Goal: Task Accomplishment & Management: Complete application form

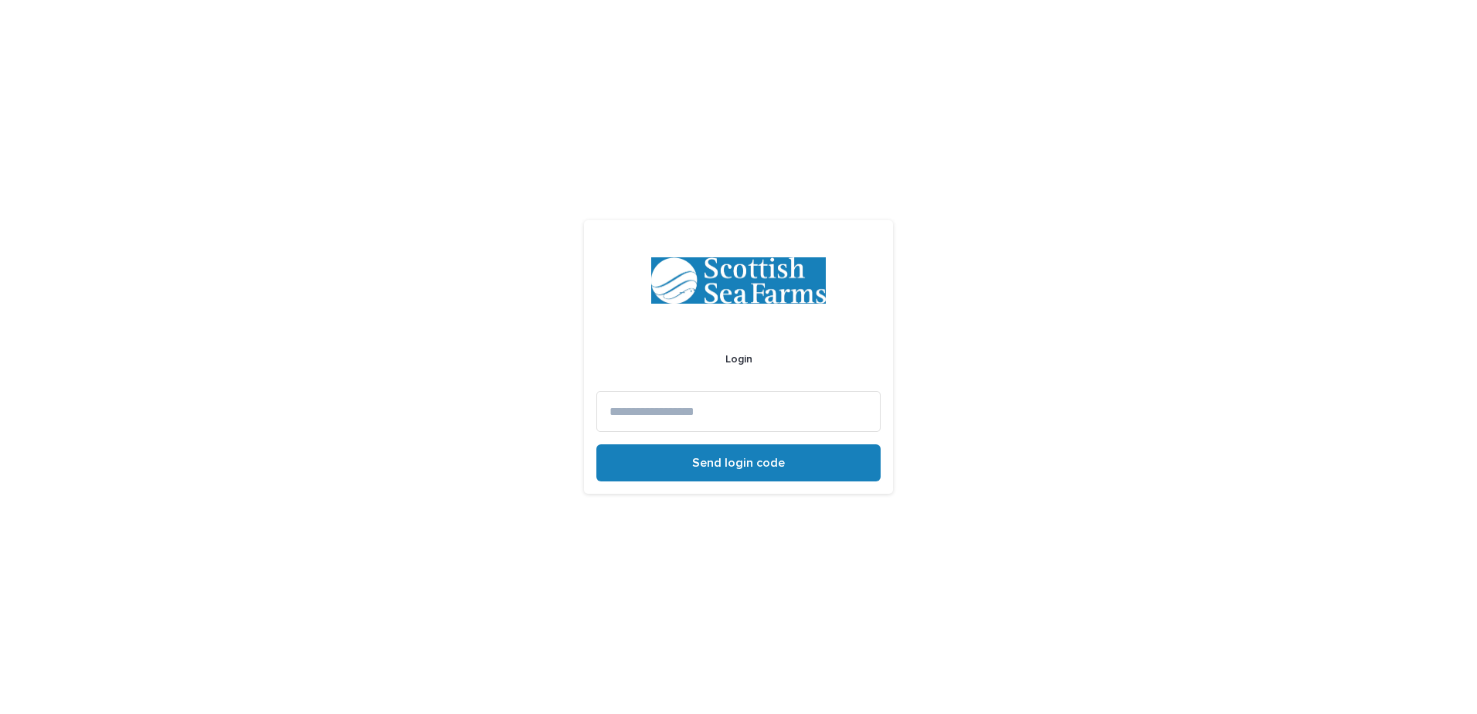
click at [648, 416] on input at bounding box center [738, 411] width 284 height 41
type input "**********"
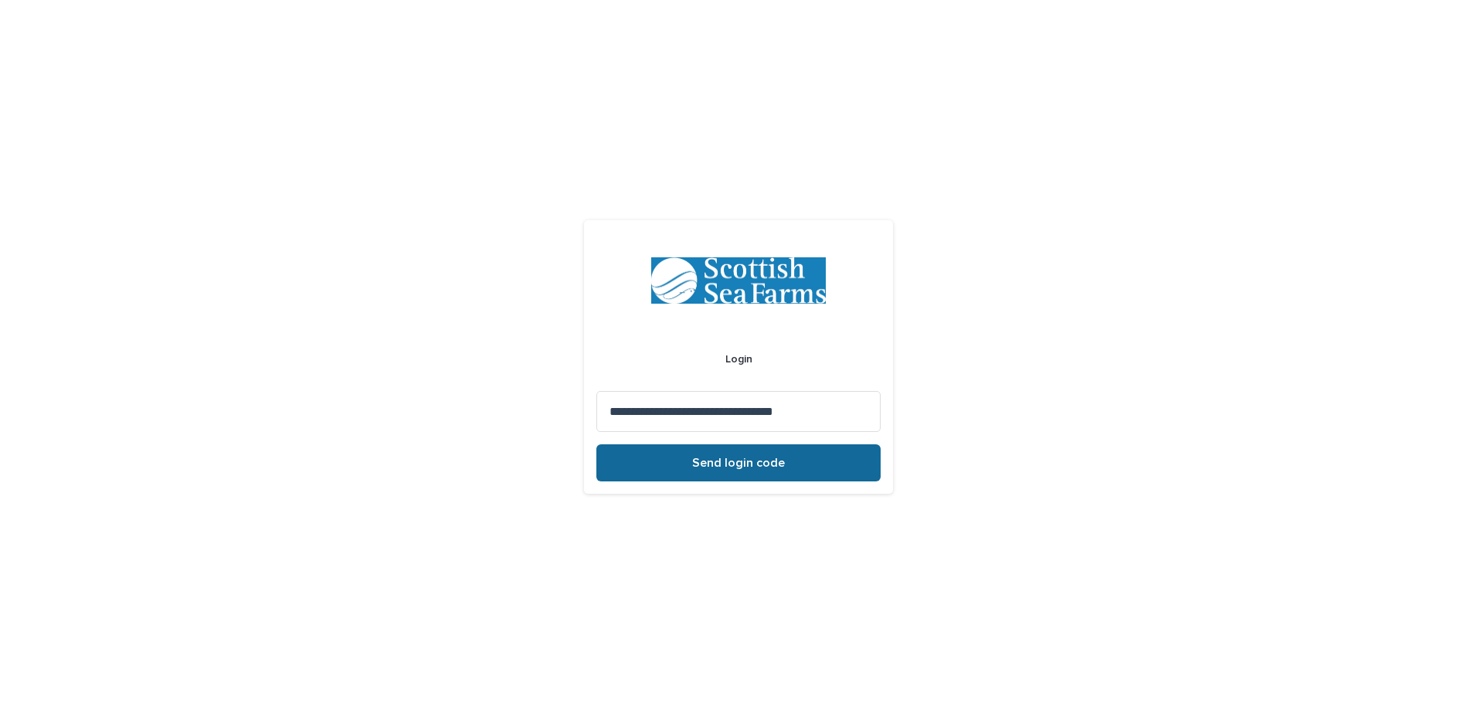
click at [671, 456] on button "Send login code" at bounding box center [738, 462] width 284 height 37
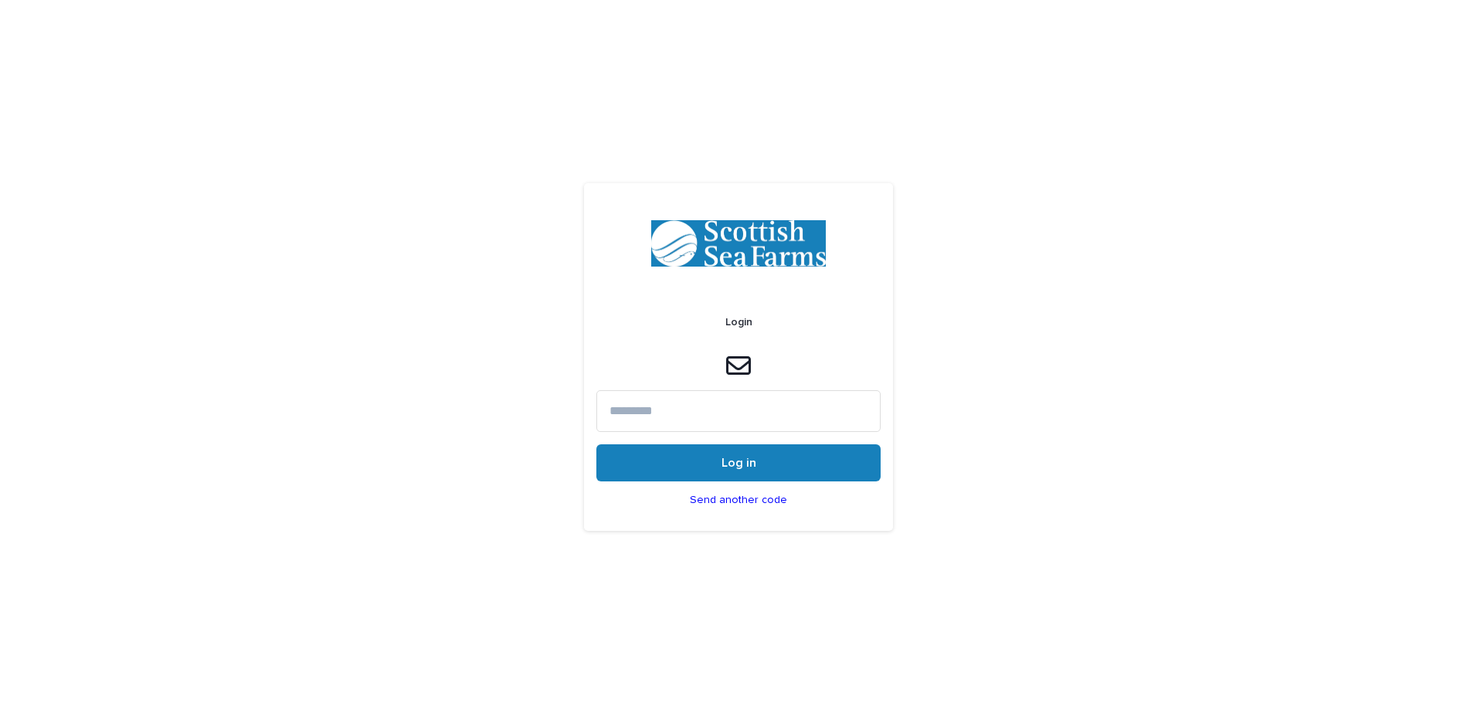
click at [717, 413] on input at bounding box center [738, 410] width 284 height 41
paste input "******"
type input "******"
click at [696, 462] on button "Log in" at bounding box center [738, 462] width 284 height 37
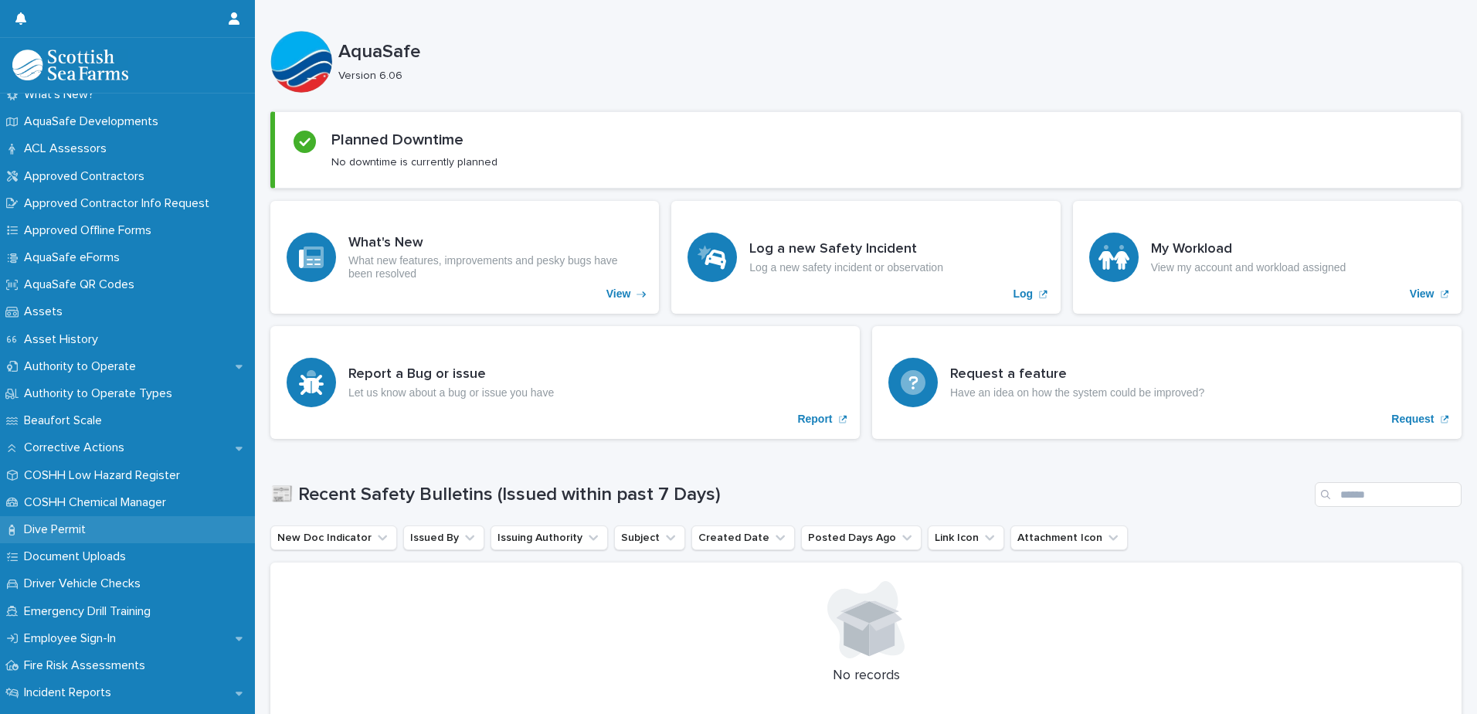
scroll to position [155, 0]
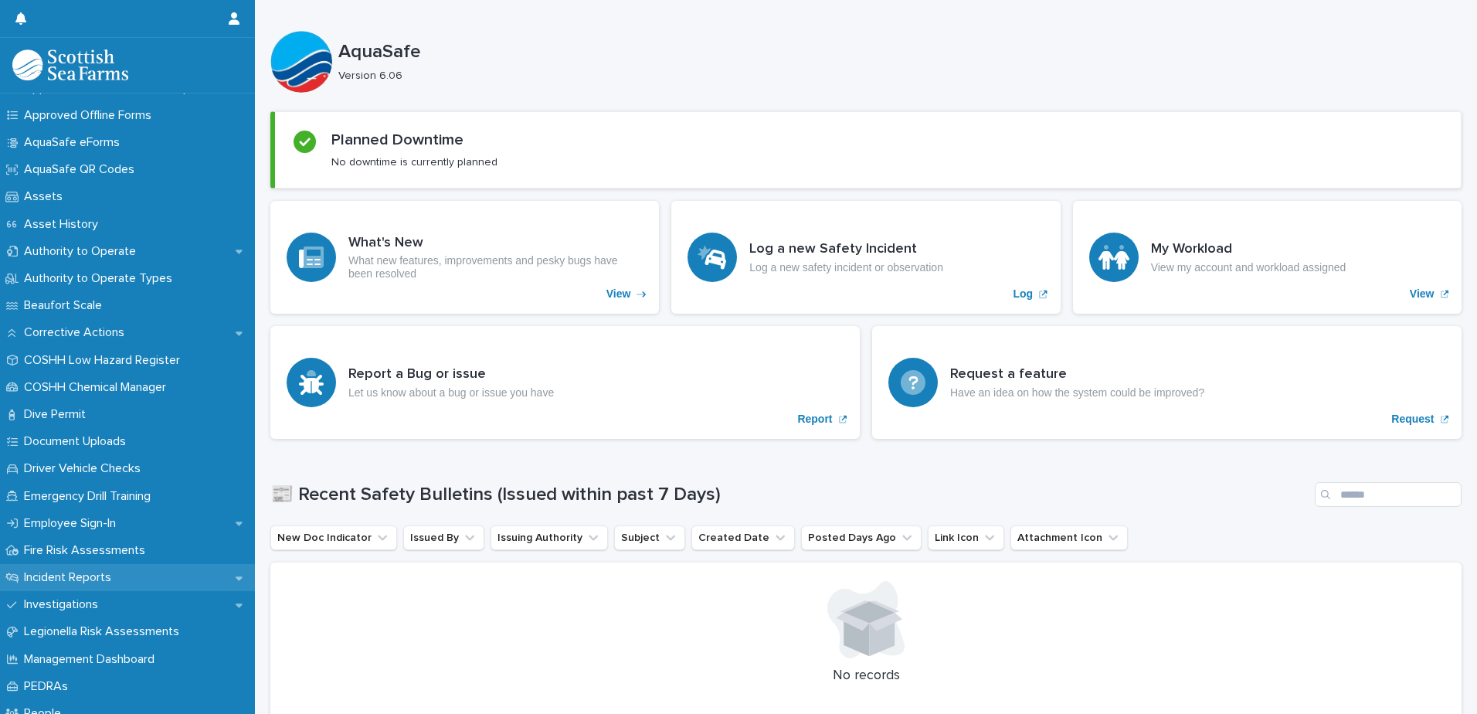
click at [127, 575] on div "Incident Reports" at bounding box center [127, 577] width 255 height 27
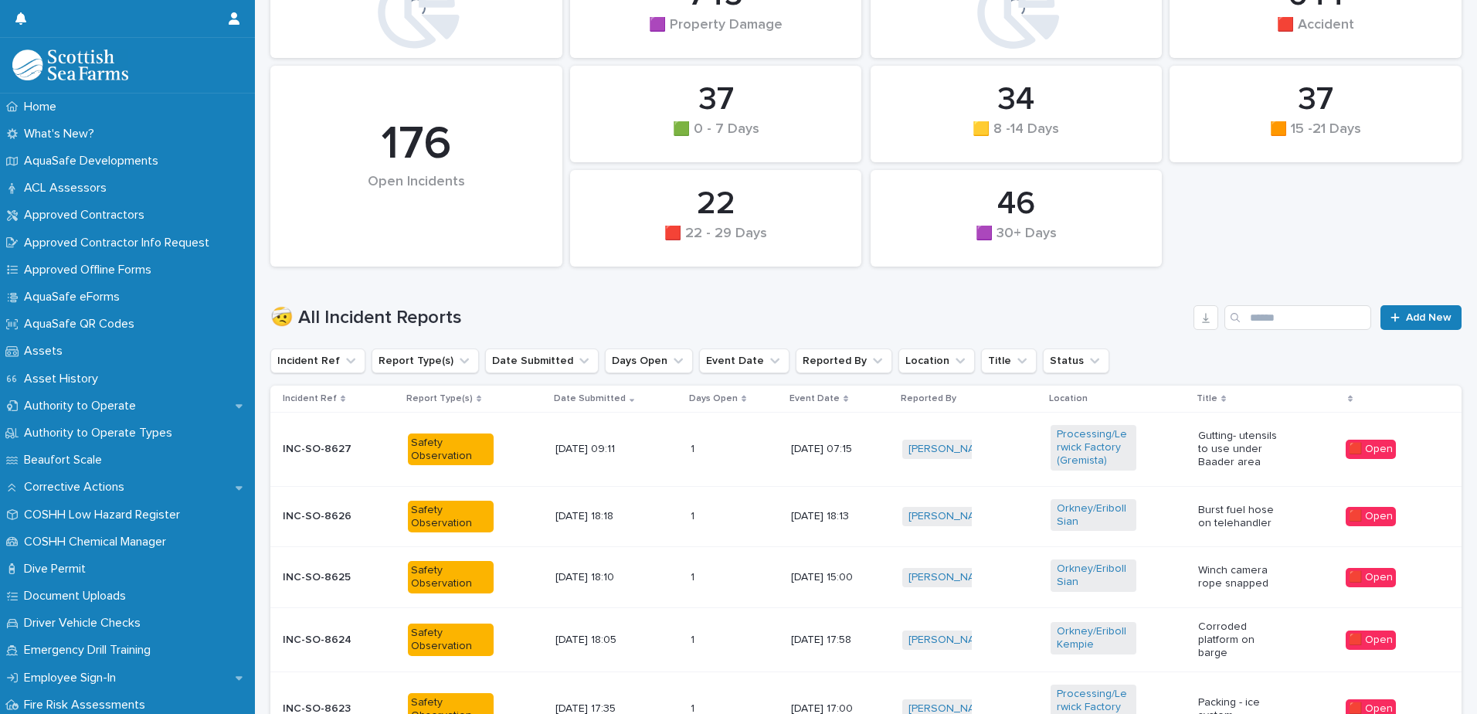
scroll to position [309, 0]
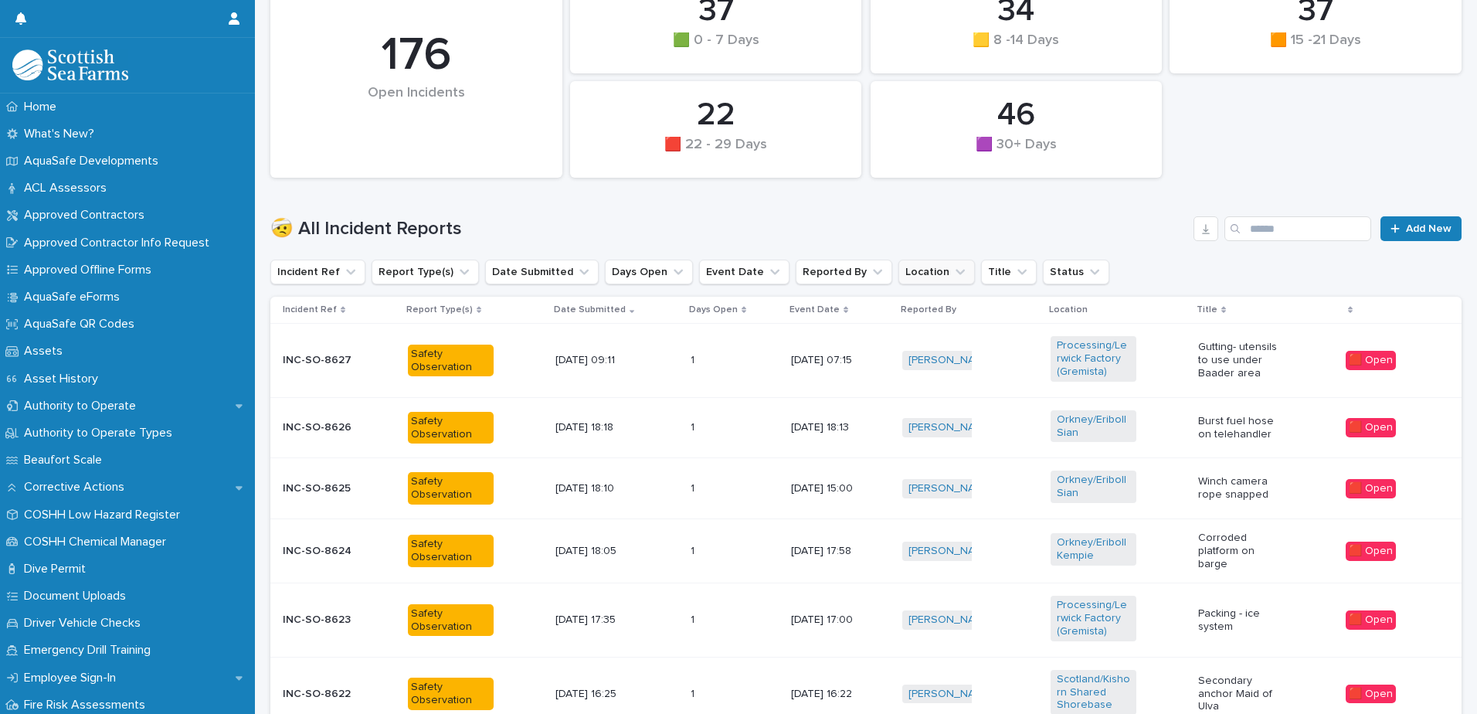
click at [898, 270] on button "Location" at bounding box center [936, 272] width 76 height 25
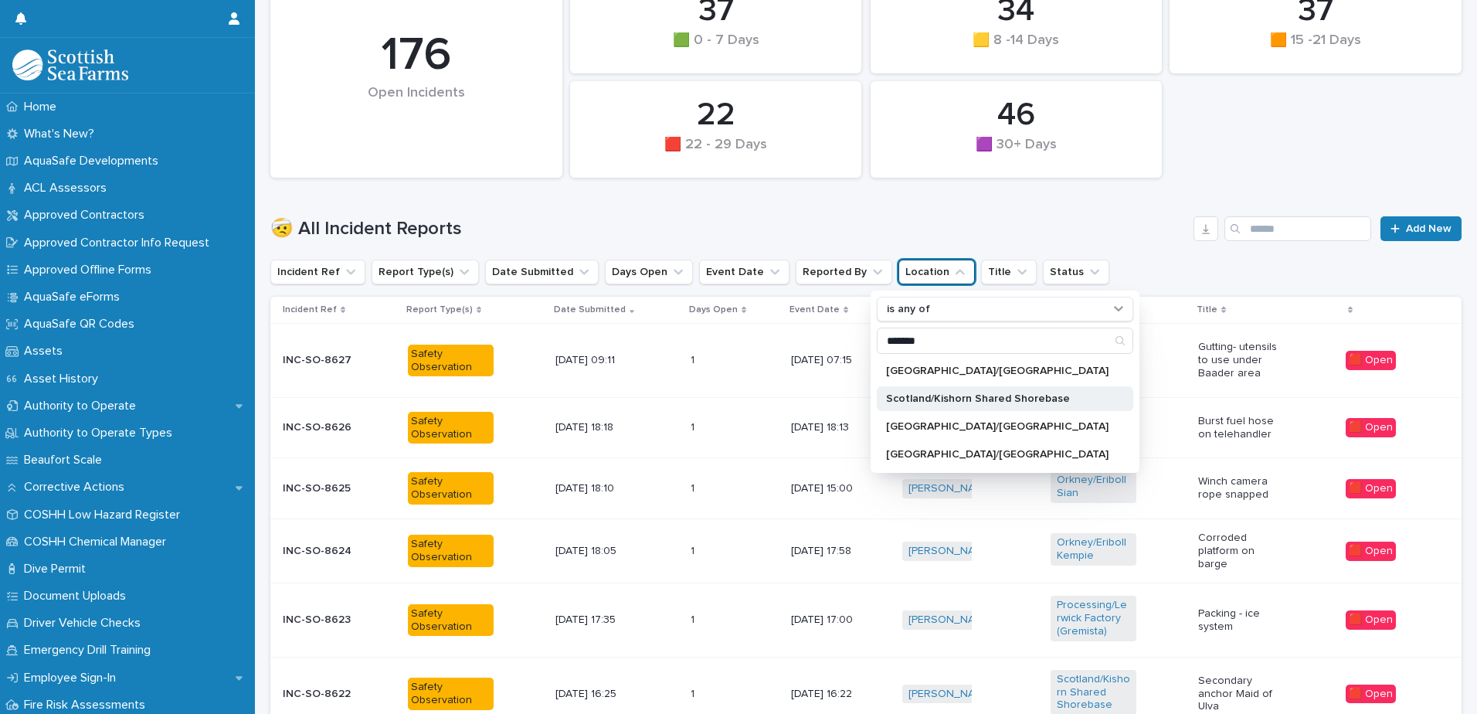
type input "*******"
click at [1051, 404] on div "Scotland/Kishorn Shared Shorebase" at bounding box center [1005, 398] width 256 height 25
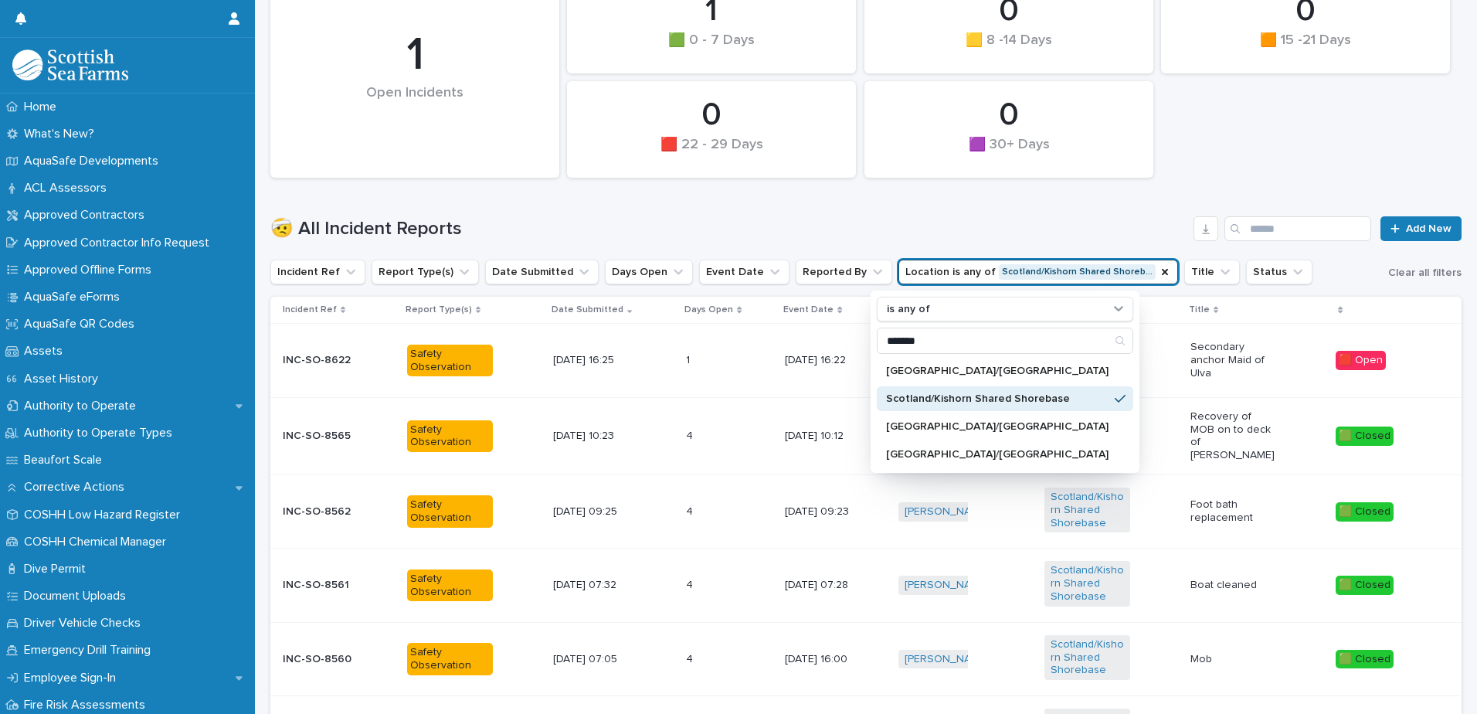
click at [949, 230] on h1 "🤕 All Incident Reports" at bounding box center [728, 229] width 917 height 22
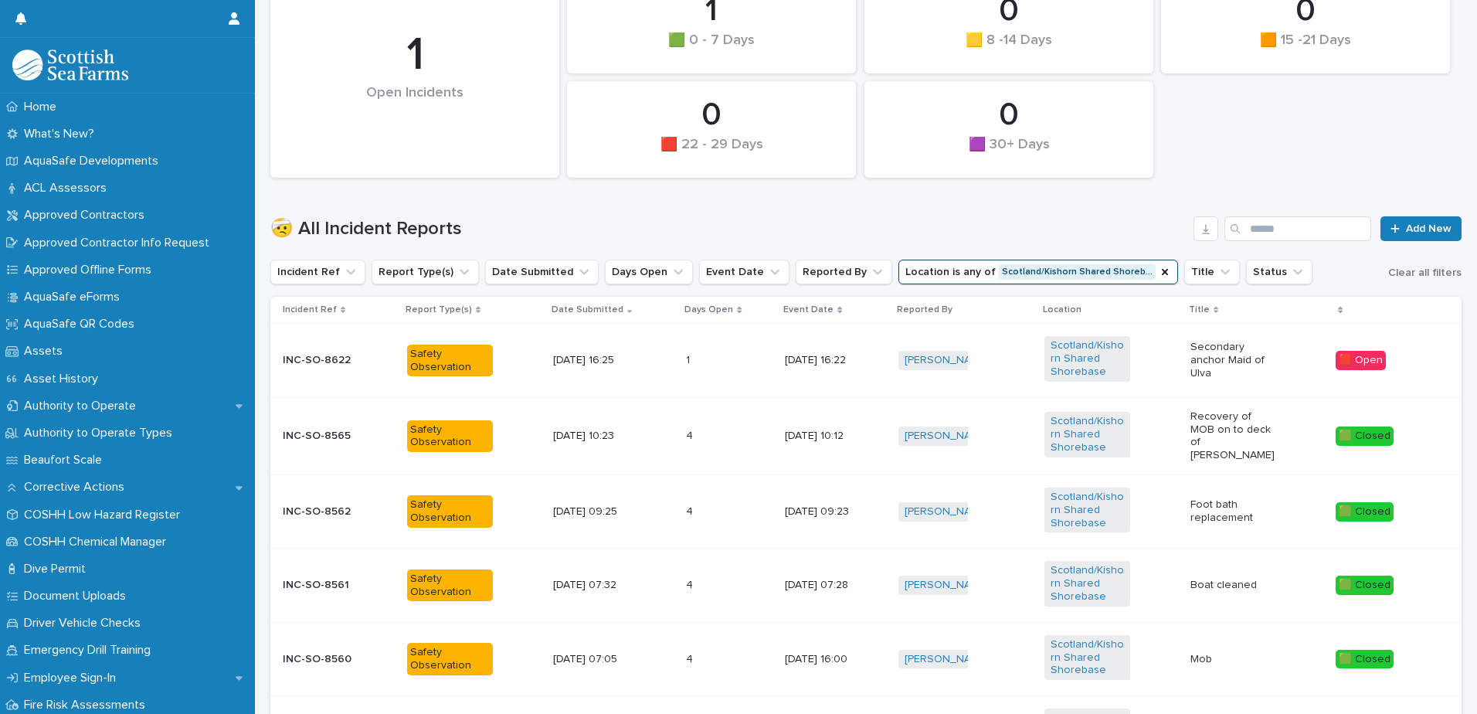
click at [736, 361] on div "1 1" at bounding box center [729, 360] width 87 height 25
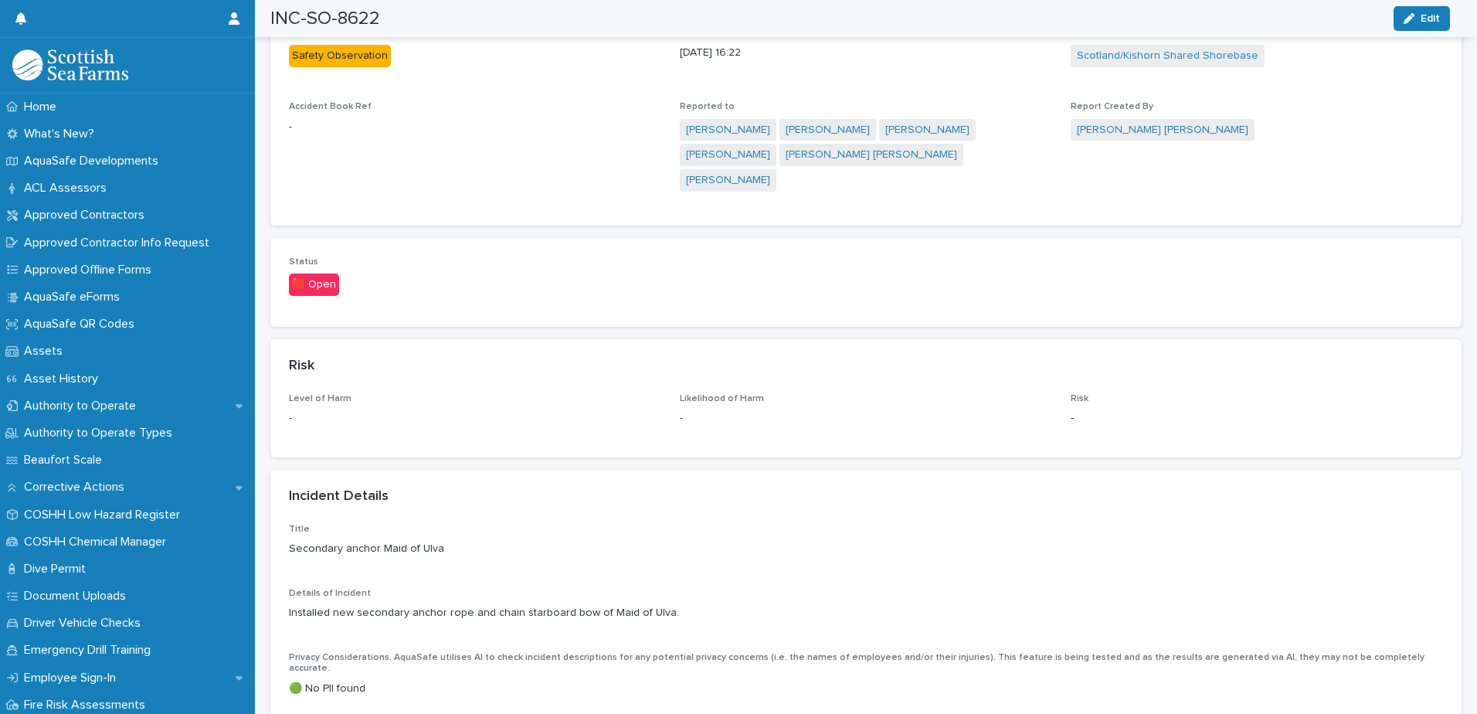
scroll to position [695, 0]
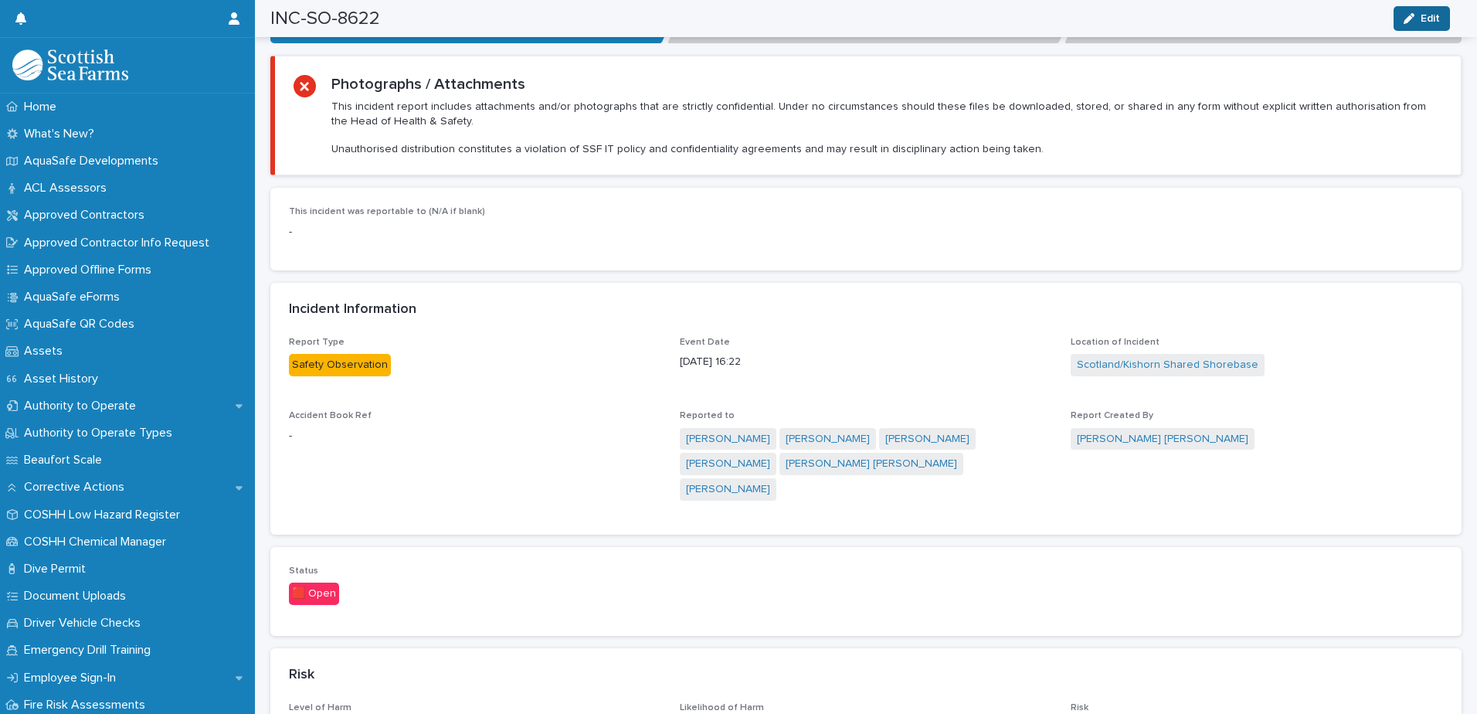
click at [1413, 21] on icon "button" at bounding box center [1409, 18] width 11 height 11
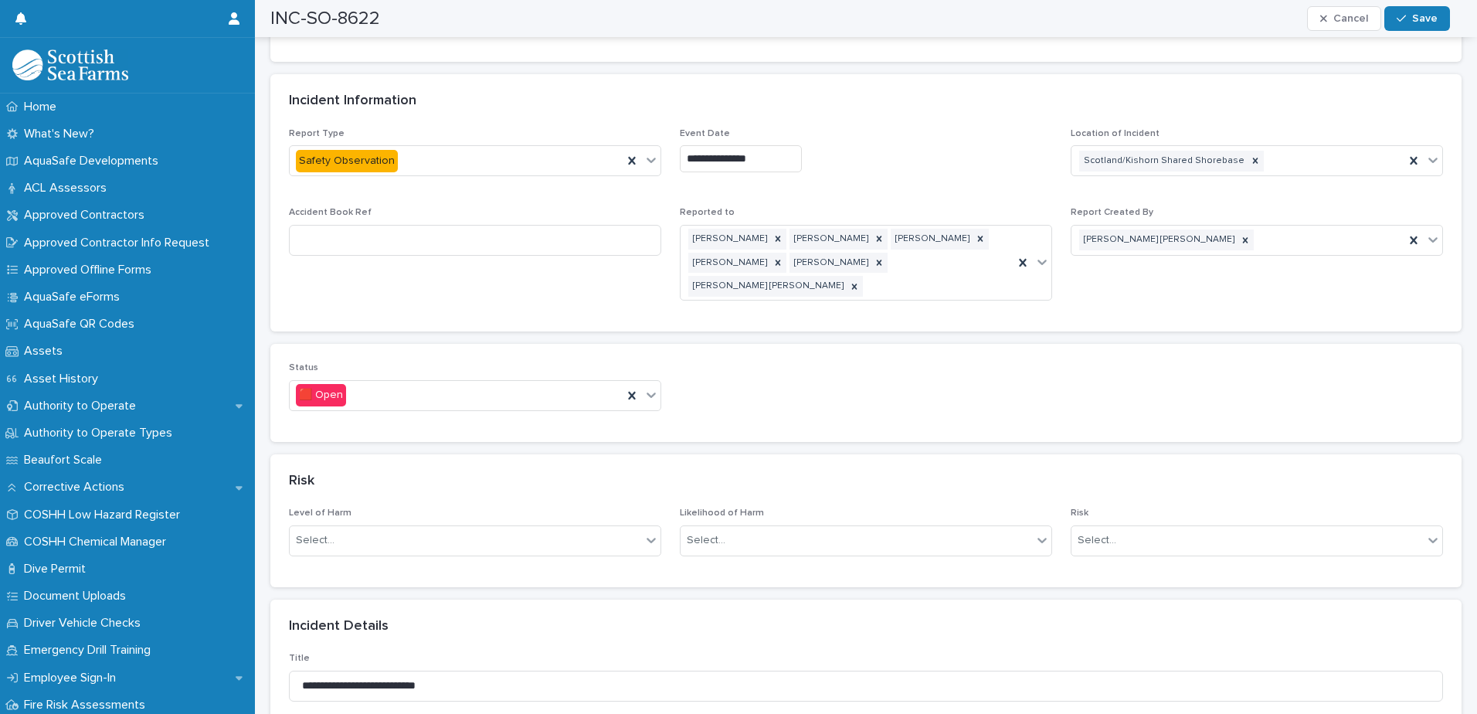
scroll to position [927, 0]
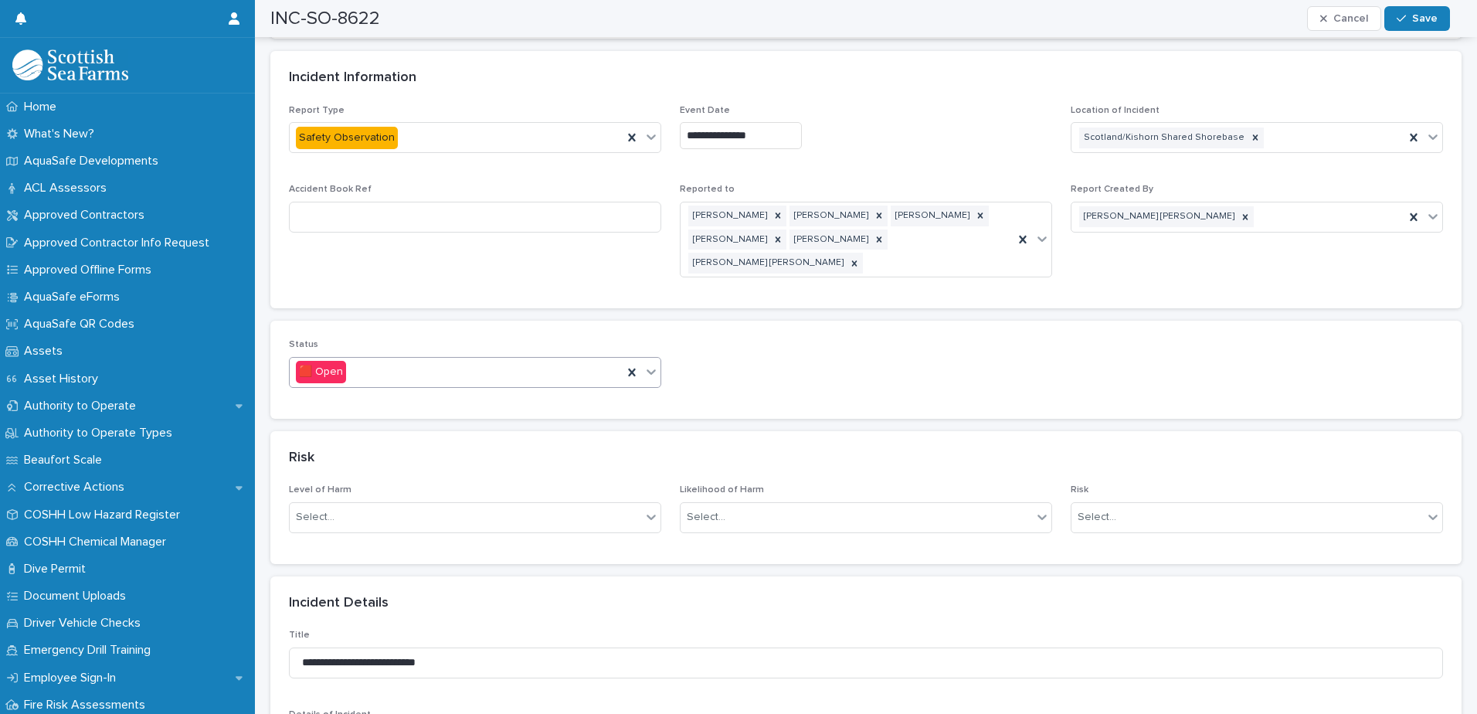
click at [644, 364] on icon at bounding box center [651, 371] width 15 height 15
click at [588, 402] on div "🟨 On Hold" at bounding box center [473, 390] width 367 height 27
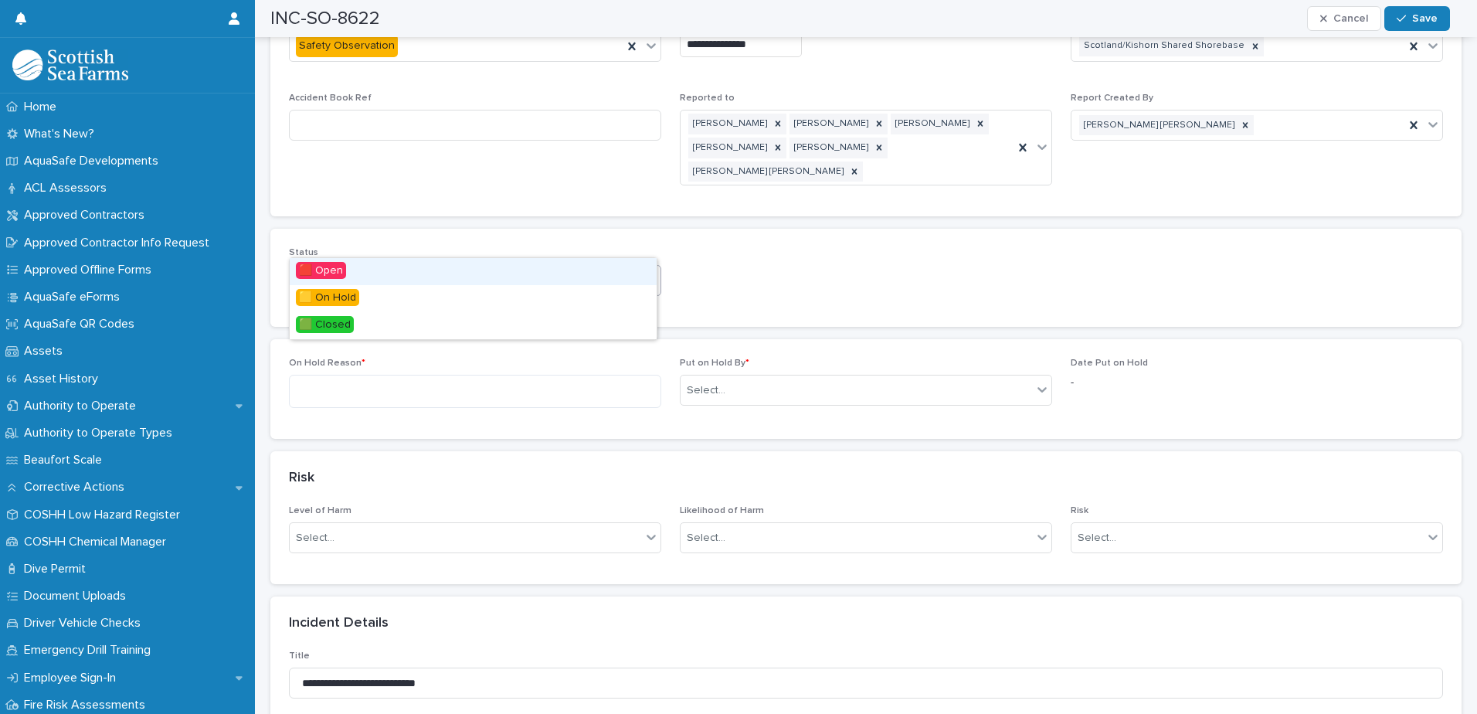
click at [651, 272] on icon at bounding box center [651, 279] width 15 height 15
click at [623, 328] on div "🟩 Closed" at bounding box center [473, 325] width 367 height 27
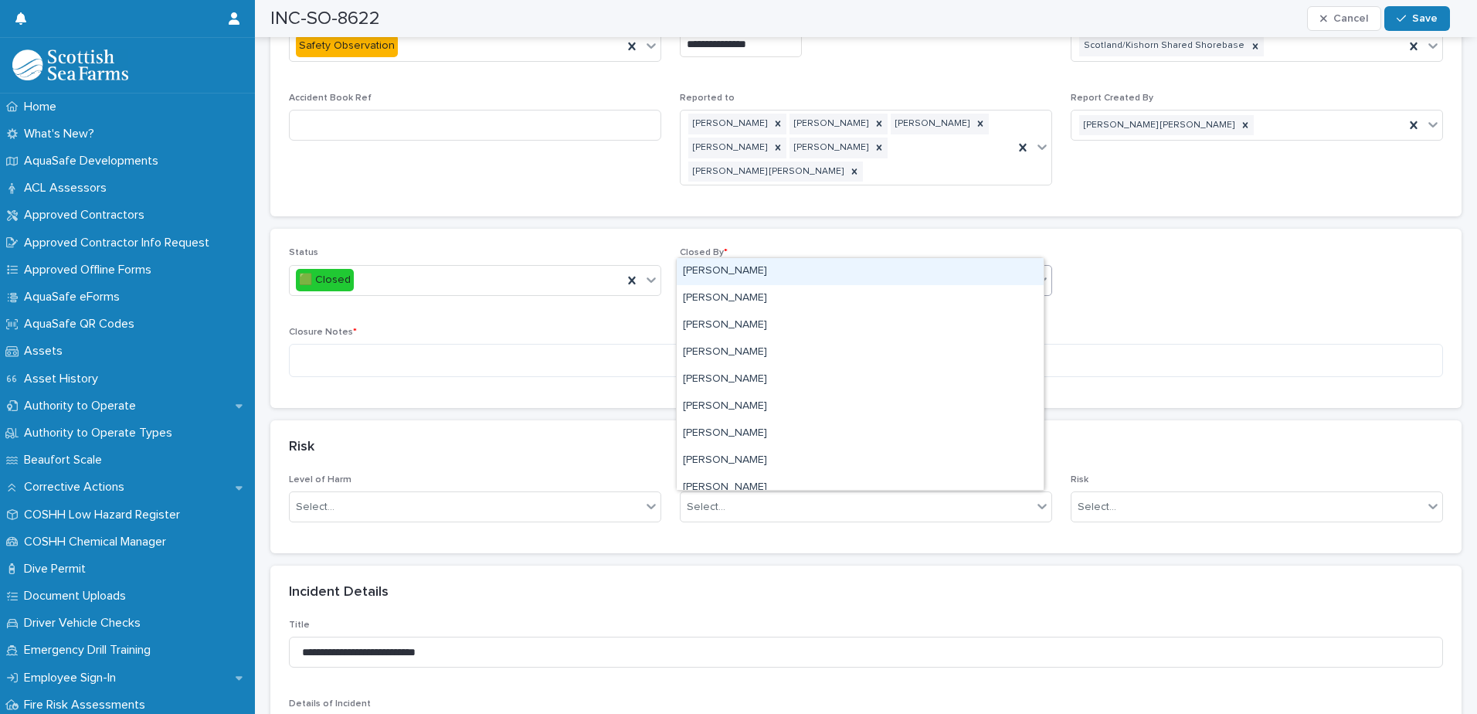
click at [701, 272] on div "Select..." at bounding box center [706, 280] width 39 height 16
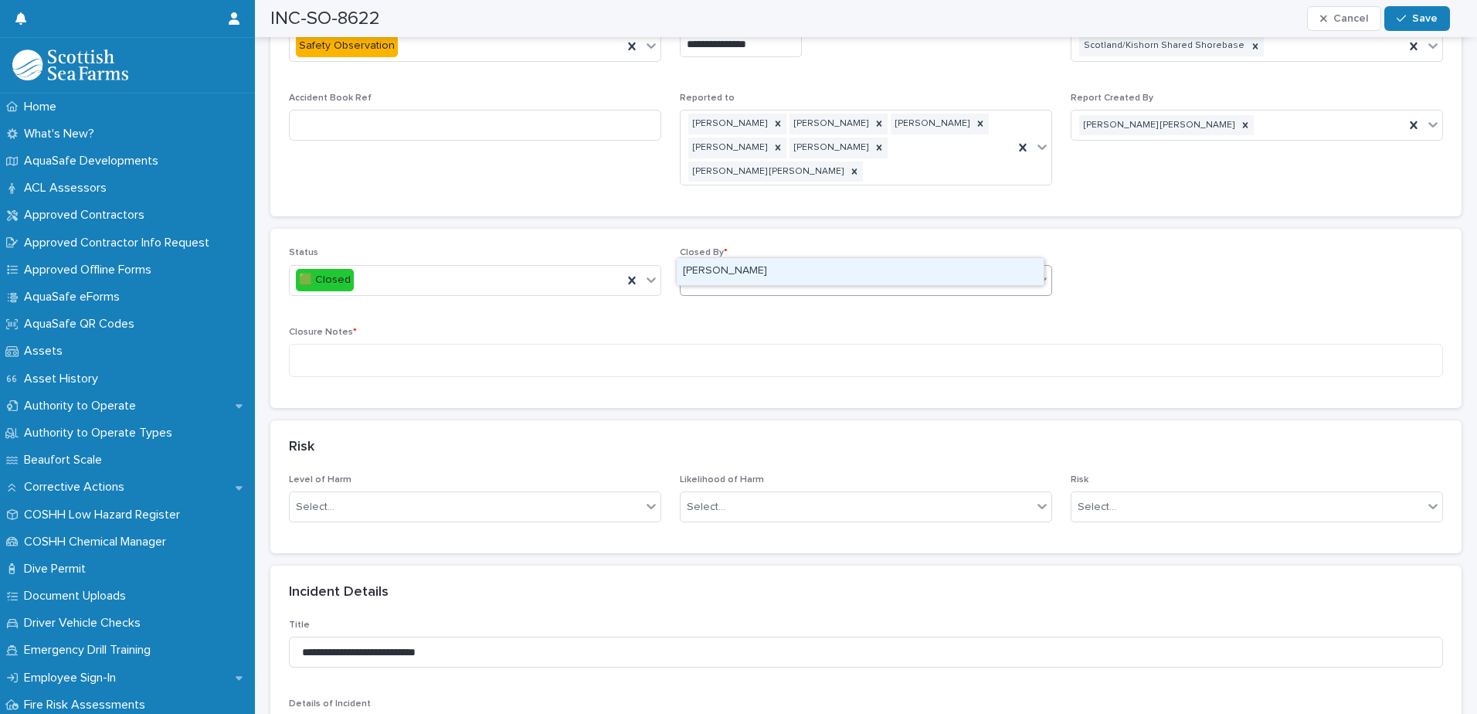
type input "*******"
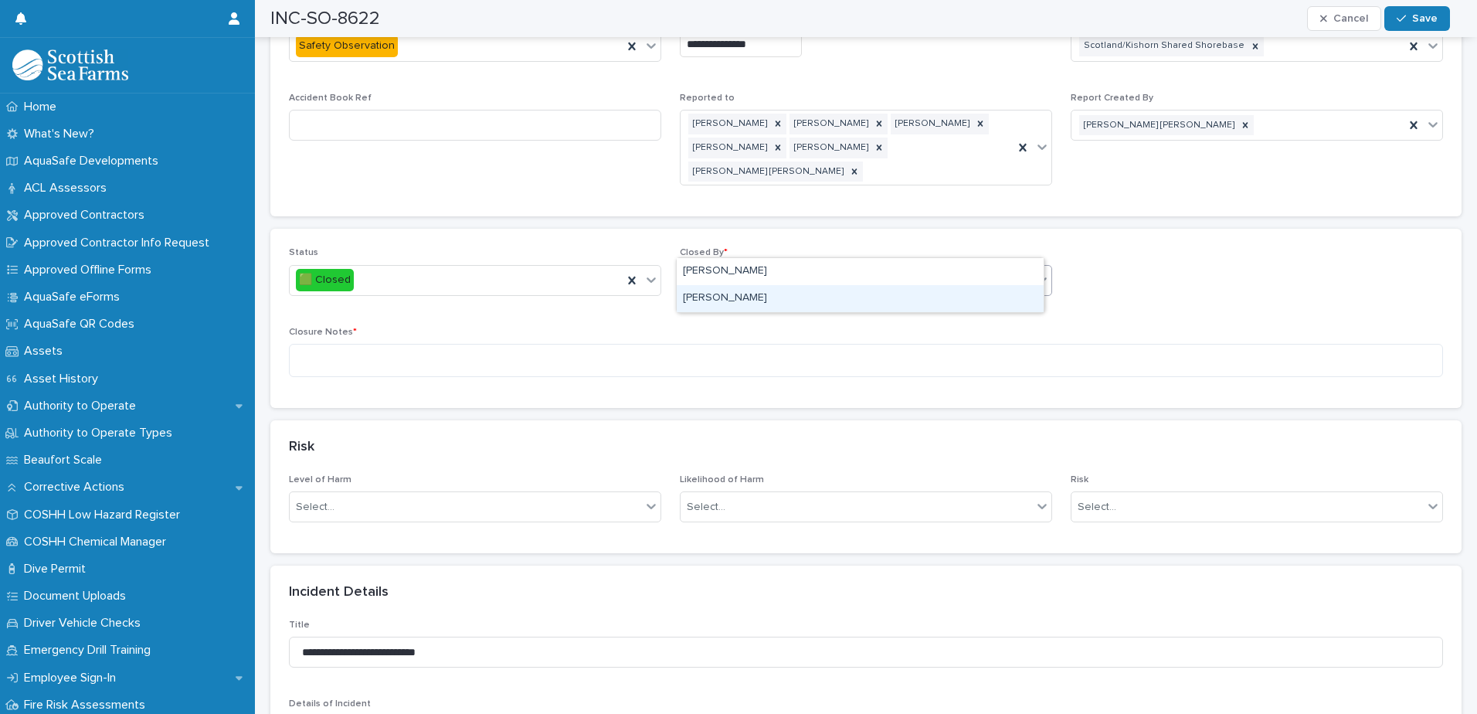
click at [732, 301] on div "[PERSON_NAME]" at bounding box center [860, 298] width 367 height 27
click at [721, 344] on textarea at bounding box center [866, 360] width 1154 height 33
type textarea "*"
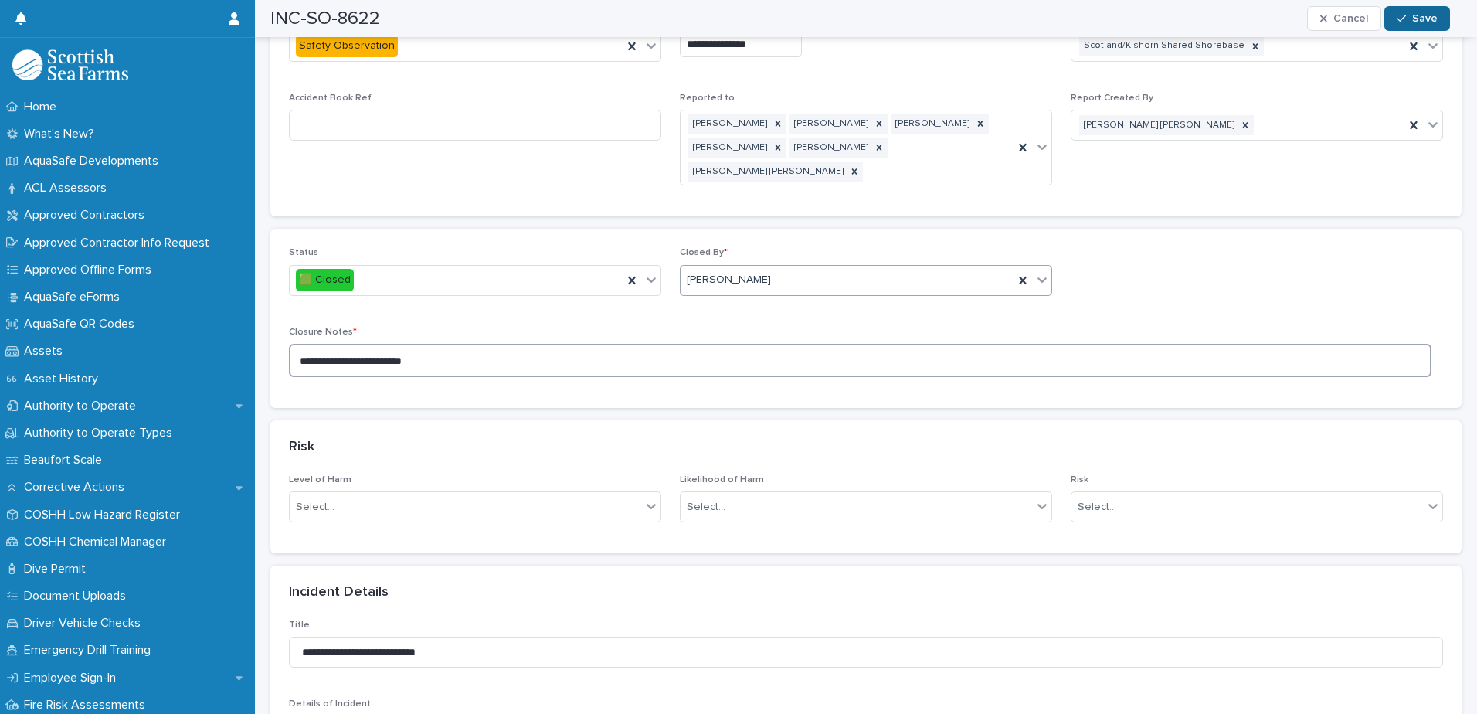
type textarea "**********"
click at [1443, 19] on button "Save" at bounding box center [1417, 18] width 66 height 25
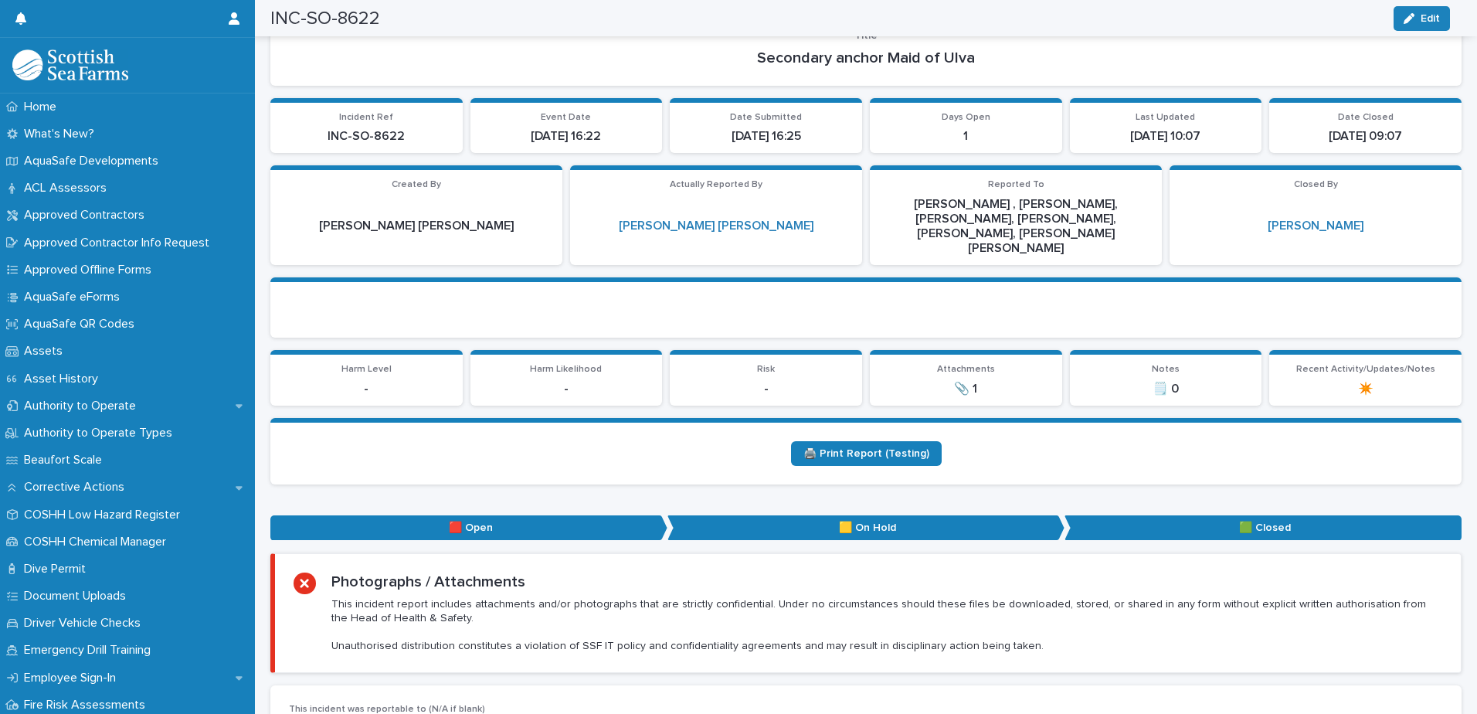
scroll to position [0, 0]
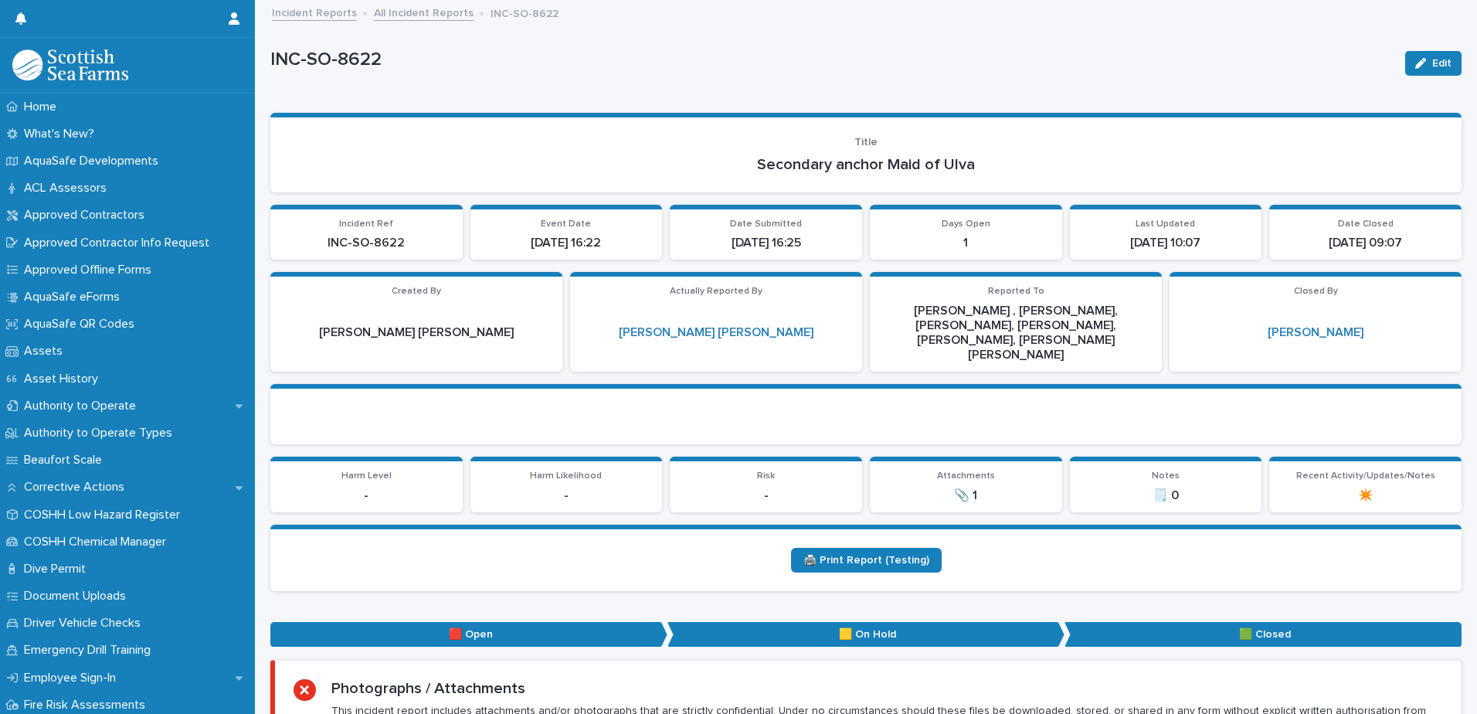
click at [397, 8] on link "All Incident Reports" at bounding box center [424, 12] width 100 height 18
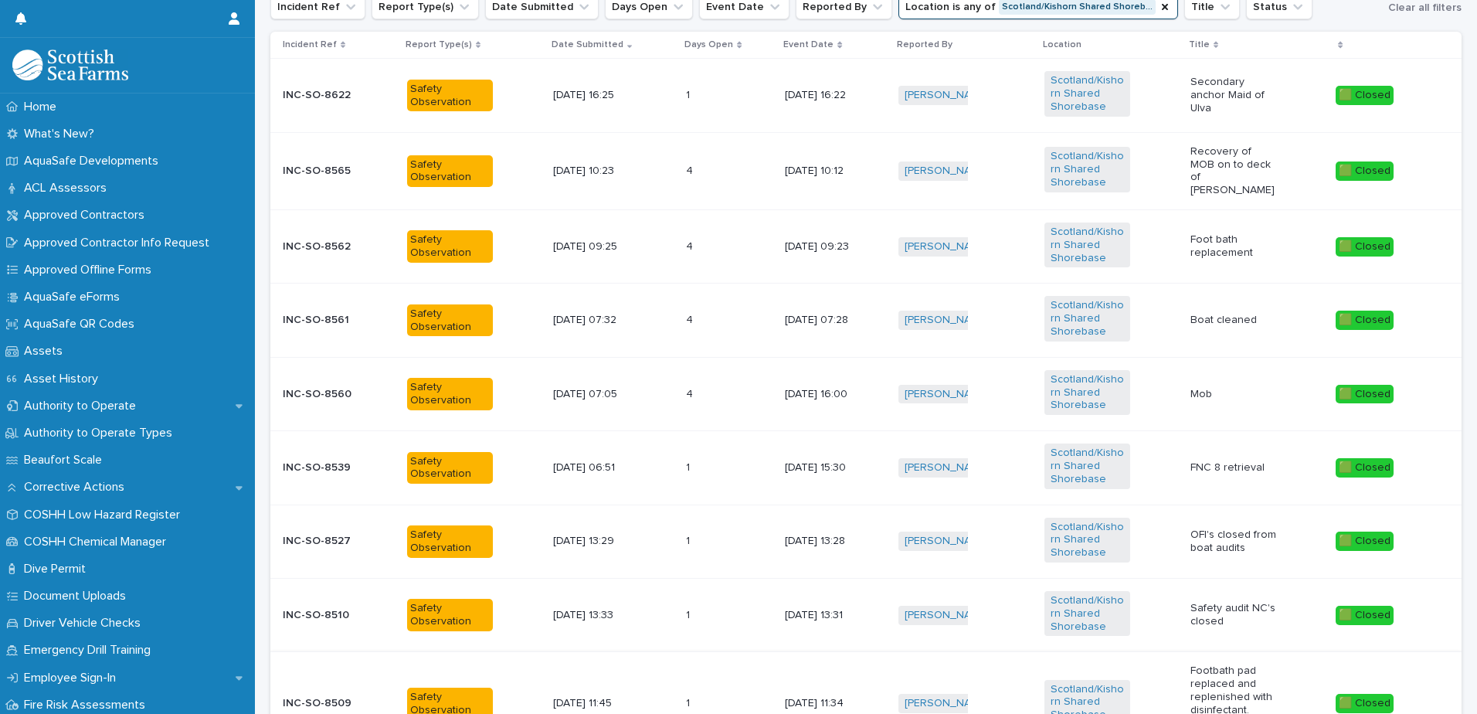
scroll to position [541, 0]
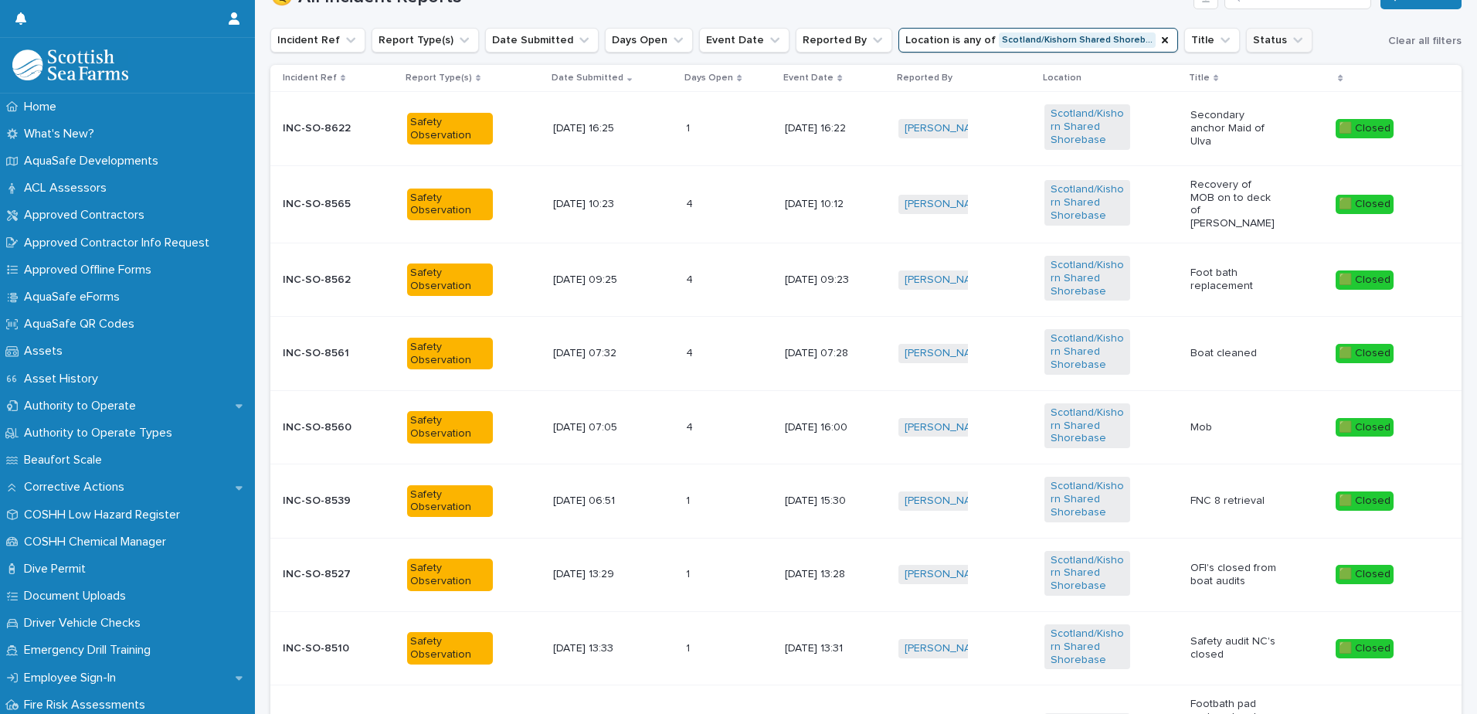
click at [1290, 39] on icon "Status" at bounding box center [1297, 39] width 15 height 15
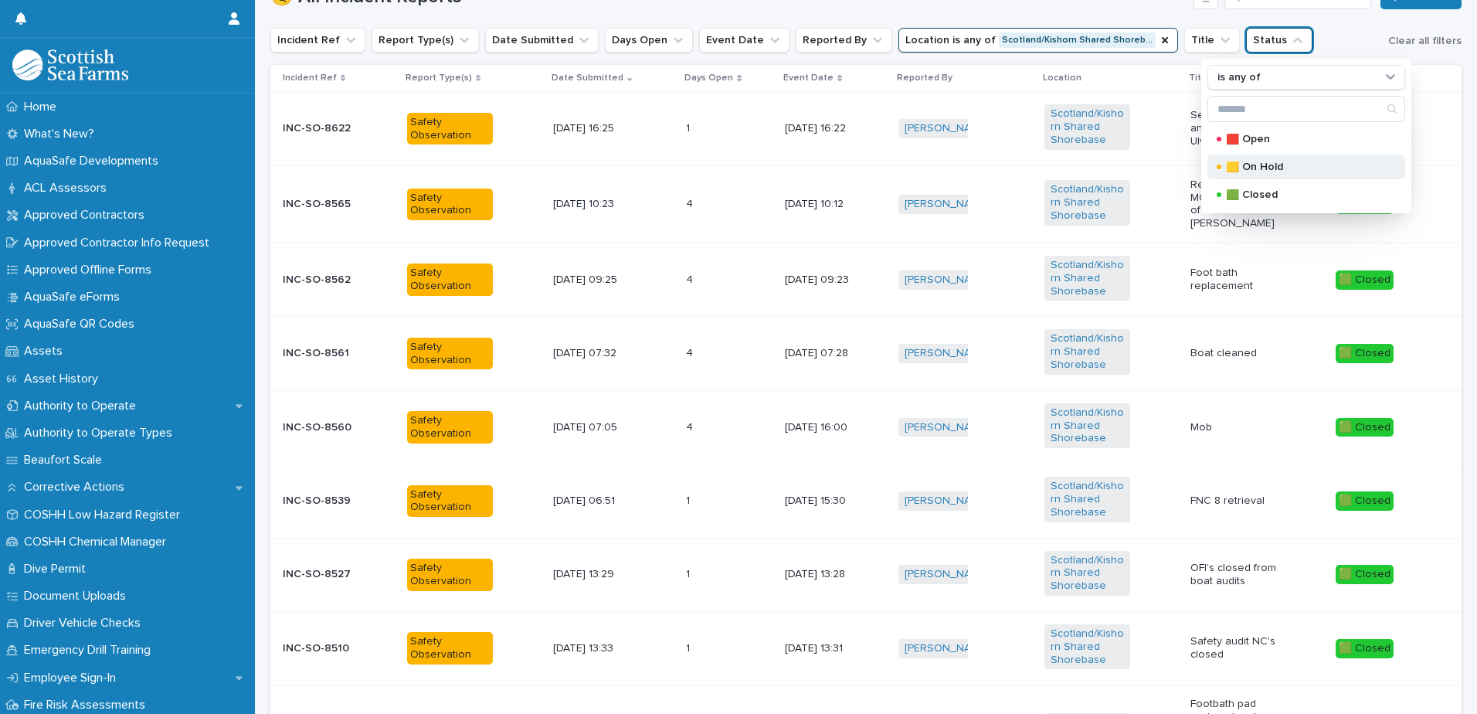
click at [1265, 159] on div "🟨 On Hold" at bounding box center [1306, 167] width 198 height 25
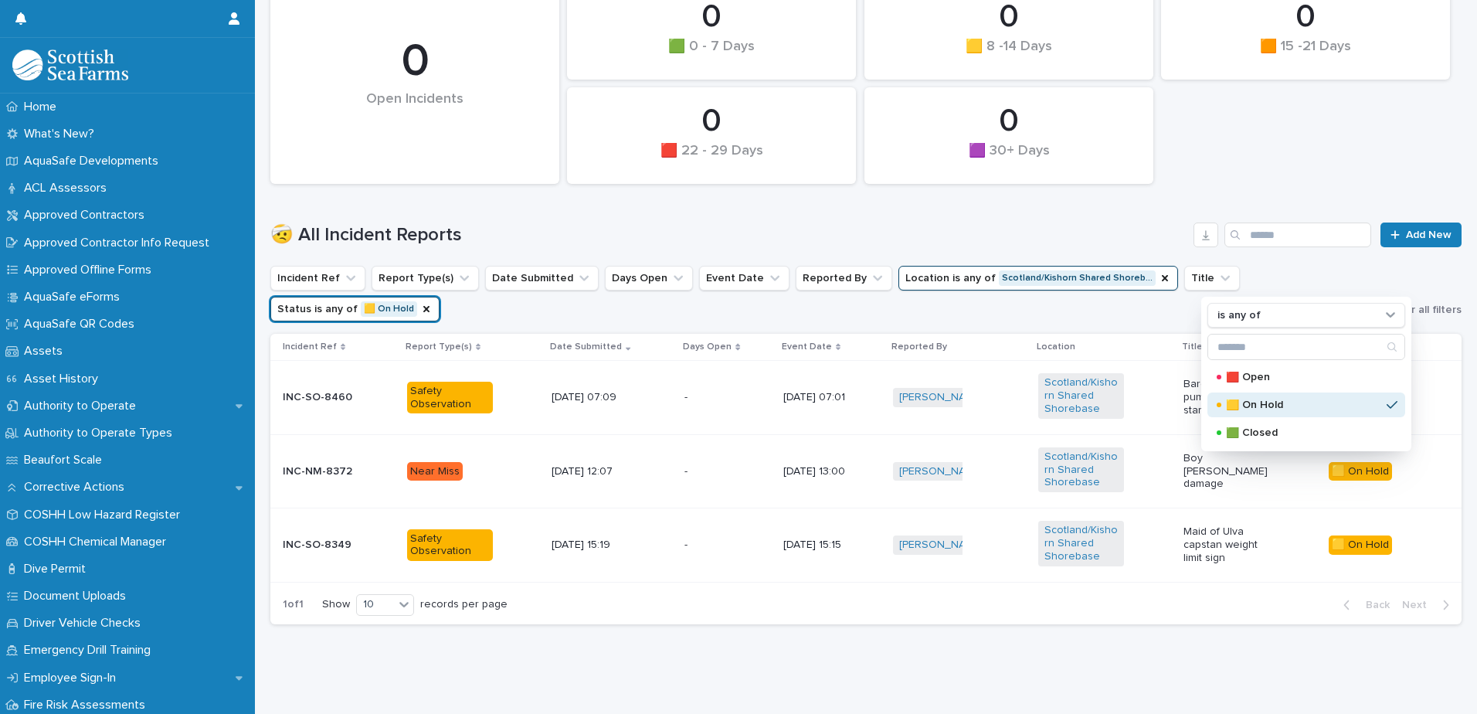
scroll to position [284, 0]
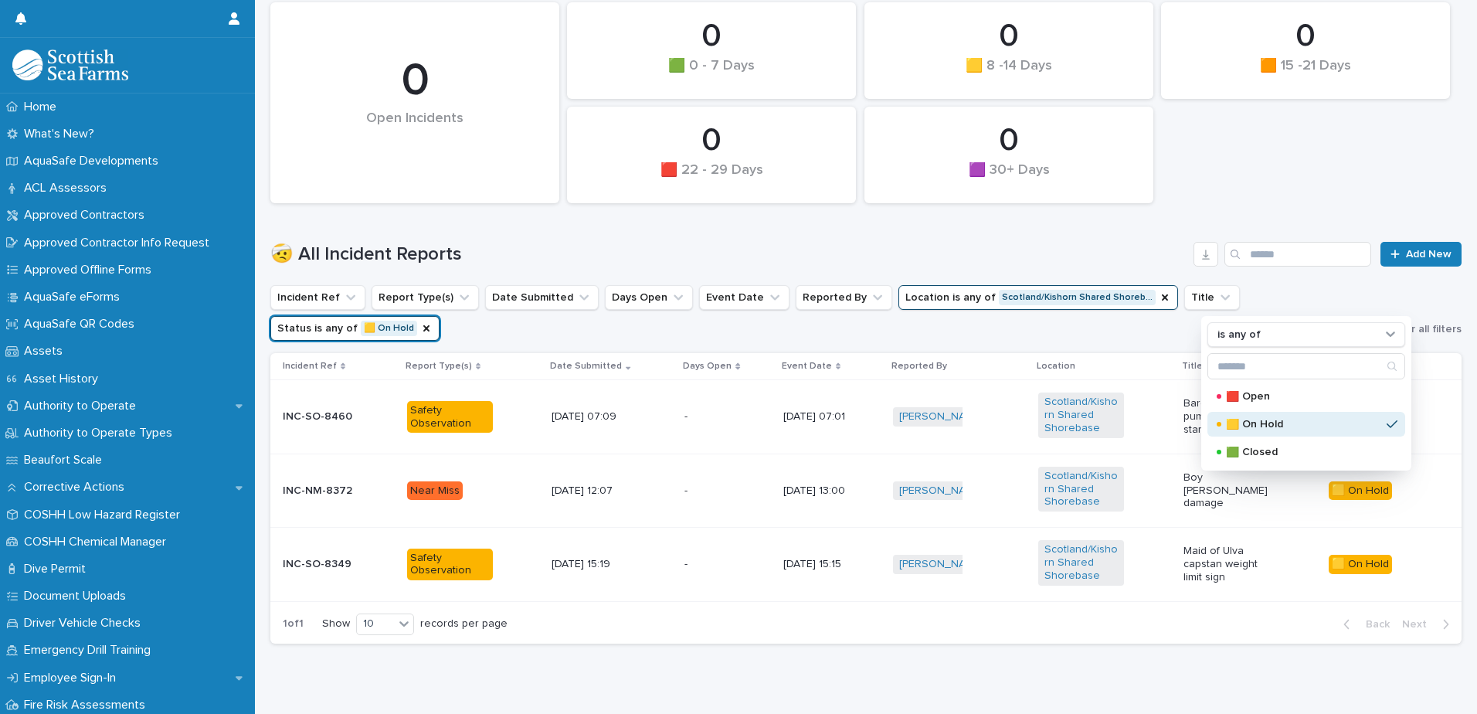
click at [1332, 183] on div "0 🟧 15 -21 Days 0 🟩 0 - 7 Days 0 🟪 Property Damage 0 🟪 30+ Days 0 🟨 8 -14 Days …" at bounding box center [866, 50] width 1207 height 321
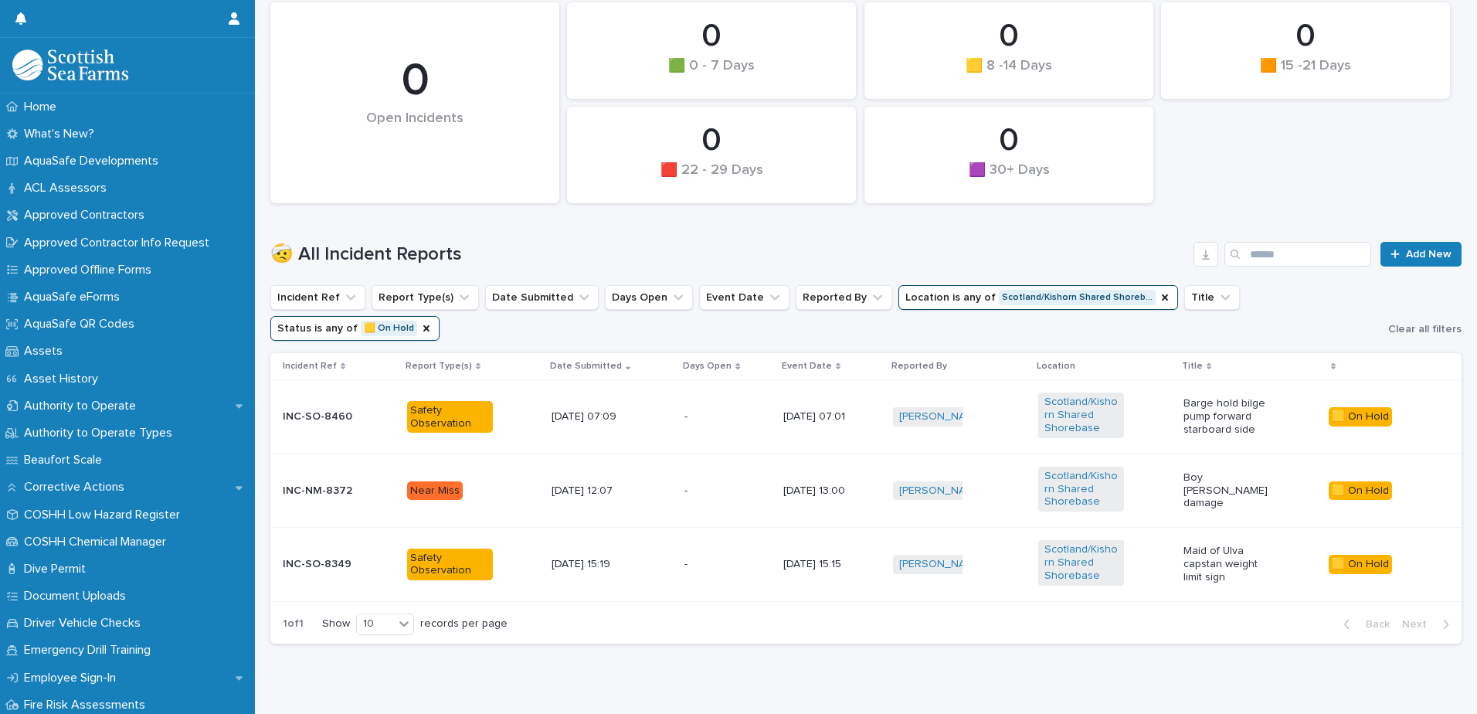
click at [716, 402] on td "- -" at bounding box center [727, 416] width 99 height 73
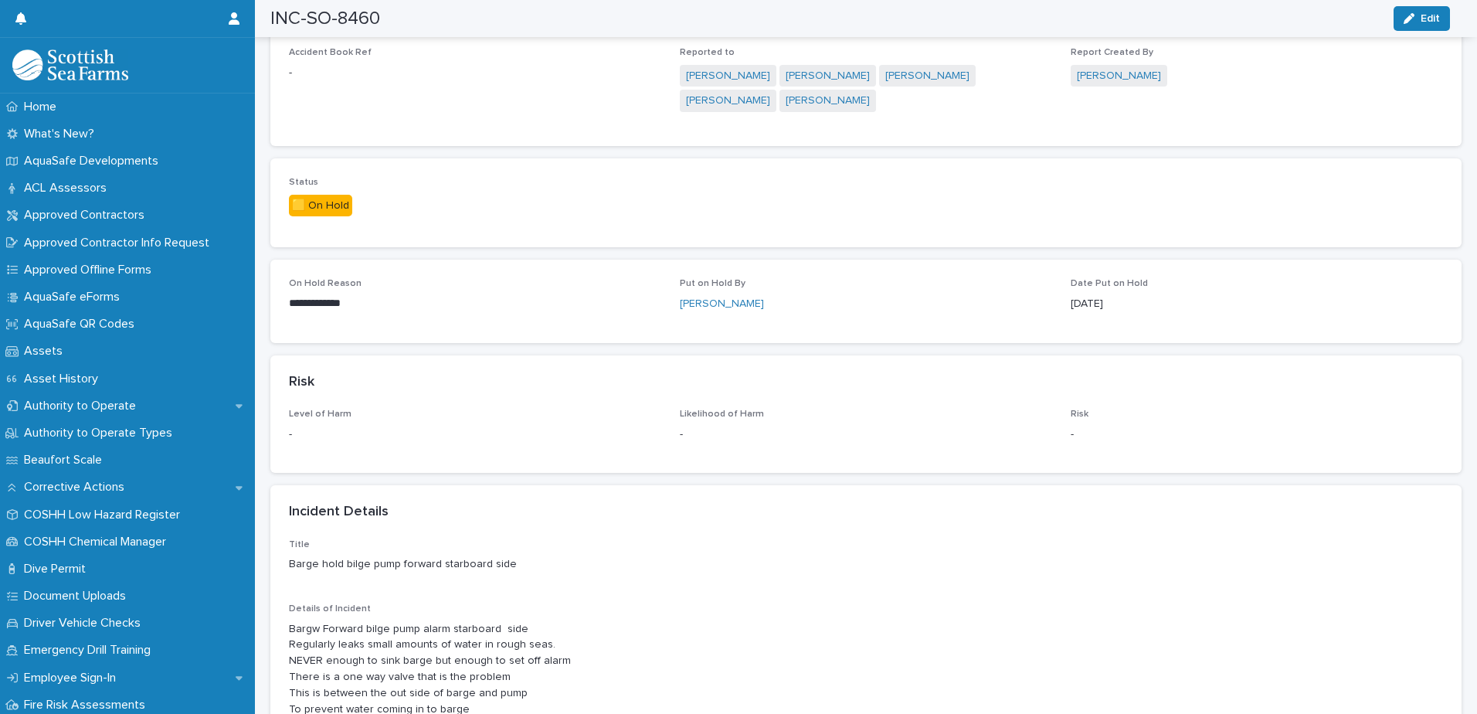
scroll to position [1159, 0]
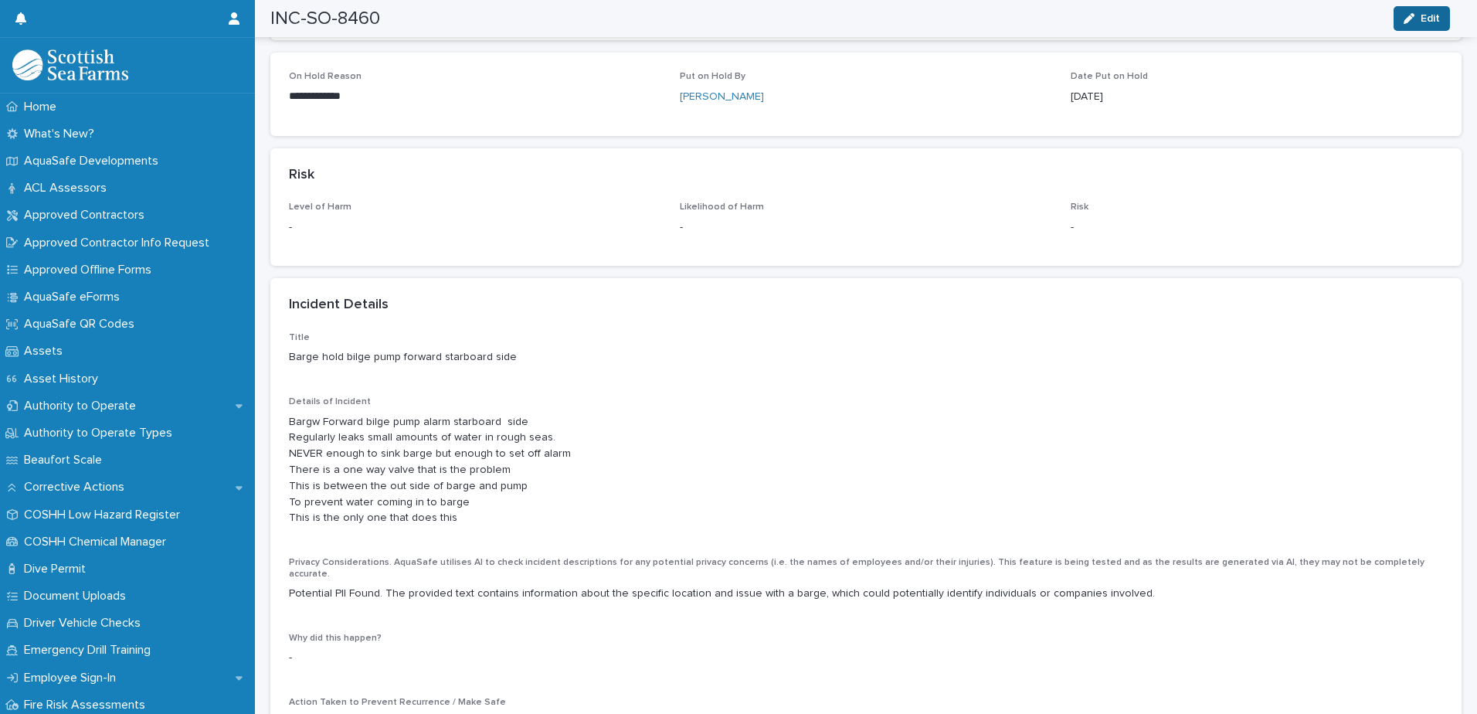
click at [1433, 21] on span "Edit" at bounding box center [1430, 18] width 19 height 11
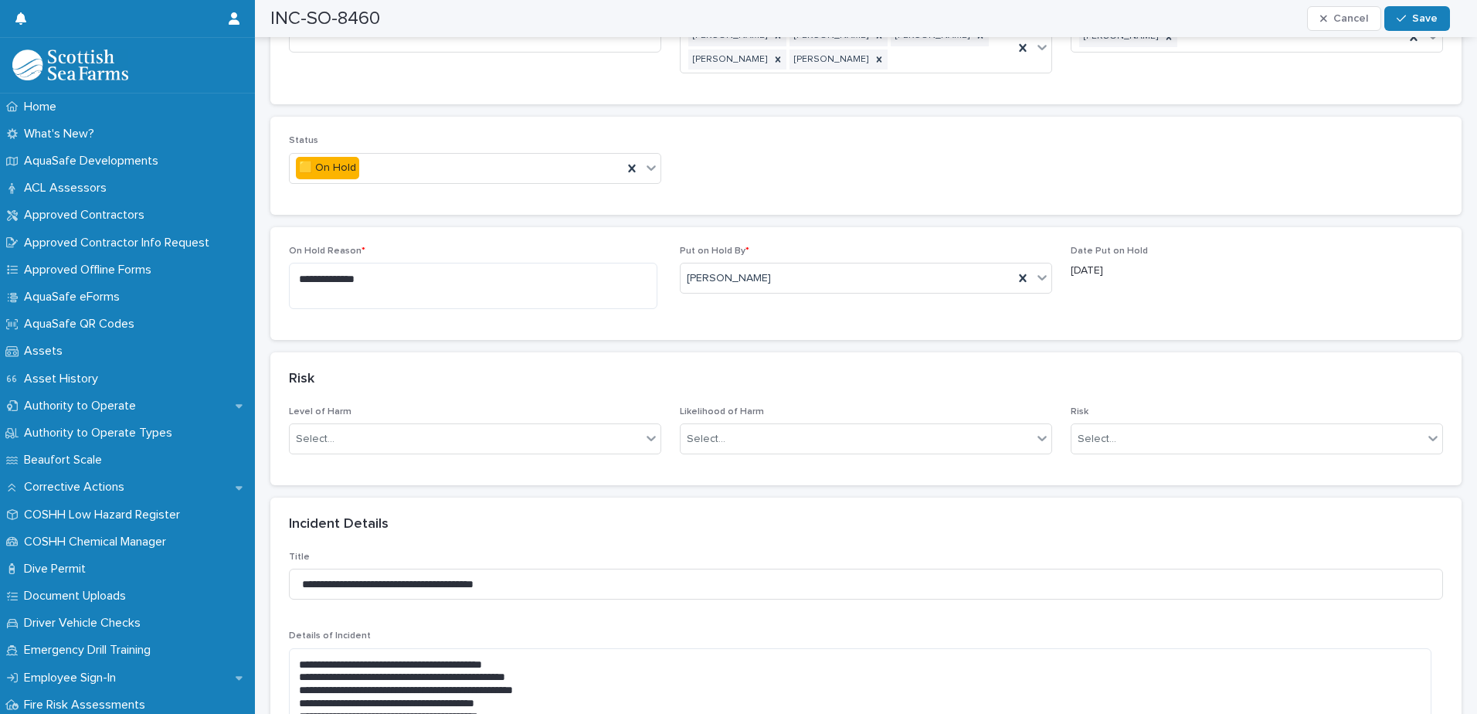
scroll to position [927, 0]
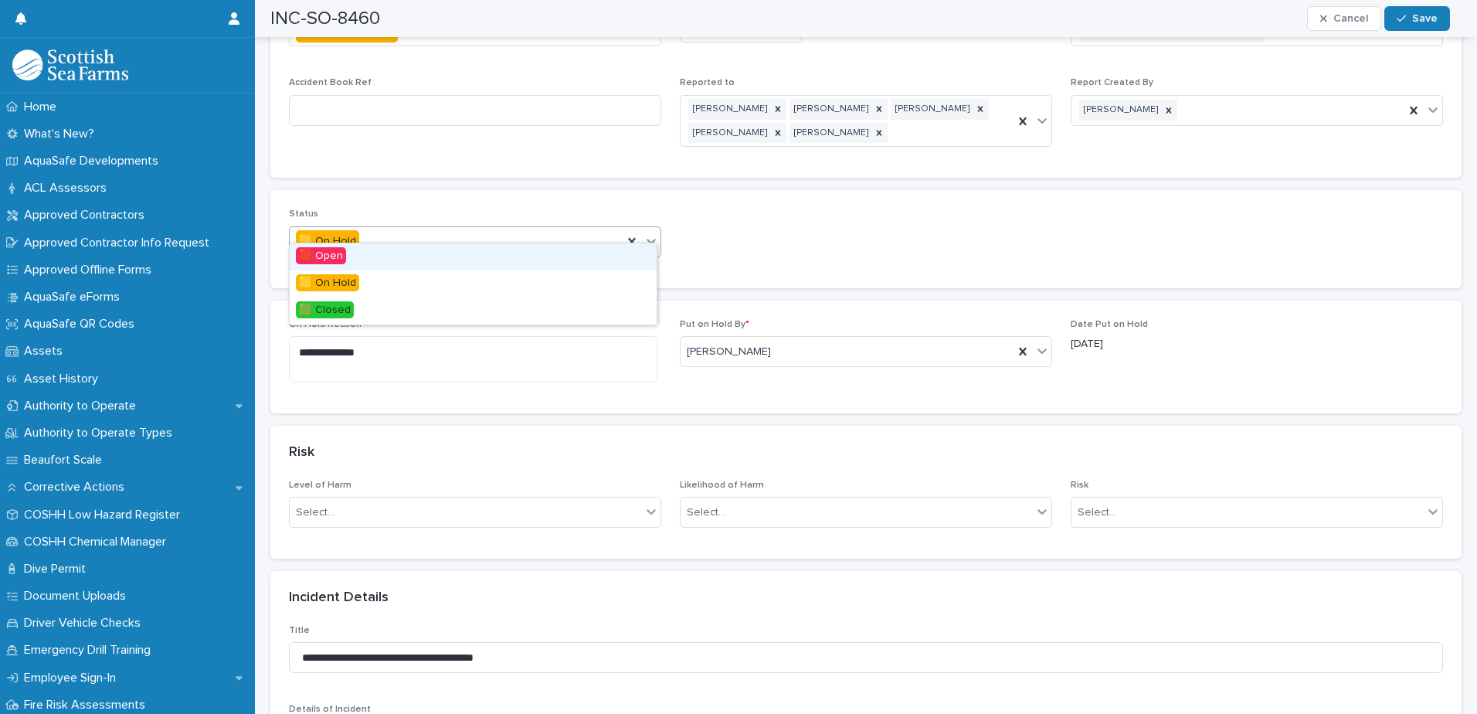
click at [650, 227] on div at bounding box center [651, 241] width 19 height 28
click at [617, 304] on div "🟩 Closed" at bounding box center [473, 310] width 367 height 27
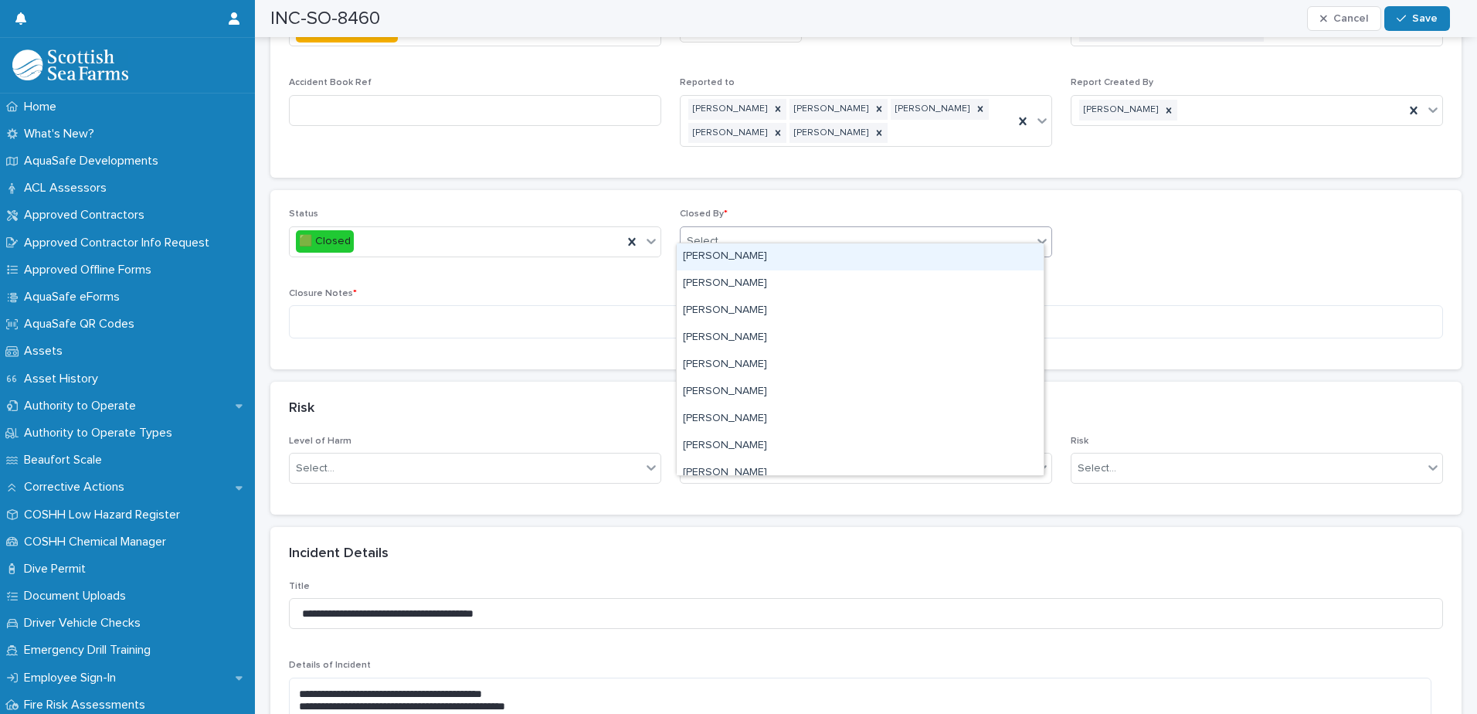
click at [729, 233] on div "Select..." at bounding box center [857, 241] width 352 height 25
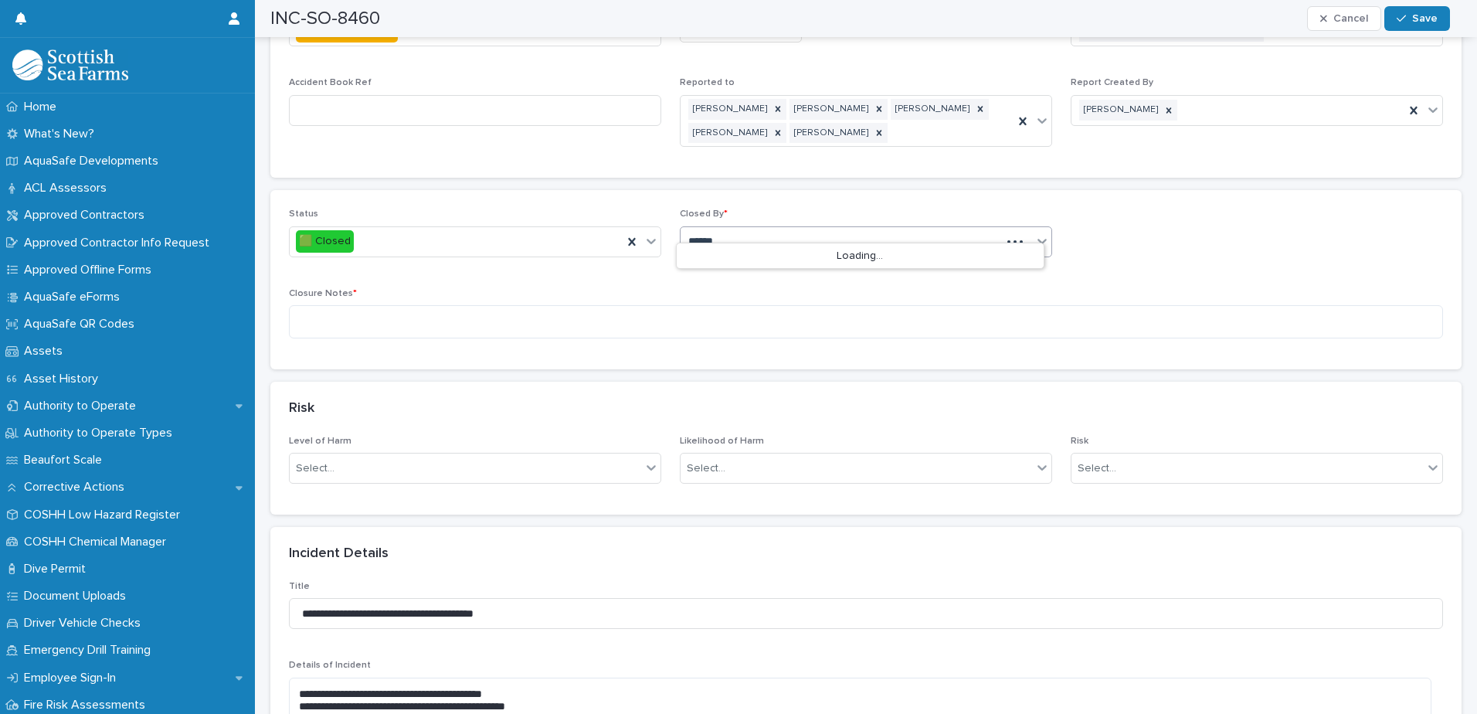
type input "*******"
click at [727, 296] on div "[PERSON_NAME]" at bounding box center [860, 283] width 367 height 27
click at [729, 307] on textarea at bounding box center [866, 321] width 1154 height 33
type textarea "**********"
click at [1435, 10] on button "Save" at bounding box center [1417, 18] width 66 height 25
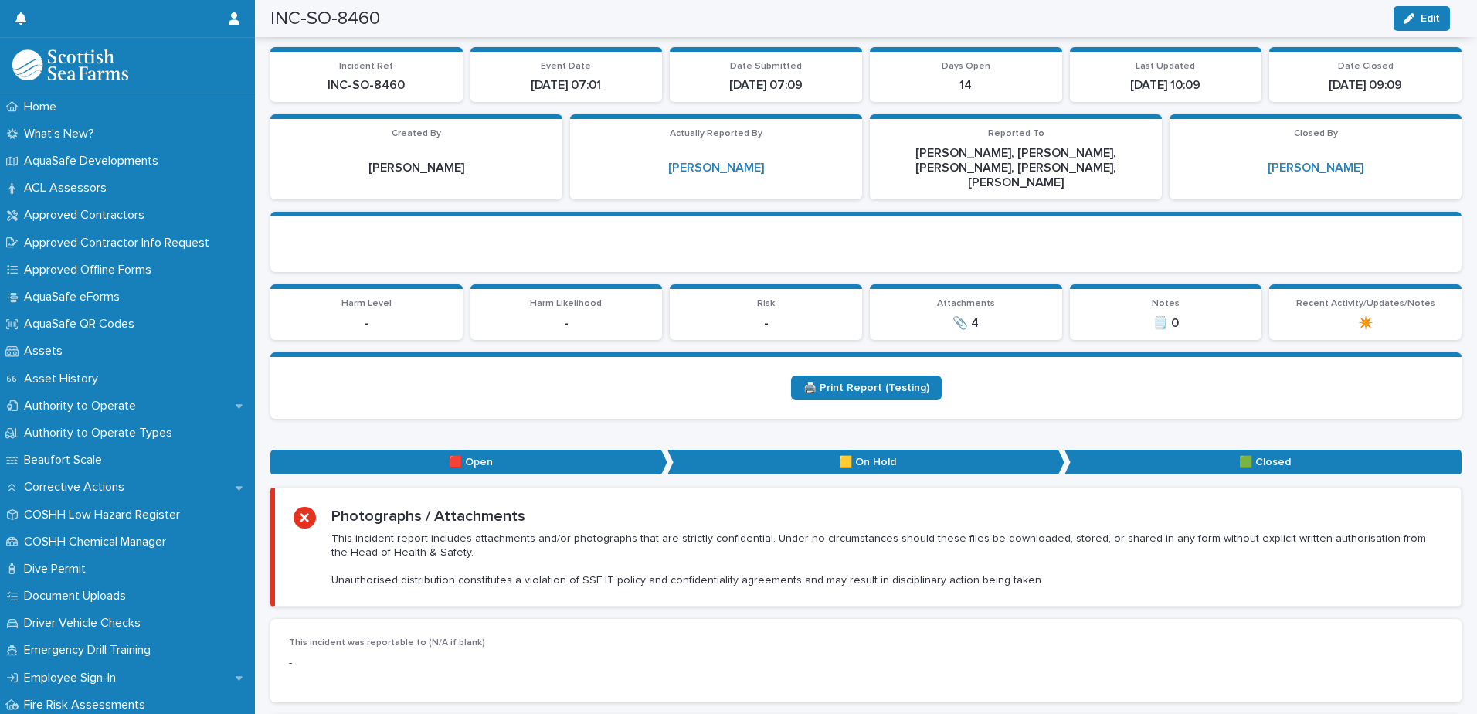
scroll to position [0, 0]
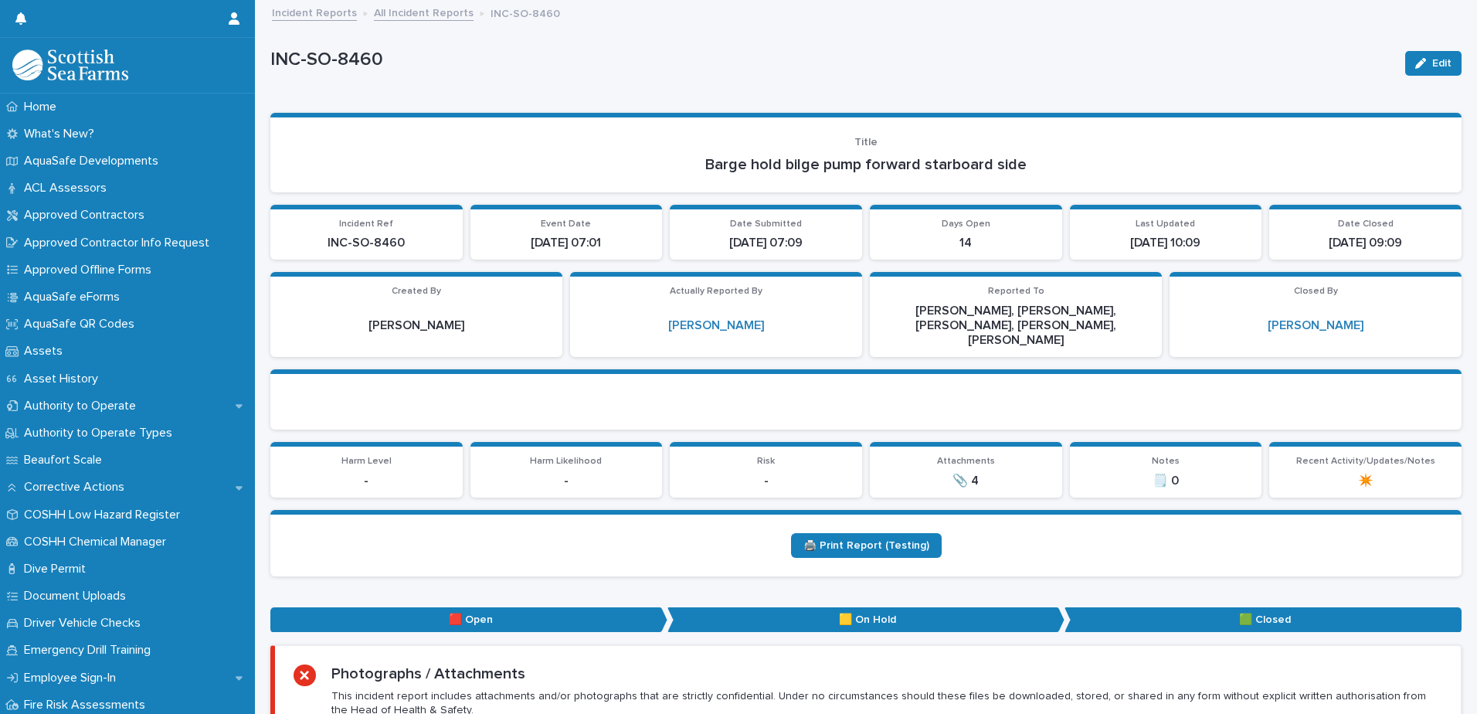
click at [402, 19] on link "All Incident Reports" at bounding box center [424, 12] width 100 height 18
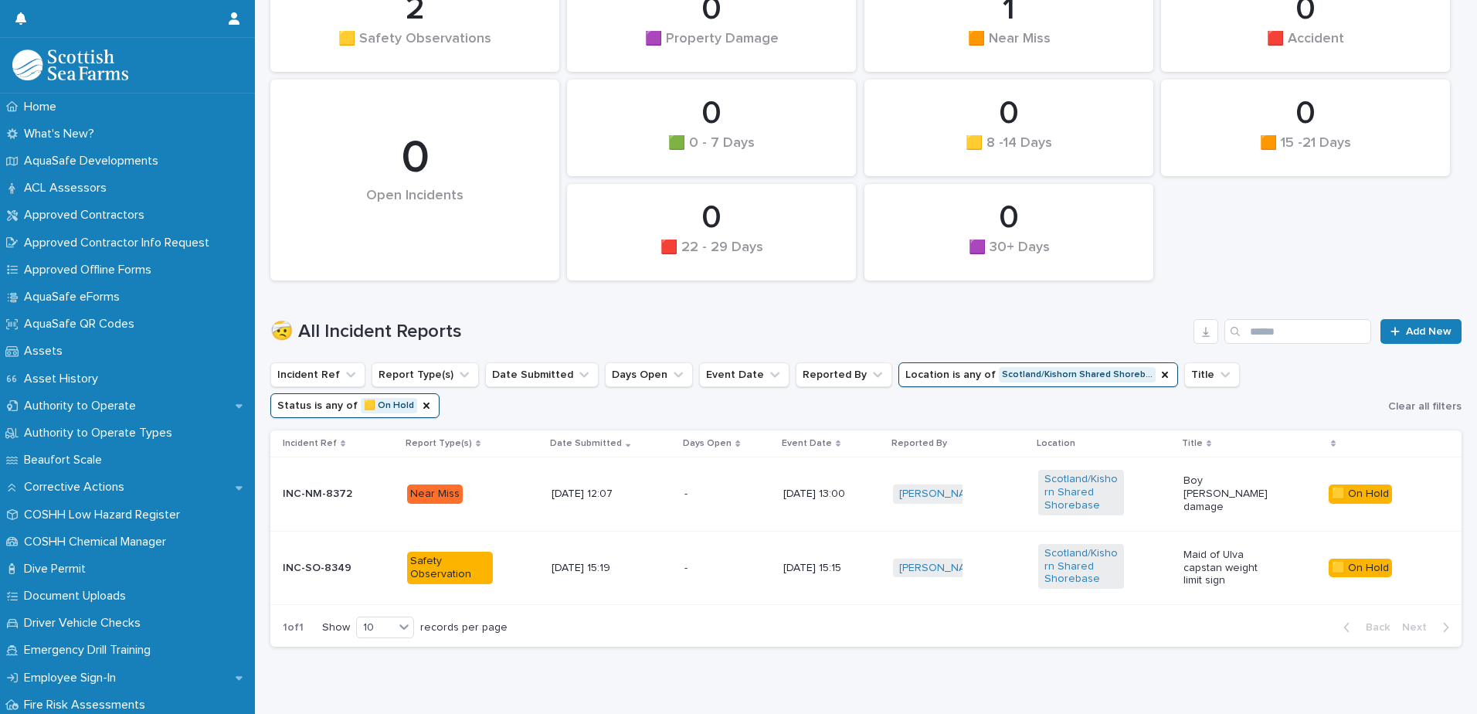
scroll to position [209, 0]
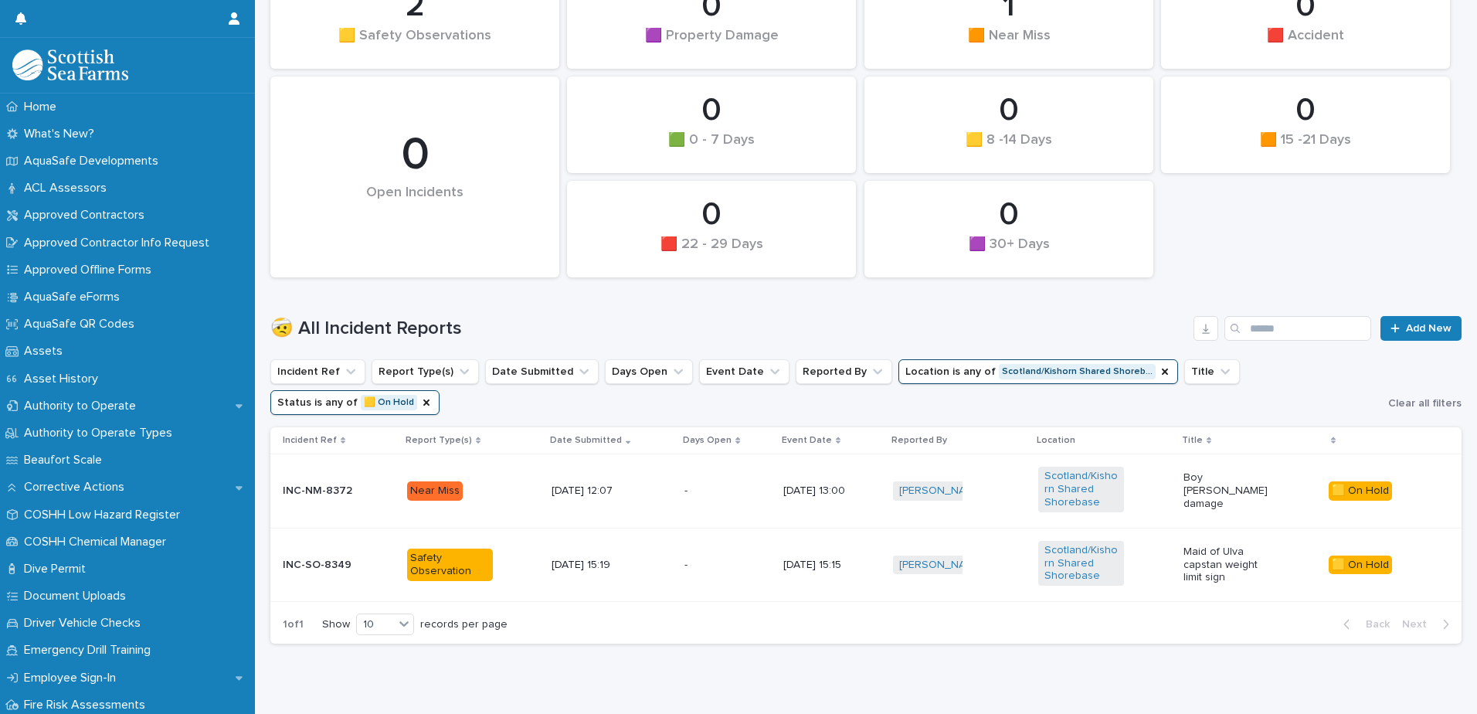
click at [726, 552] on div "- -" at bounding box center [727, 564] width 87 height 25
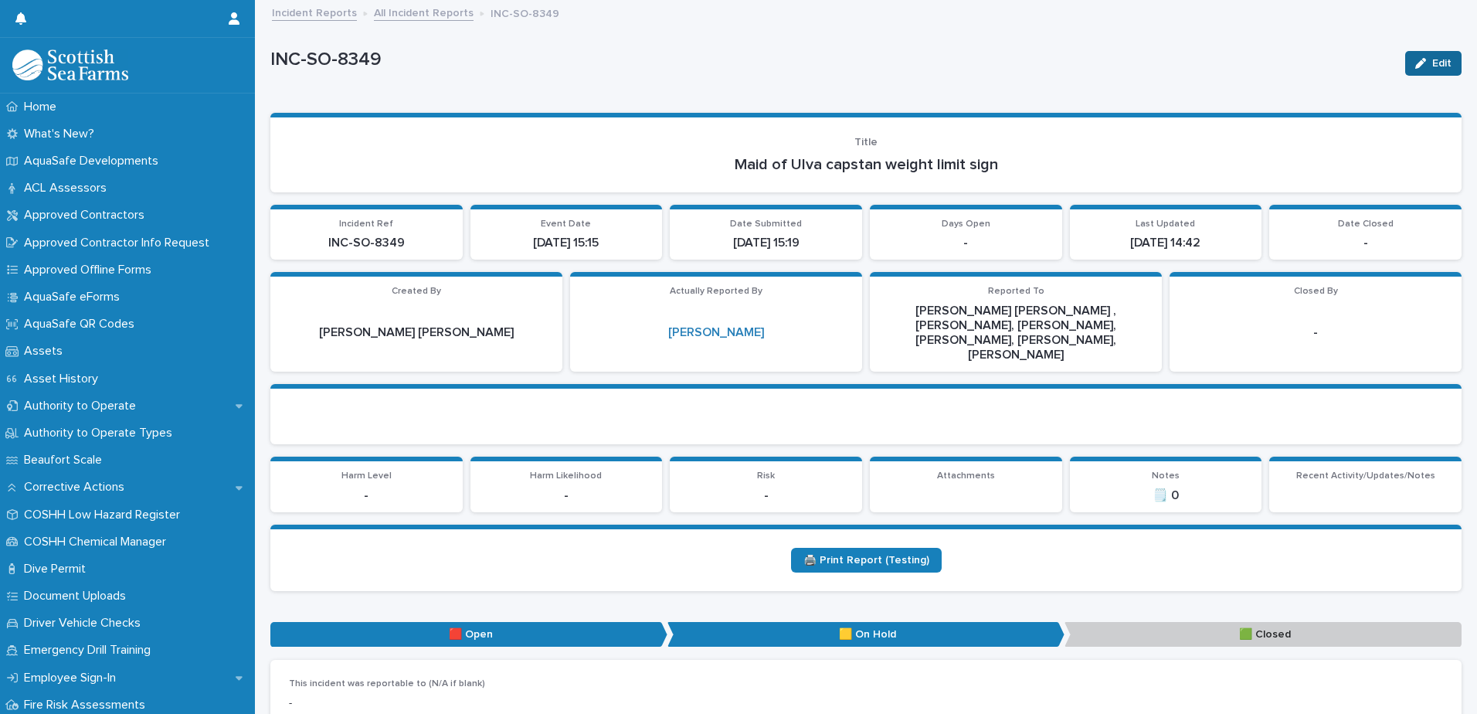
click at [1432, 59] on span "Edit" at bounding box center [1441, 63] width 19 height 11
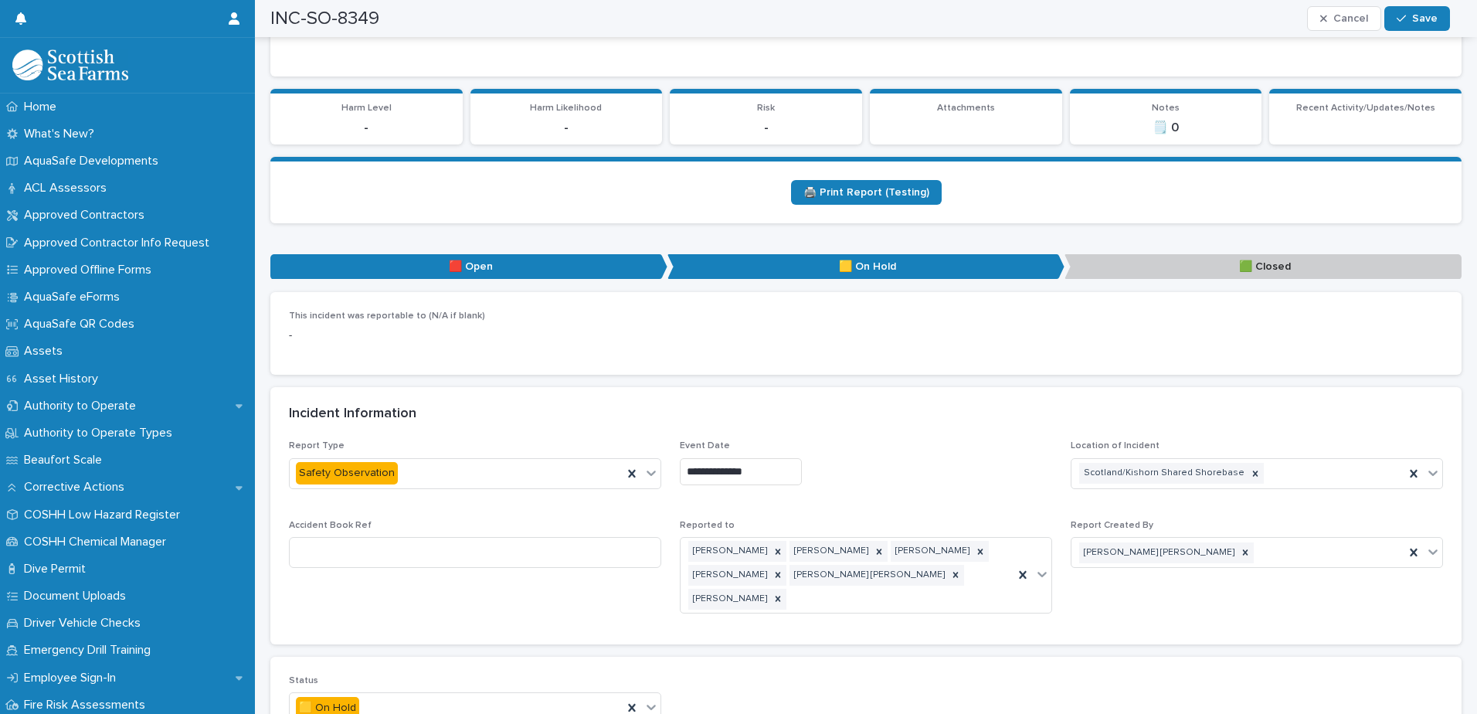
scroll to position [541, 0]
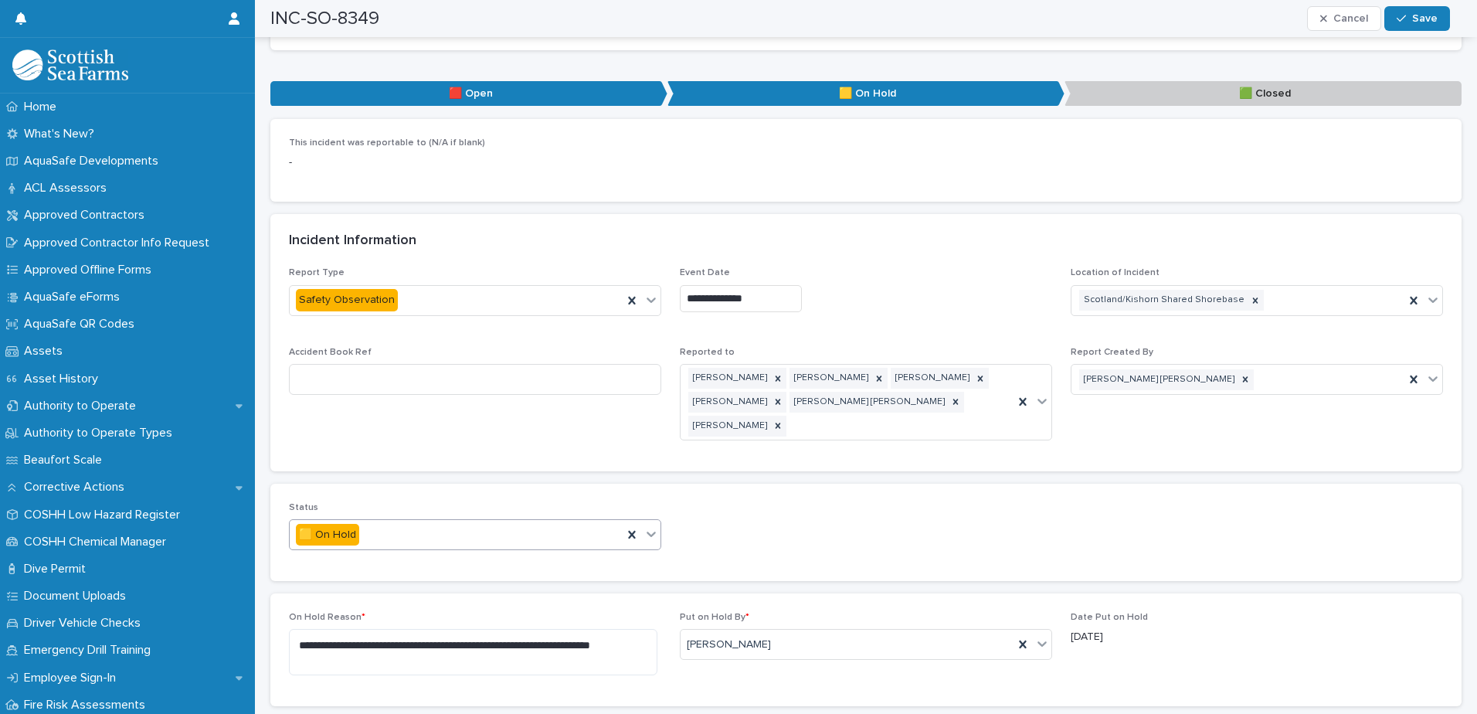
click at [644, 526] on icon at bounding box center [651, 533] width 15 height 15
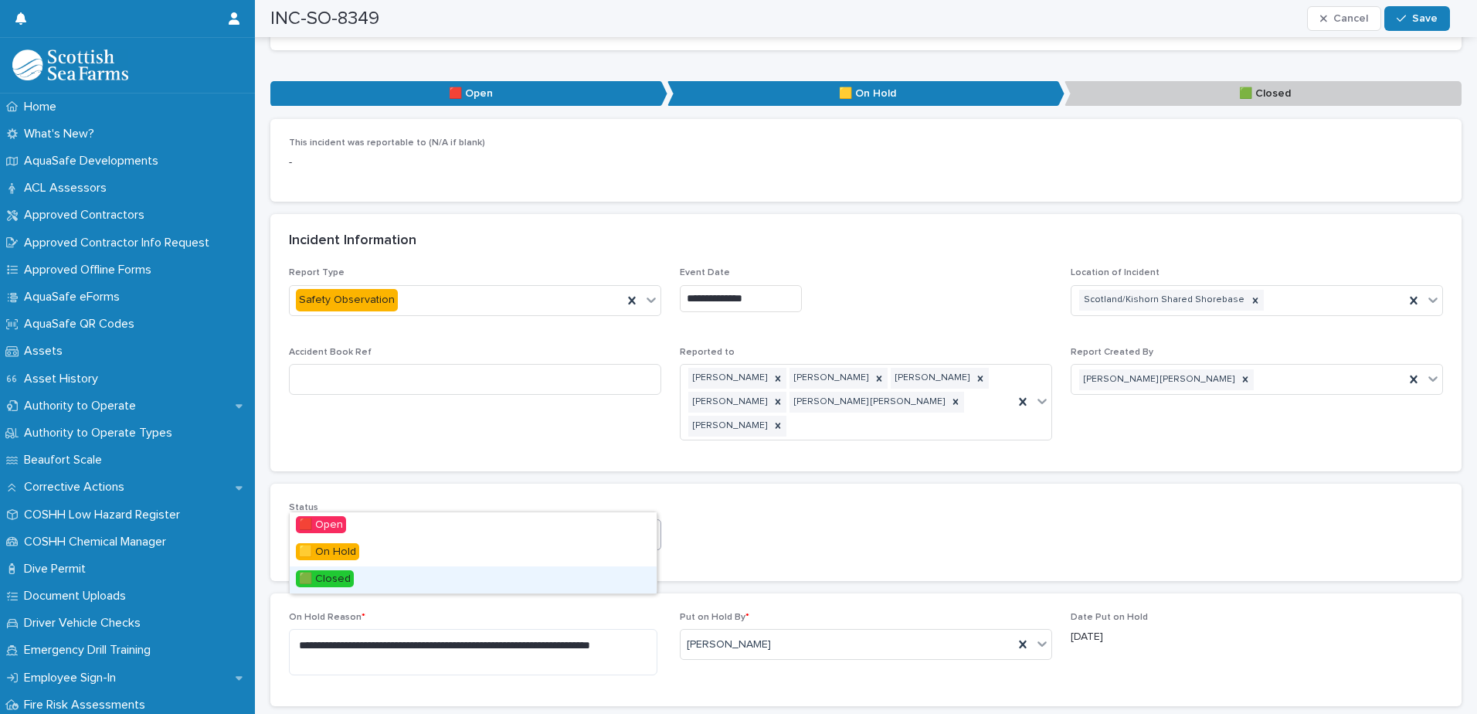
click at [544, 577] on div "🟩 Closed" at bounding box center [473, 579] width 367 height 27
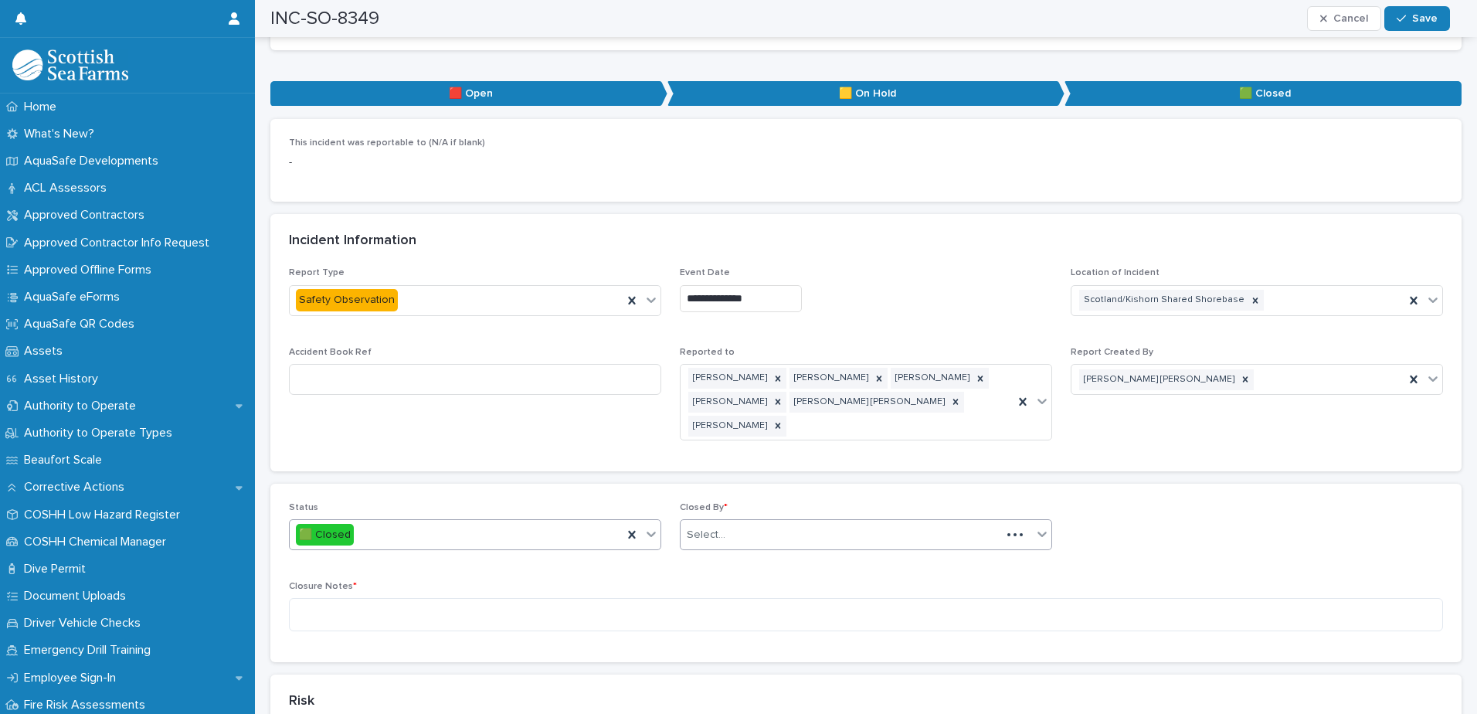
click at [718, 527] on div "Select..." at bounding box center [706, 535] width 39 height 16
type input "*******"
click at [771, 547] on div "[PERSON_NAME]" at bounding box center [860, 552] width 367 height 27
click at [770, 598] on textarea at bounding box center [866, 614] width 1154 height 33
type textarea "**********"
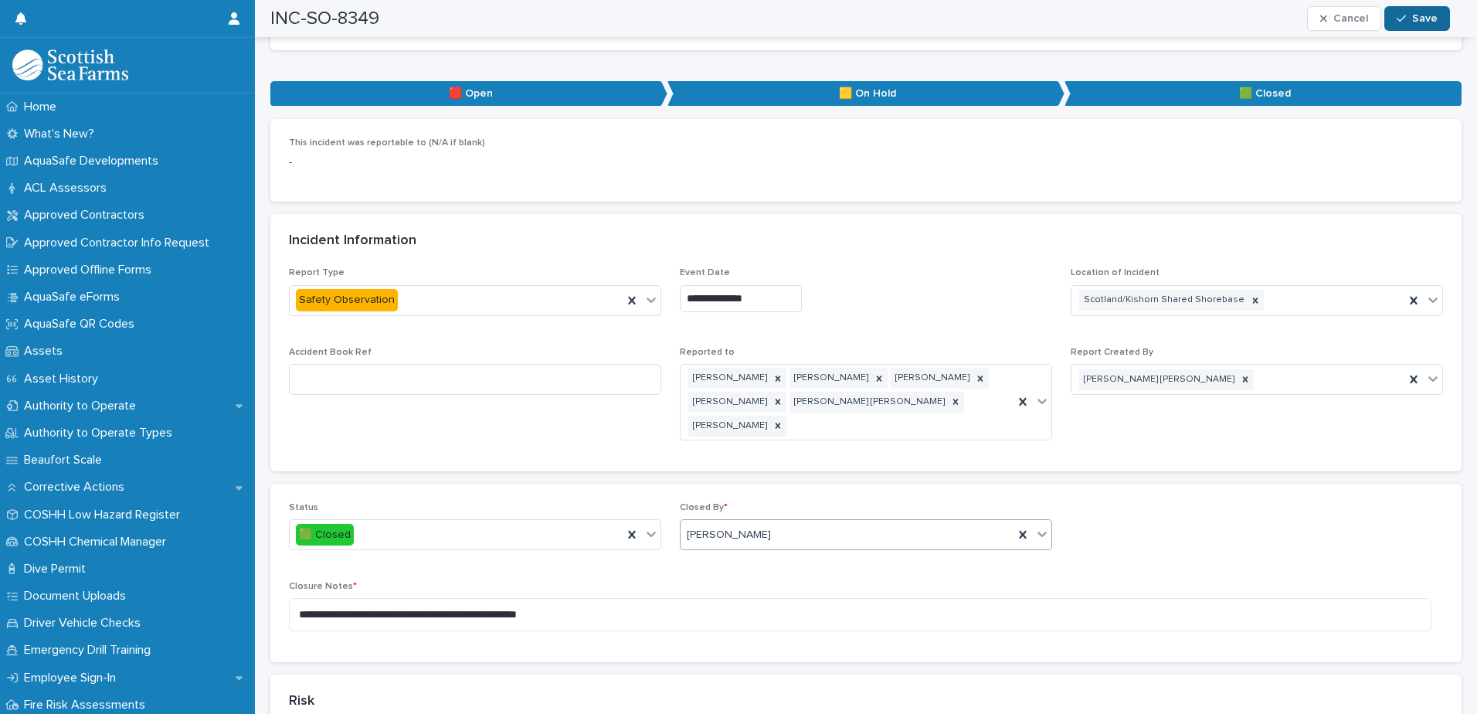
click at [1438, 25] on button "Save" at bounding box center [1417, 18] width 66 height 25
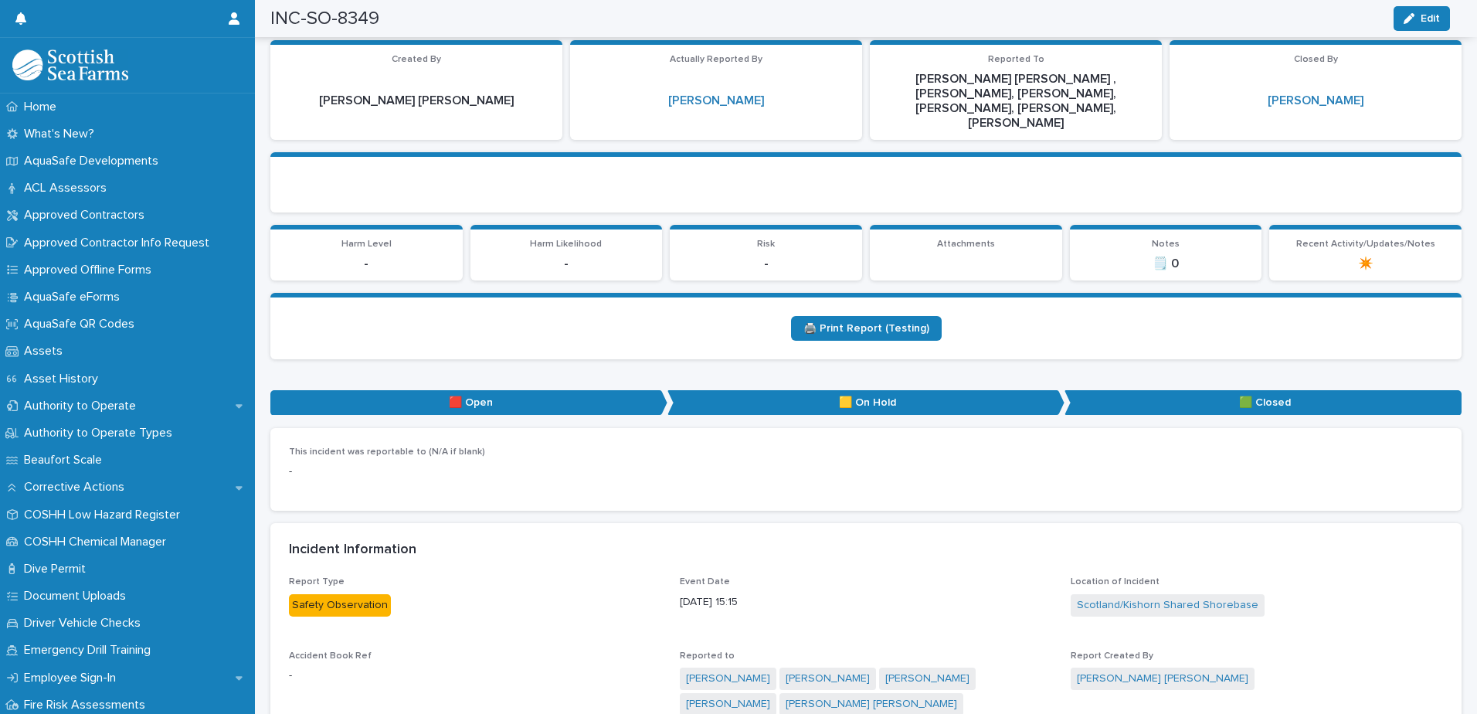
scroll to position [0, 0]
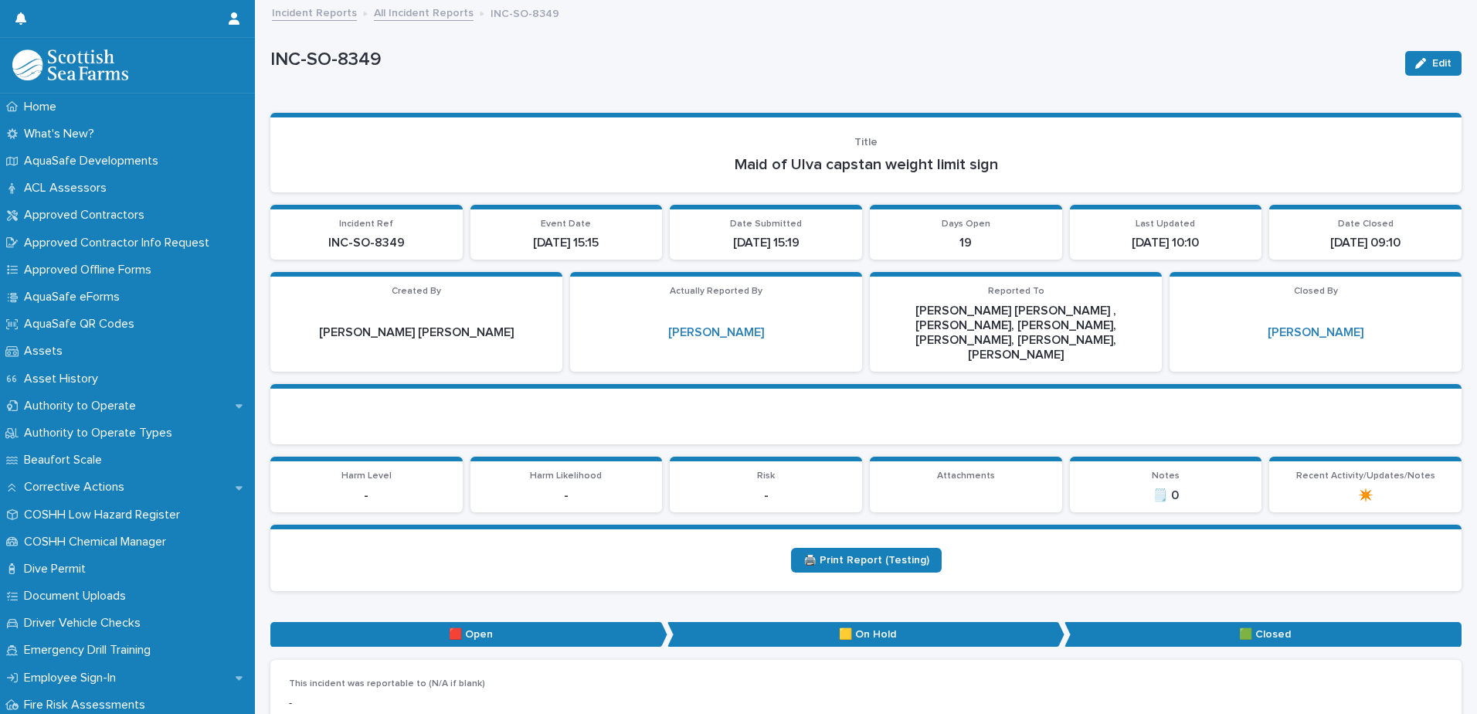
click at [442, 10] on link "All Incident Reports" at bounding box center [424, 12] width 100 height 18
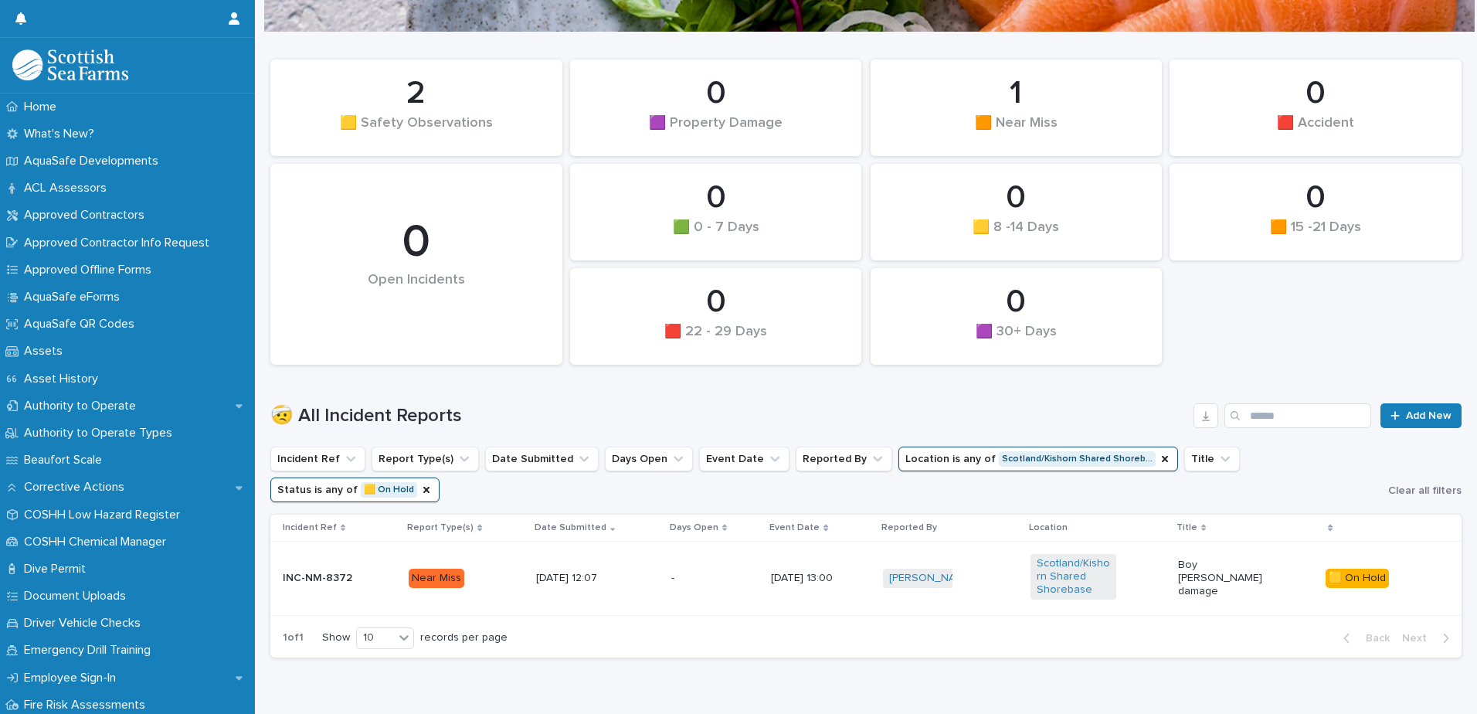
scroll to position [136, 0]
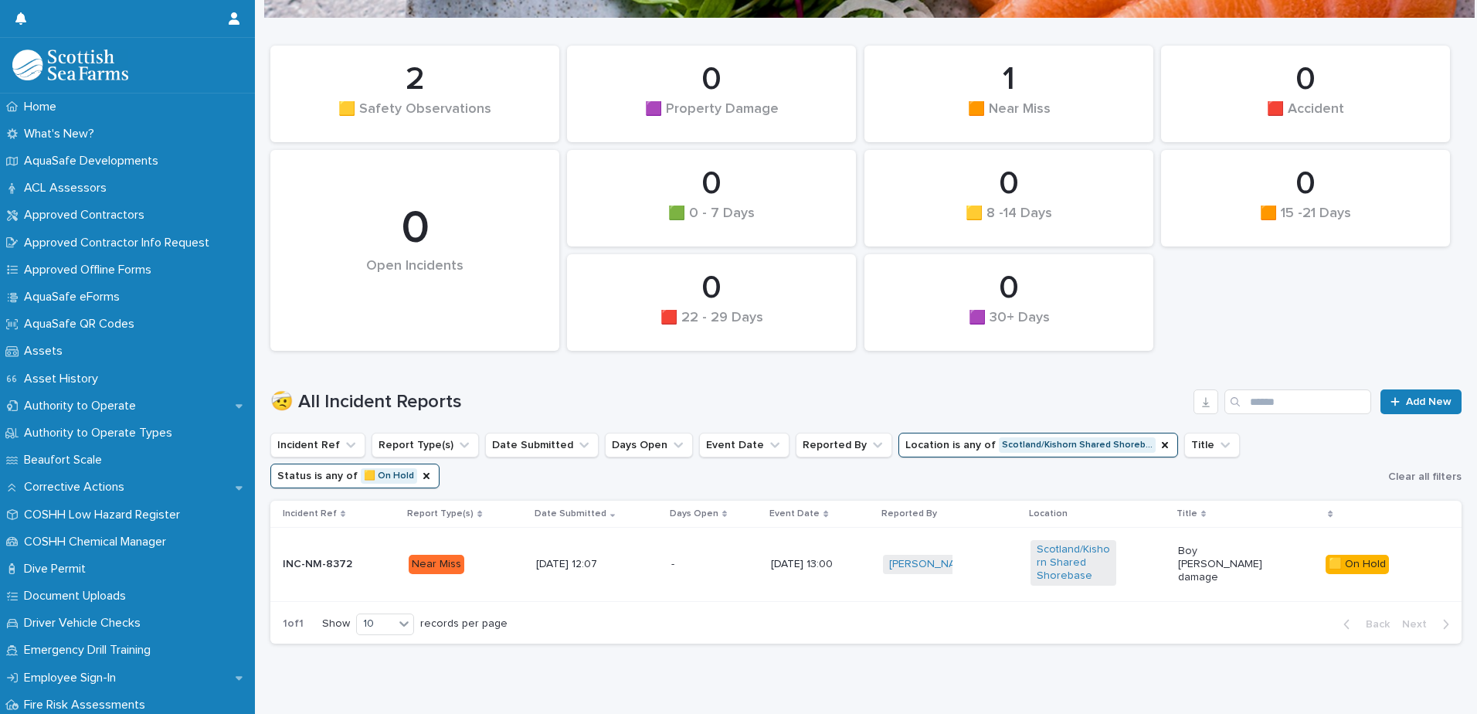
click at [705, 546] on td "- -" at bounding box center [715, 564] width 100 height 73
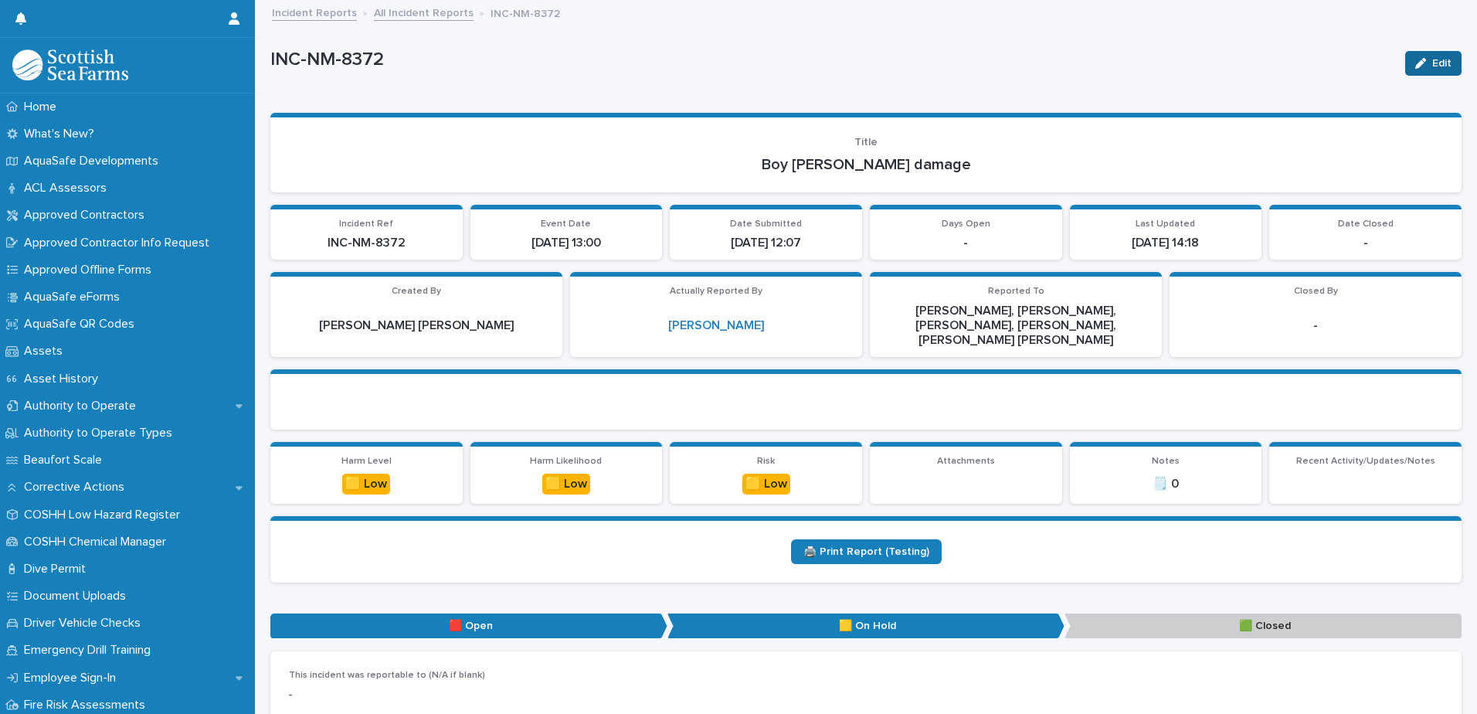
click at [1432, 61] on span "Edit" at bounding box center [1441, 63] width 19 height 11
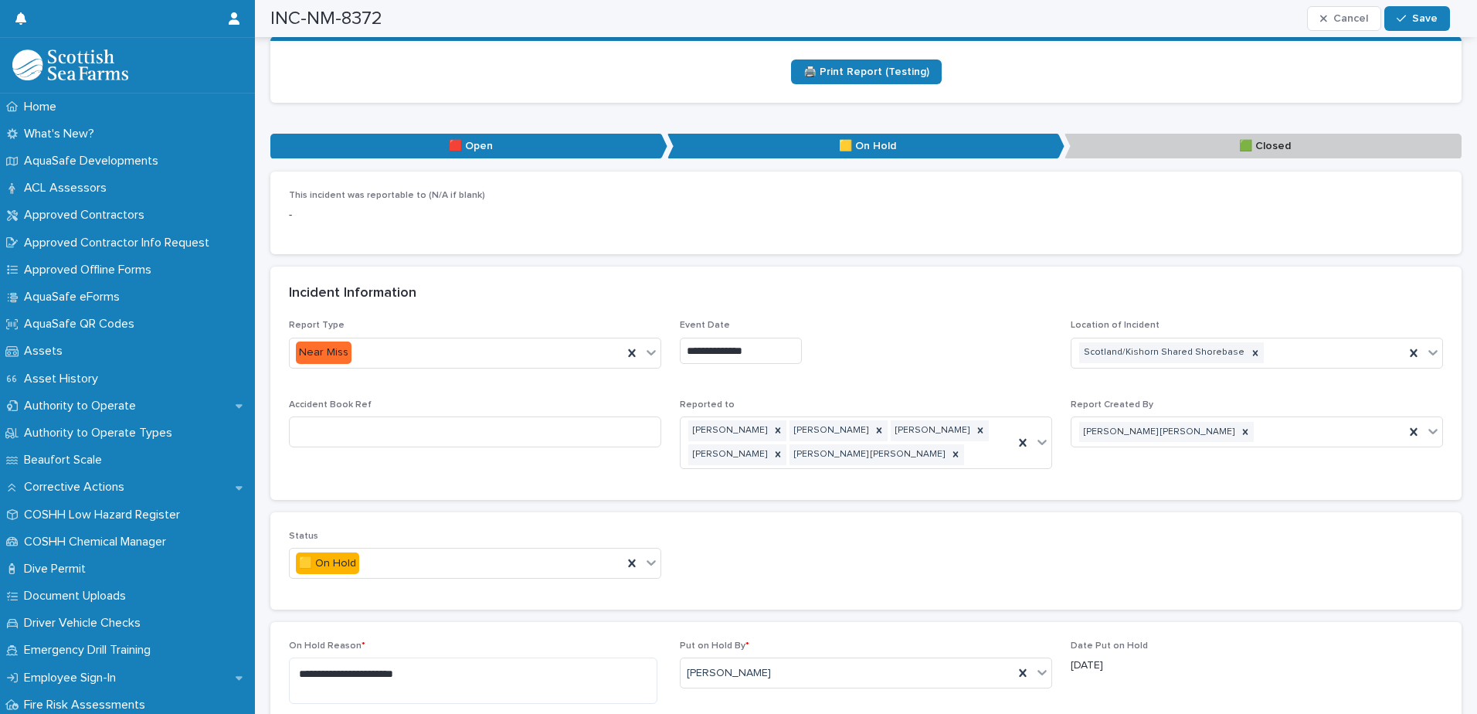
scroll to position [618, 0]
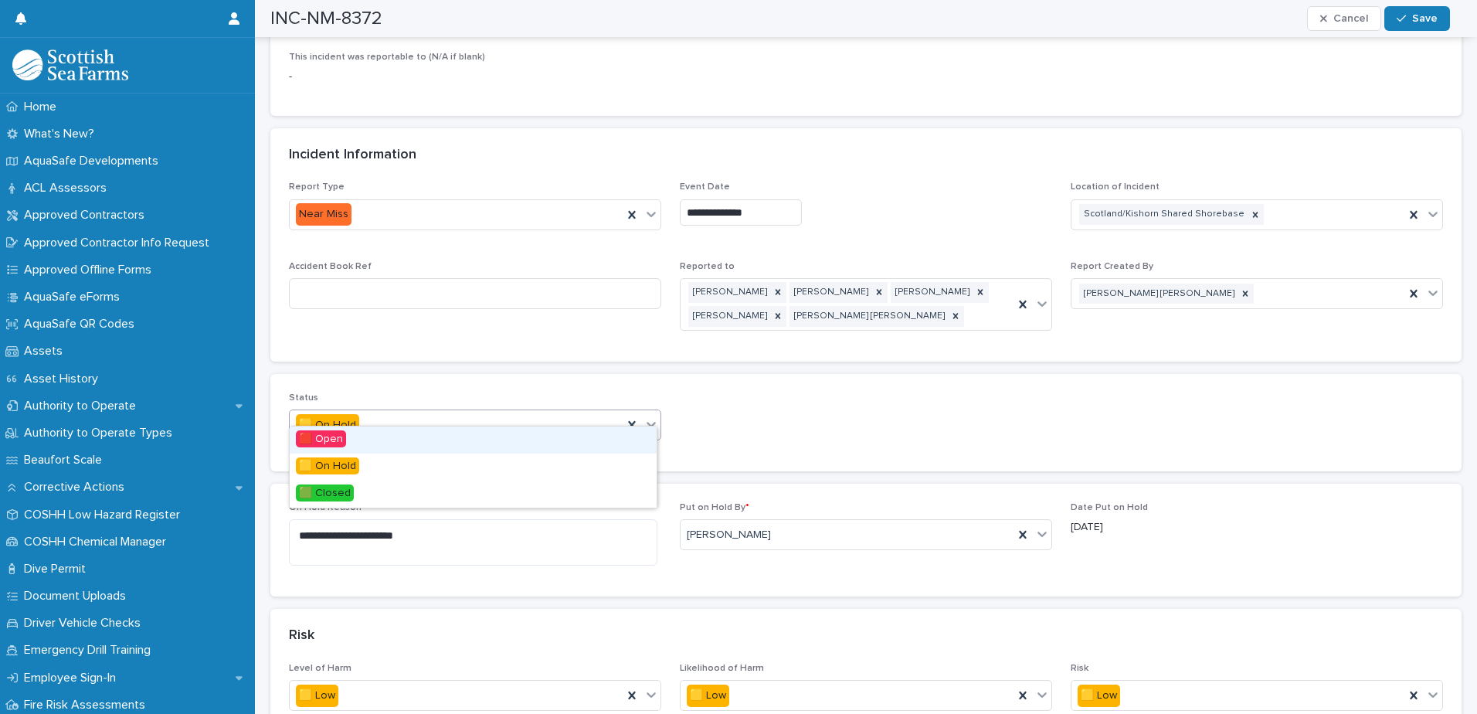
click at [648, 422] on icon at bounding box center [651, 424] width 9 height 5
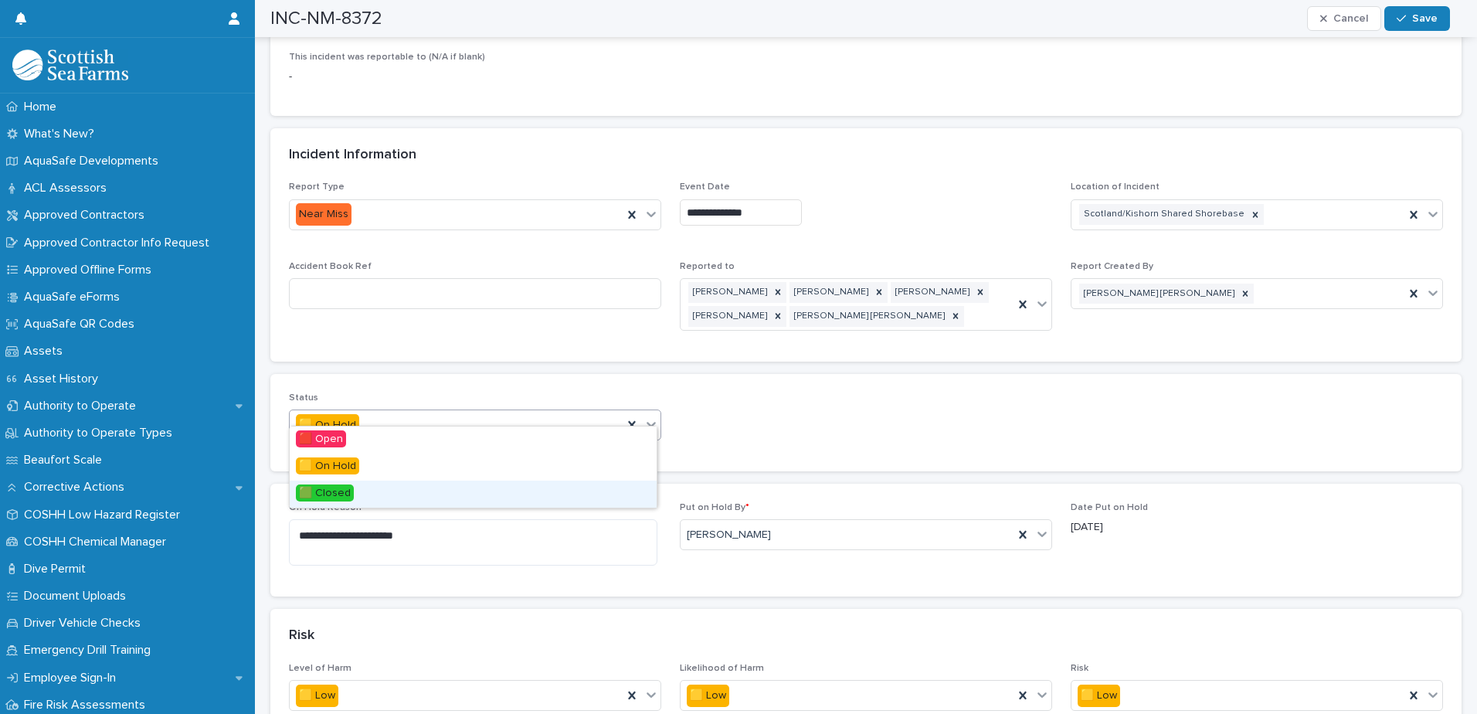
click at [572, 488] on div "🟩 Closed" at bounding box center [473, 494] width 367 height 27
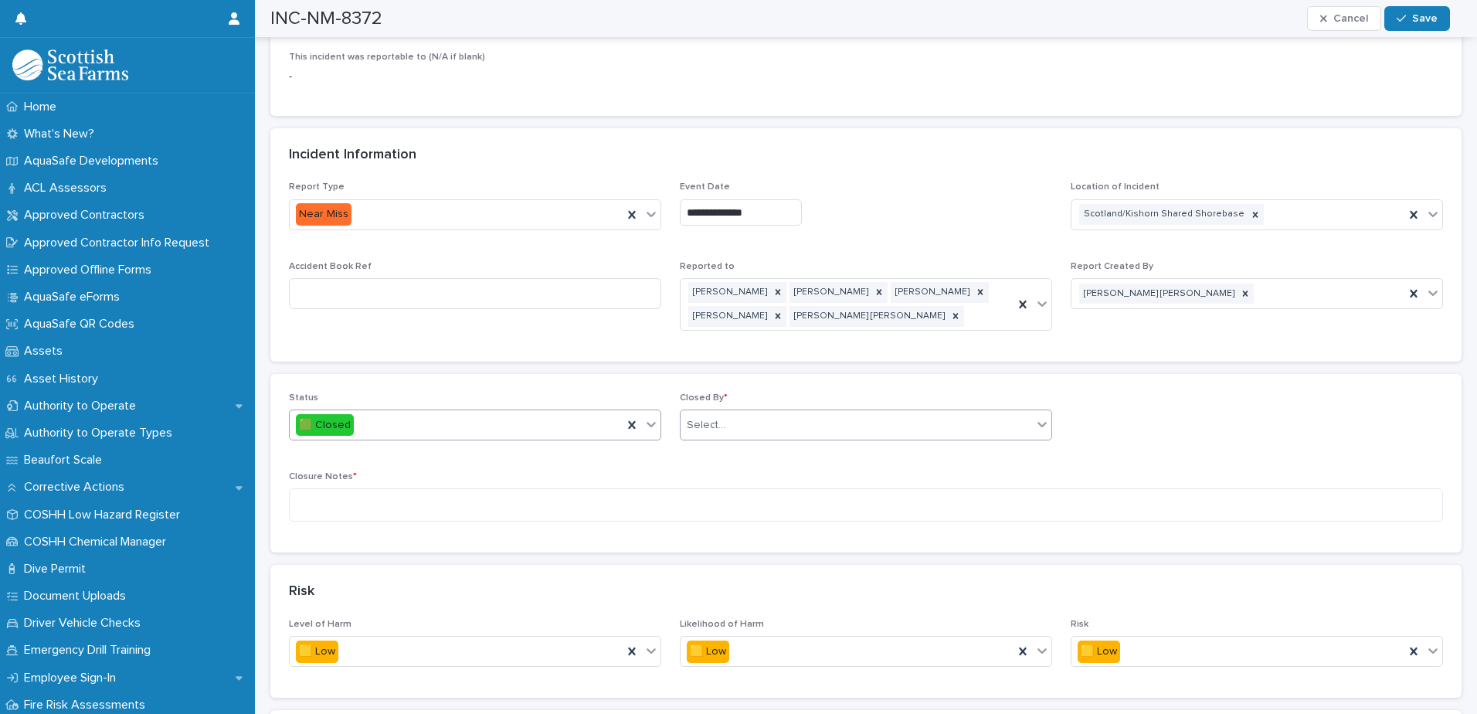
click at [705, 417] on div "Select..." at bounding box center [706, 425] width 39 height 16
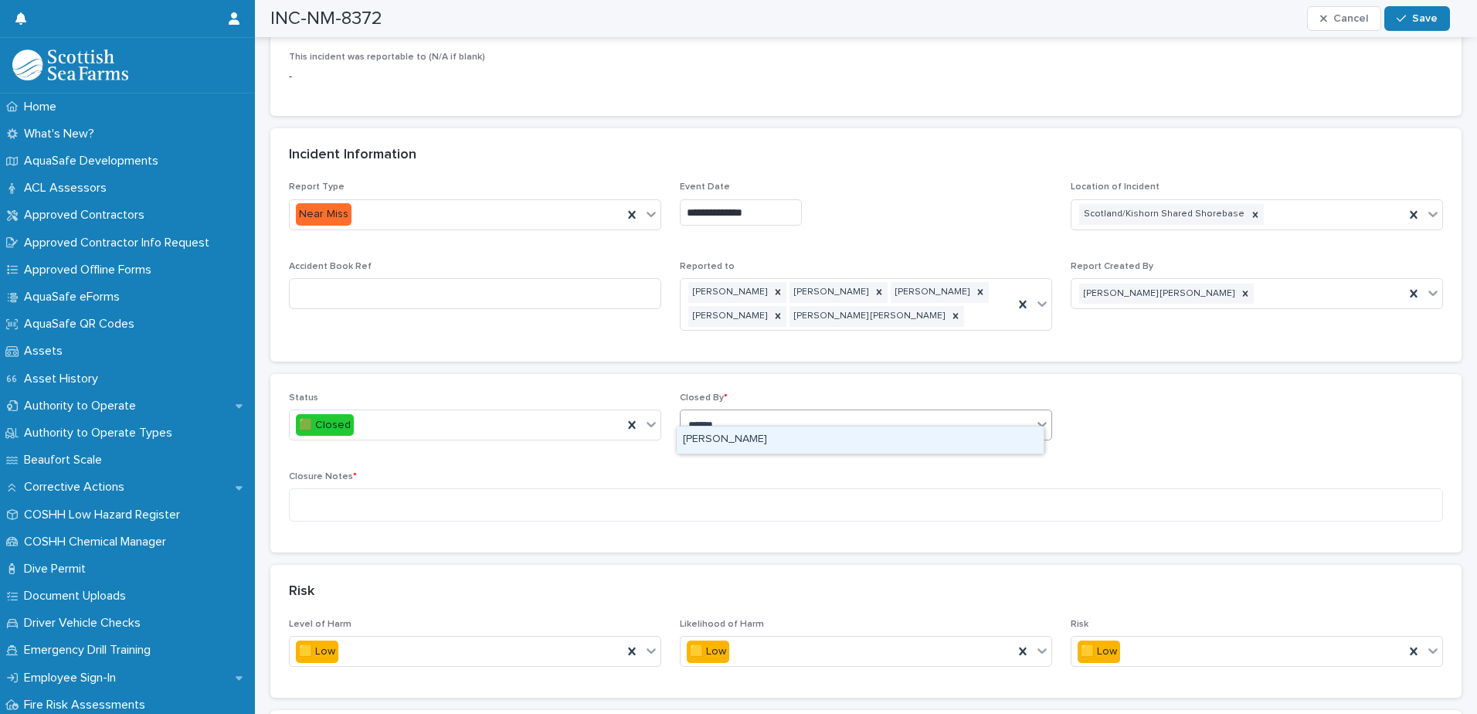
type input "*******"
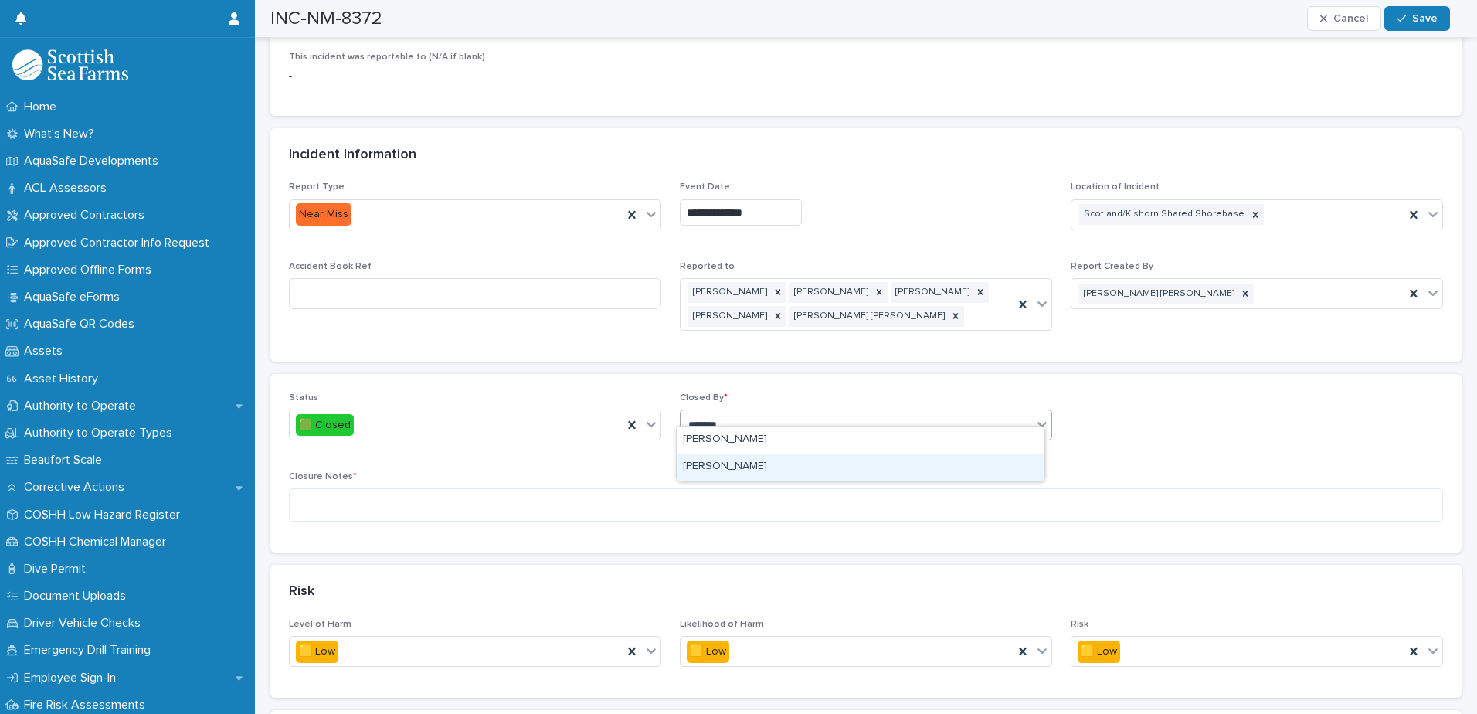
click at [739, 459] on div "[PERSON_NAME]" at bounding box center [860, 466] width 367 height 27
click at [705, 488] on textarea at bounding box center [866, 504] width 1154 height 33
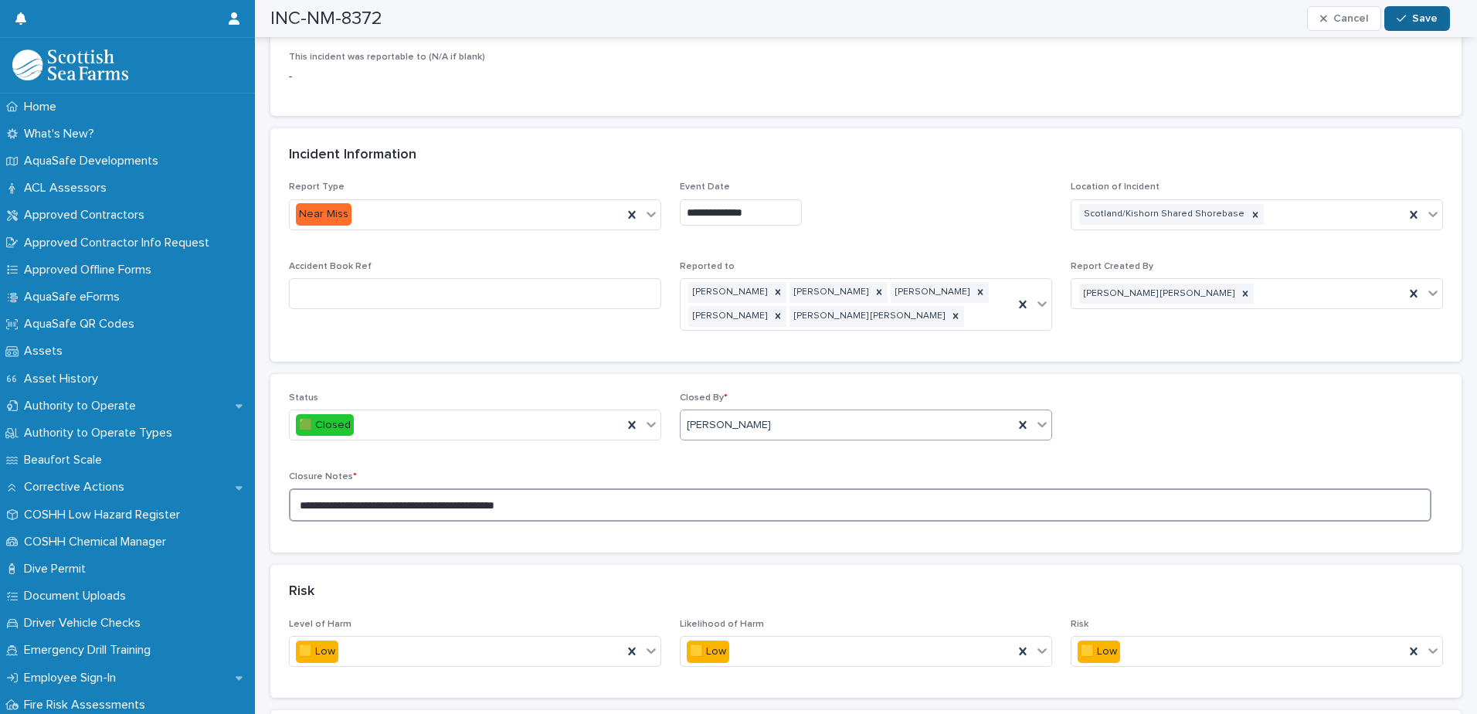
type textarea "**********"
click at [1439, 19] on button "Save" at bounding box center [1417, 18] width 66 height 25
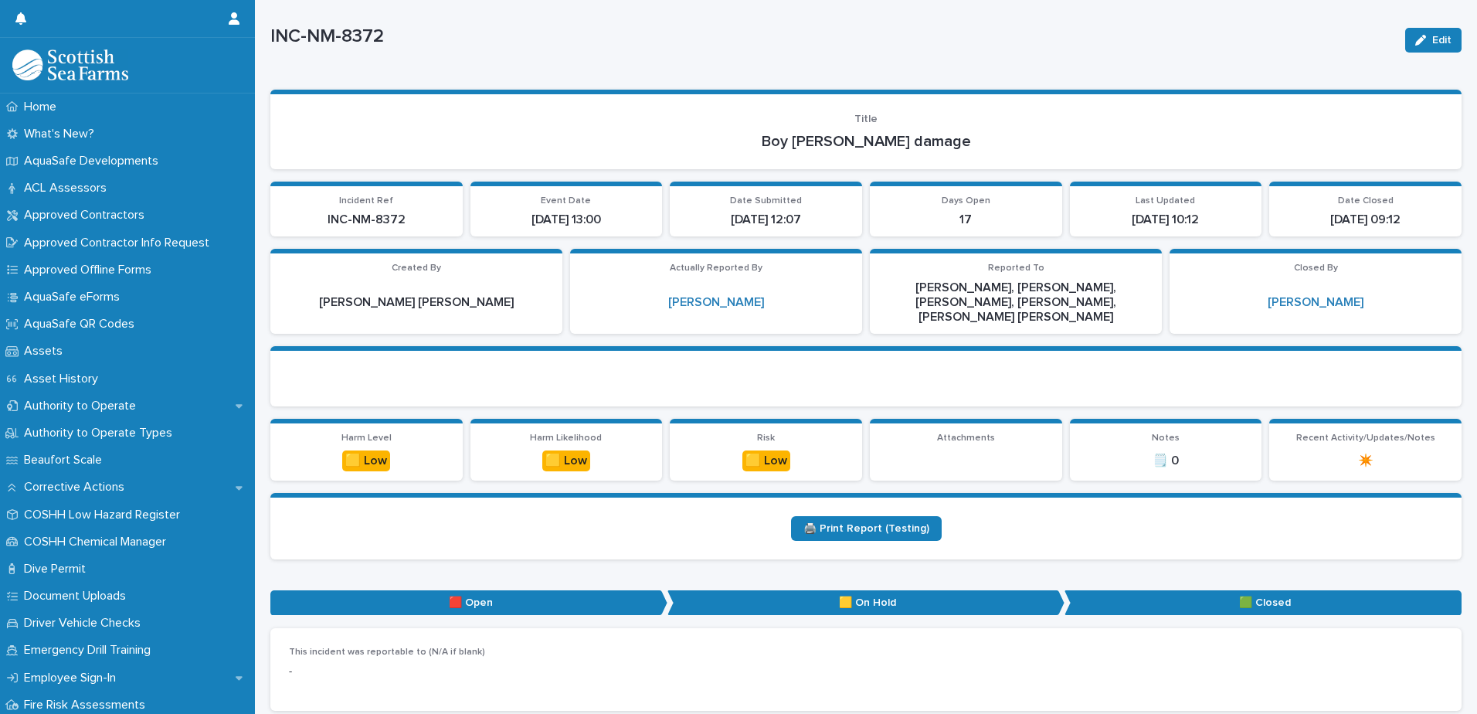
scroll to position [0, 0]
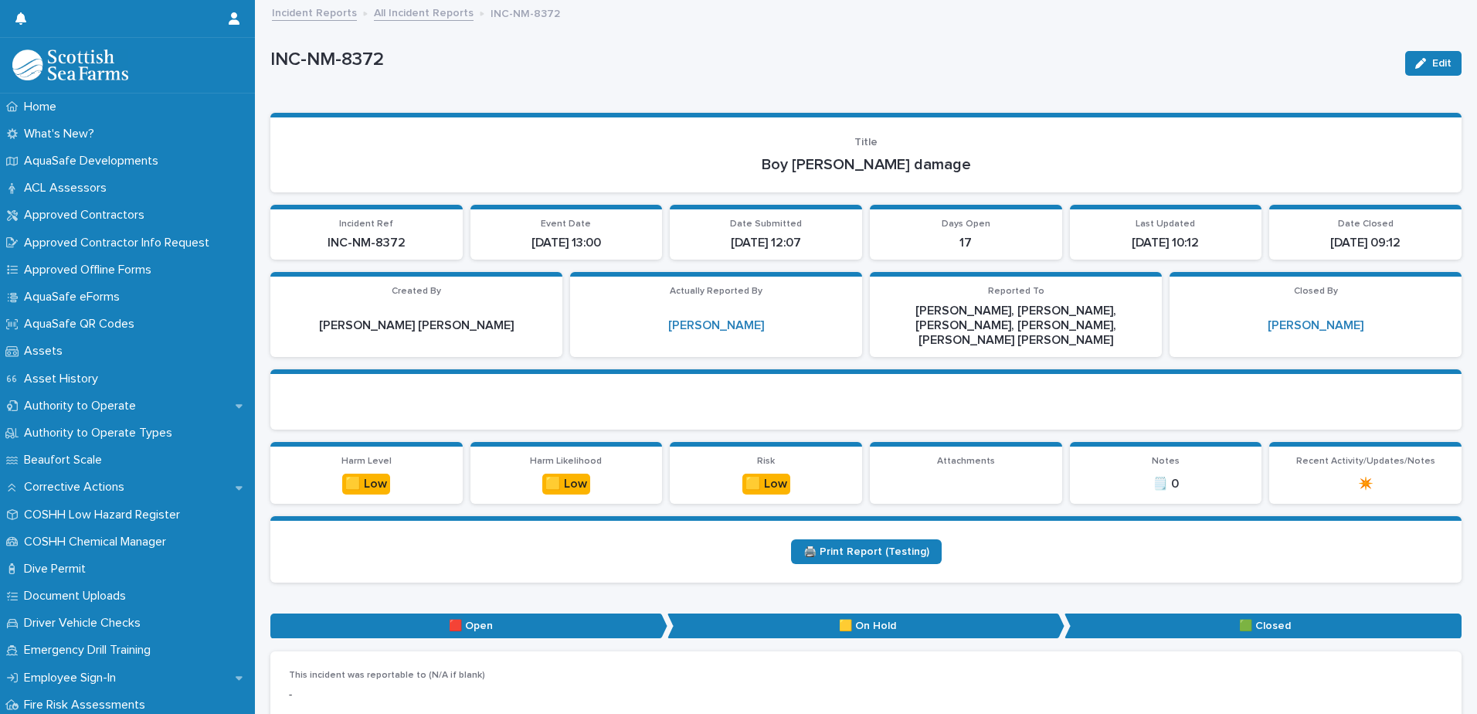
click at [404, 6] on link "All Incident Reports" at bounding box center [424, 12] width 100 height 18
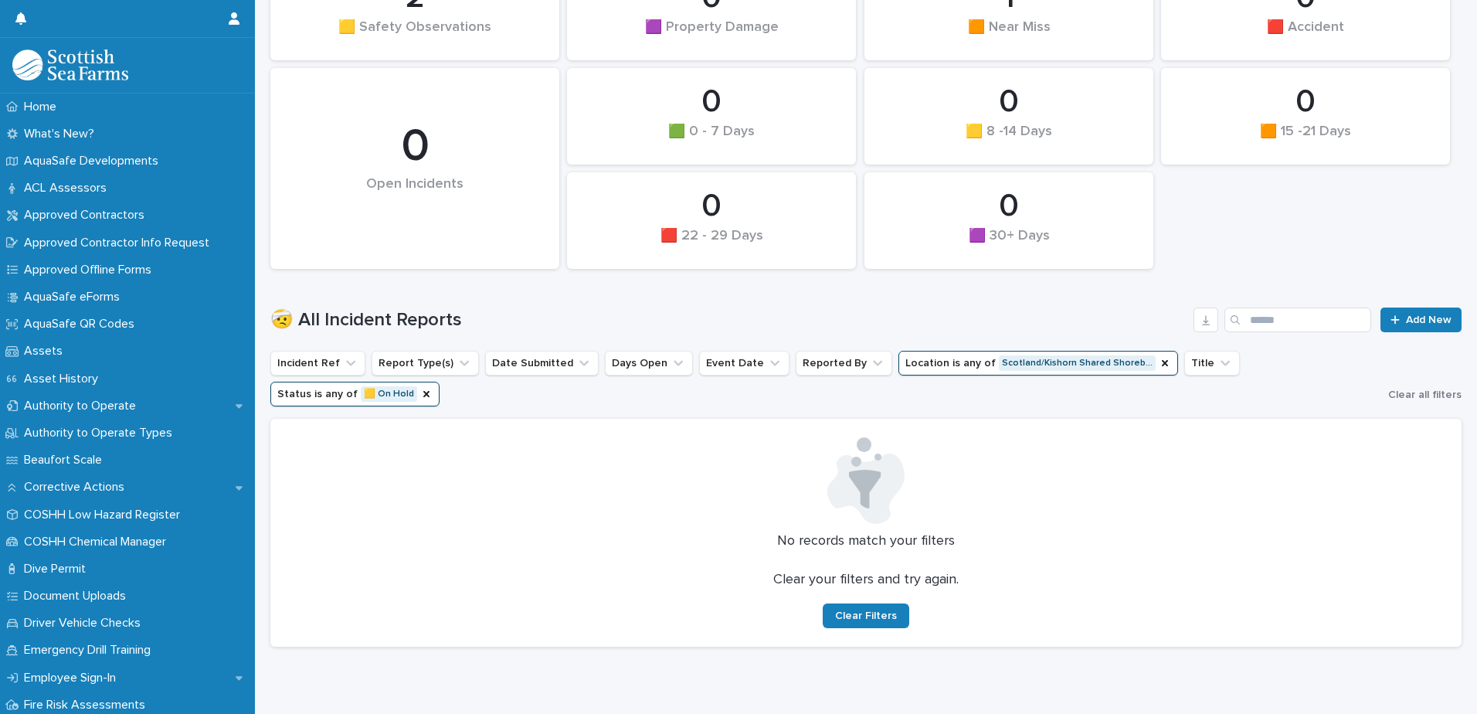
scroll to position [221, 0]
click at [430, 388] on icon "Status" at bounding box center [426, 391] width 6 height 6
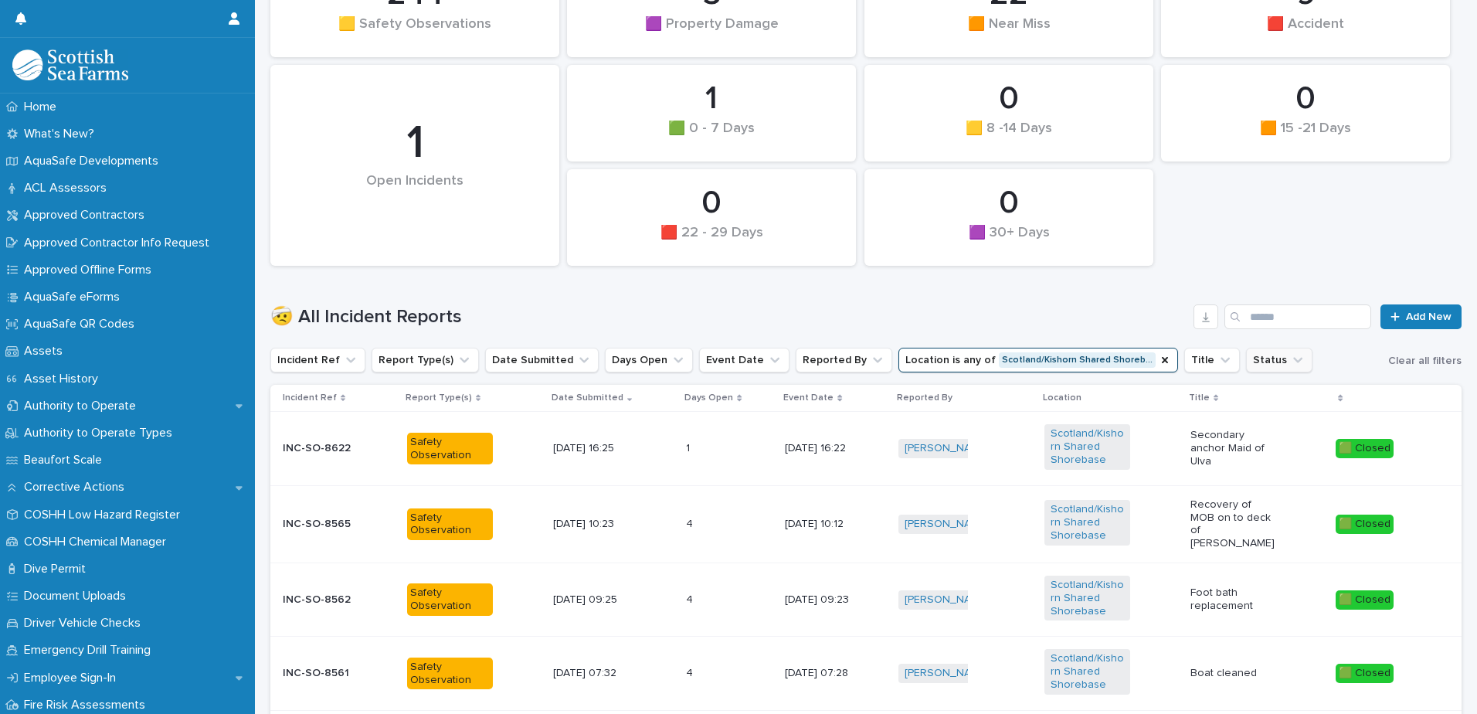
scroll to position [525, 0]
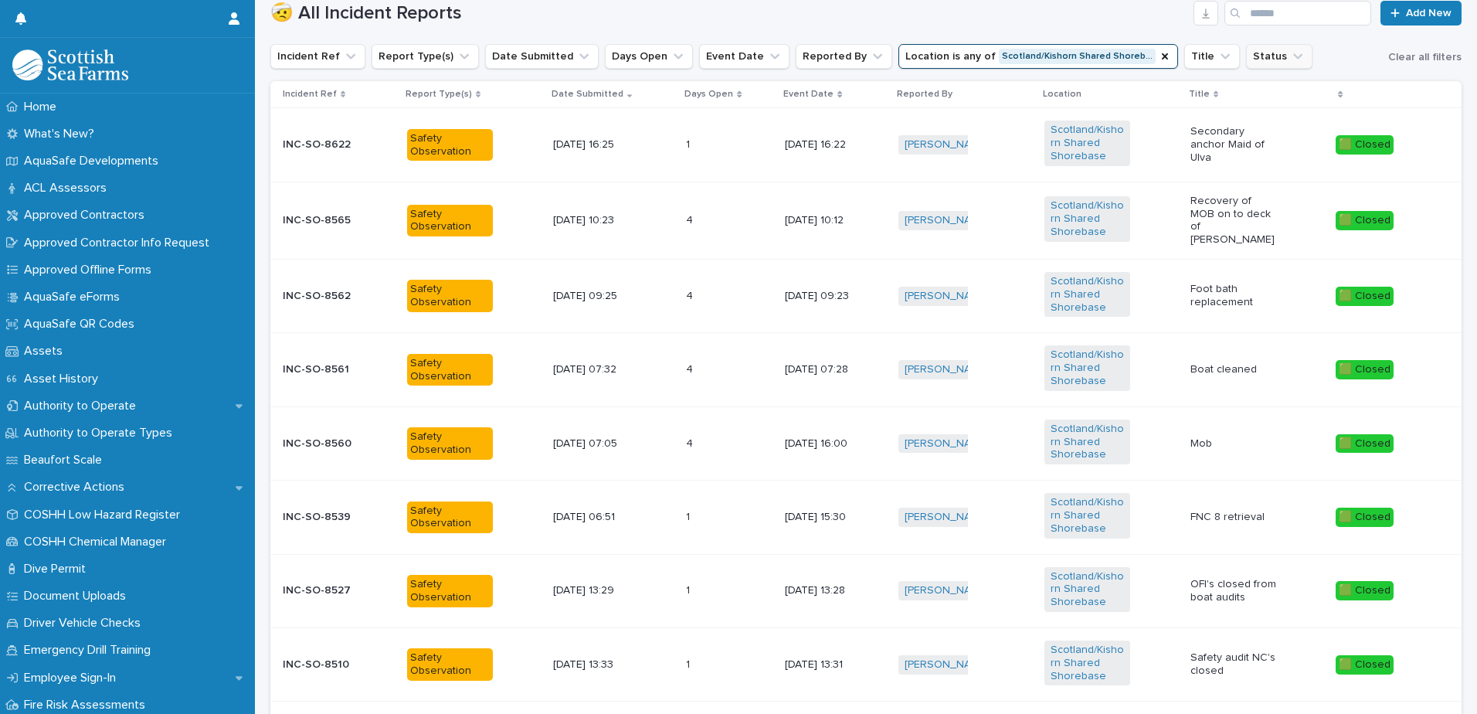
click at [1290, 53] on icon "Status" at bounding box center [1297, 56] width 15 height 15
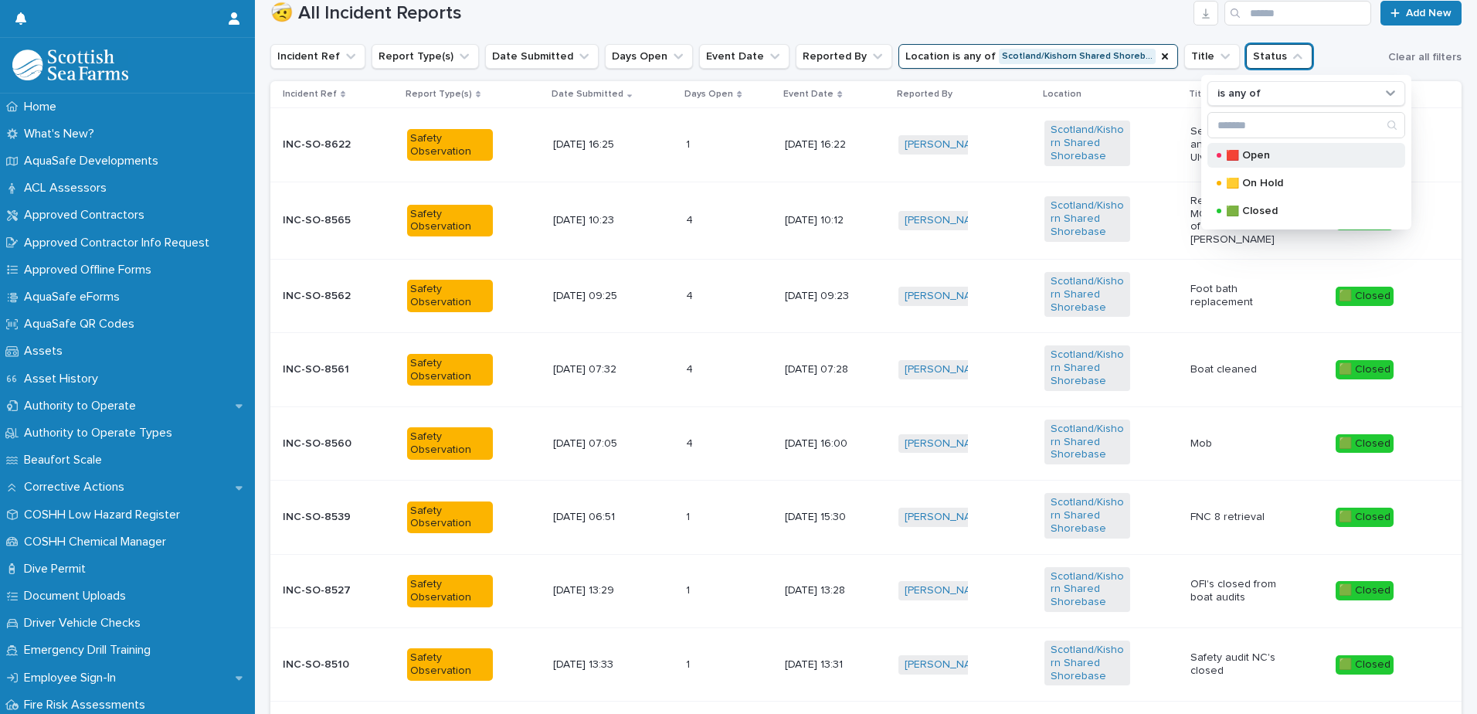
click at [1252, 160] on p "🟥 Open" at bounding box center [1303, 155] width 155 height 11
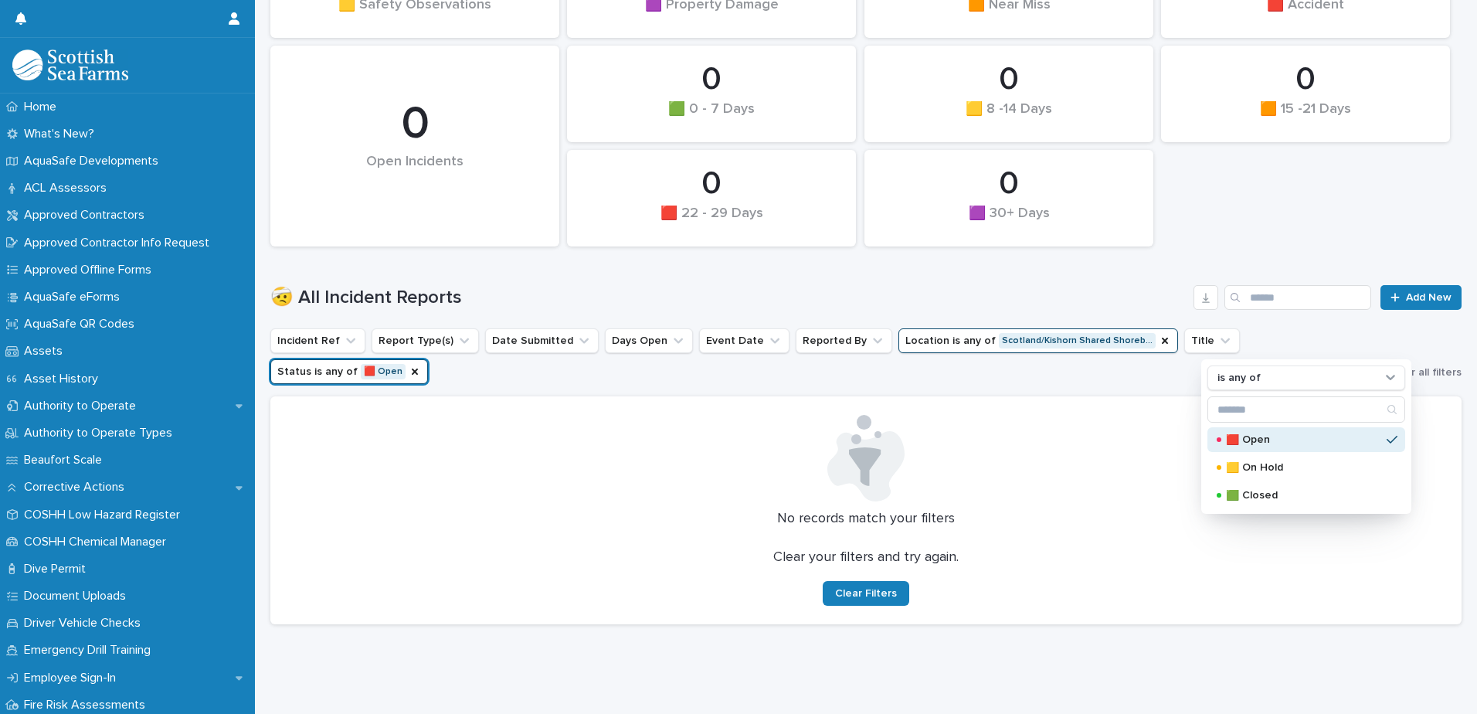
scroll to position [221, 0]
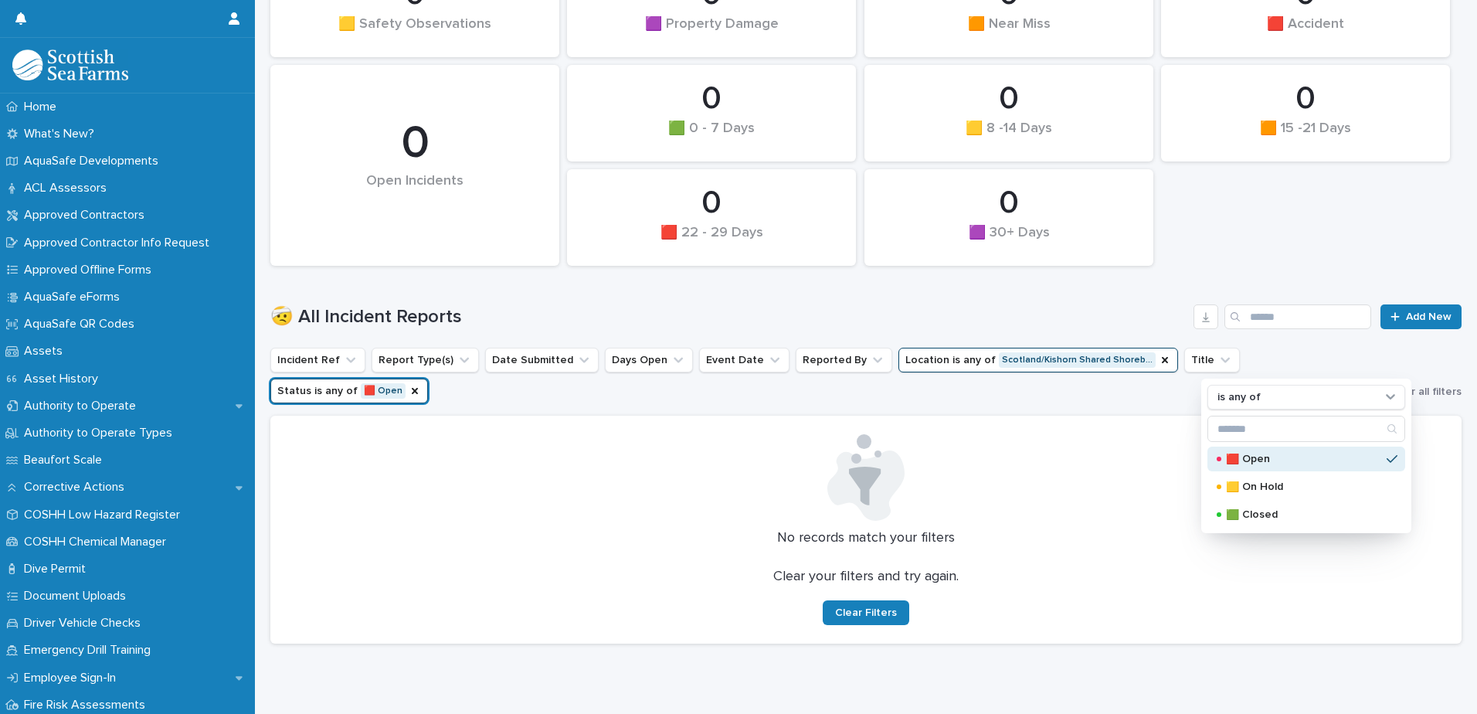
click at [428, 379] on button "Status is any of 🟥 Open" at bounding box center [349, 391] width 158 height 25
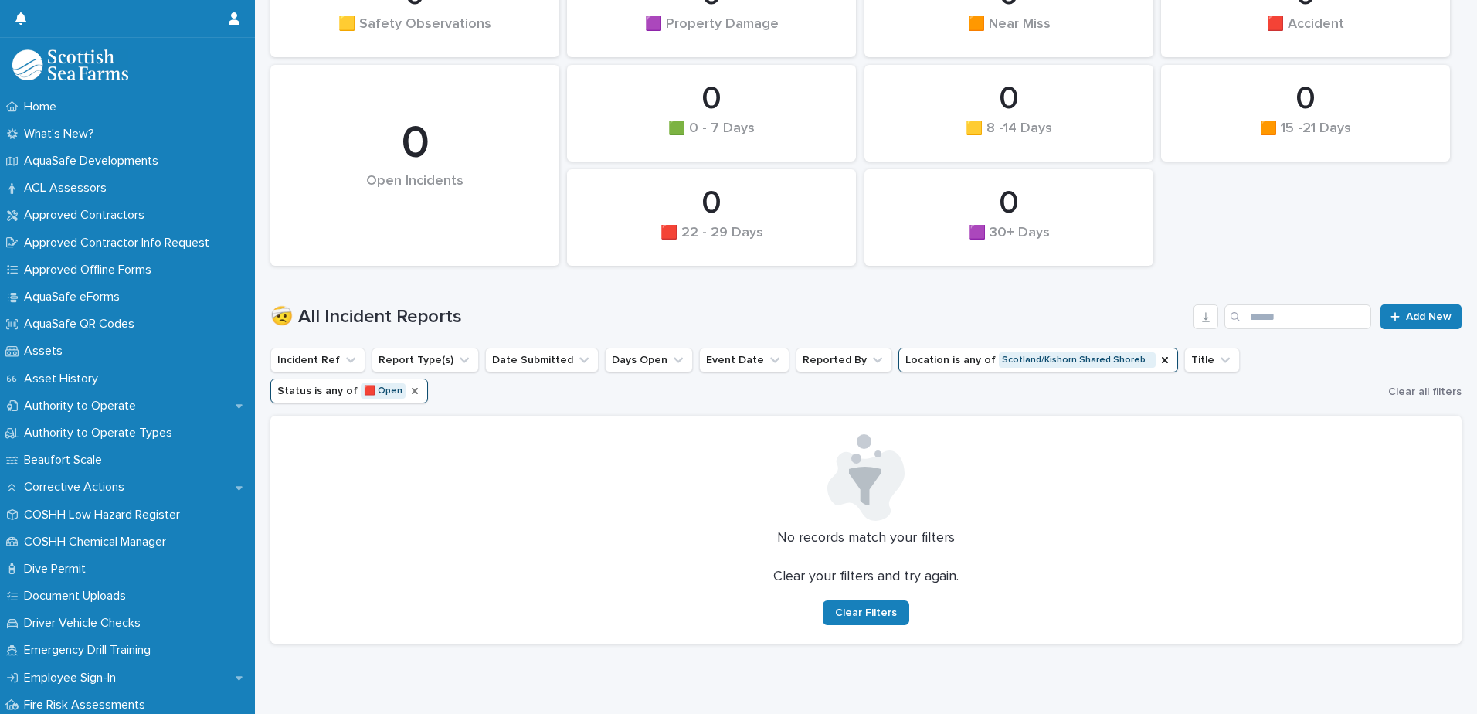
click at [421, 385] on icon "Status" at bounding box center [415, 391] width 12 height 12
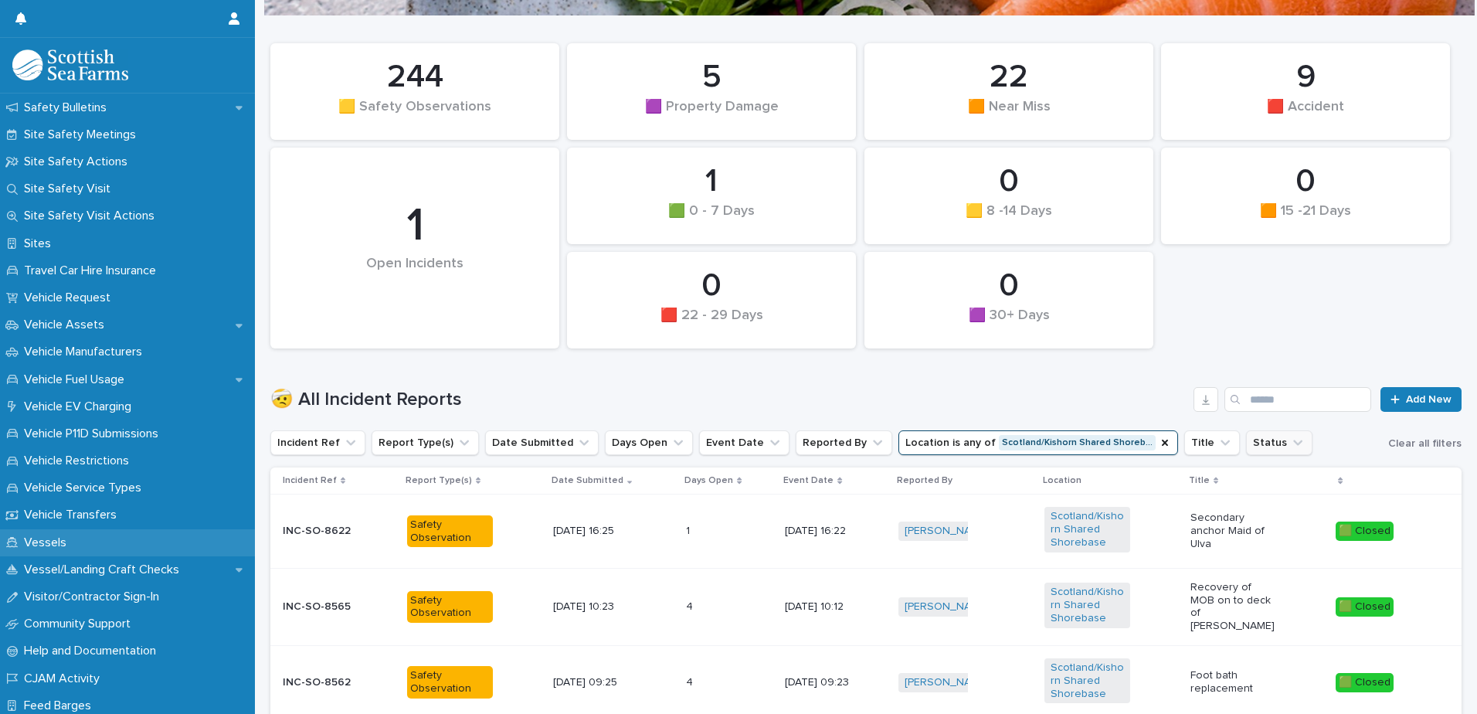
scroll to position [1174, 0]
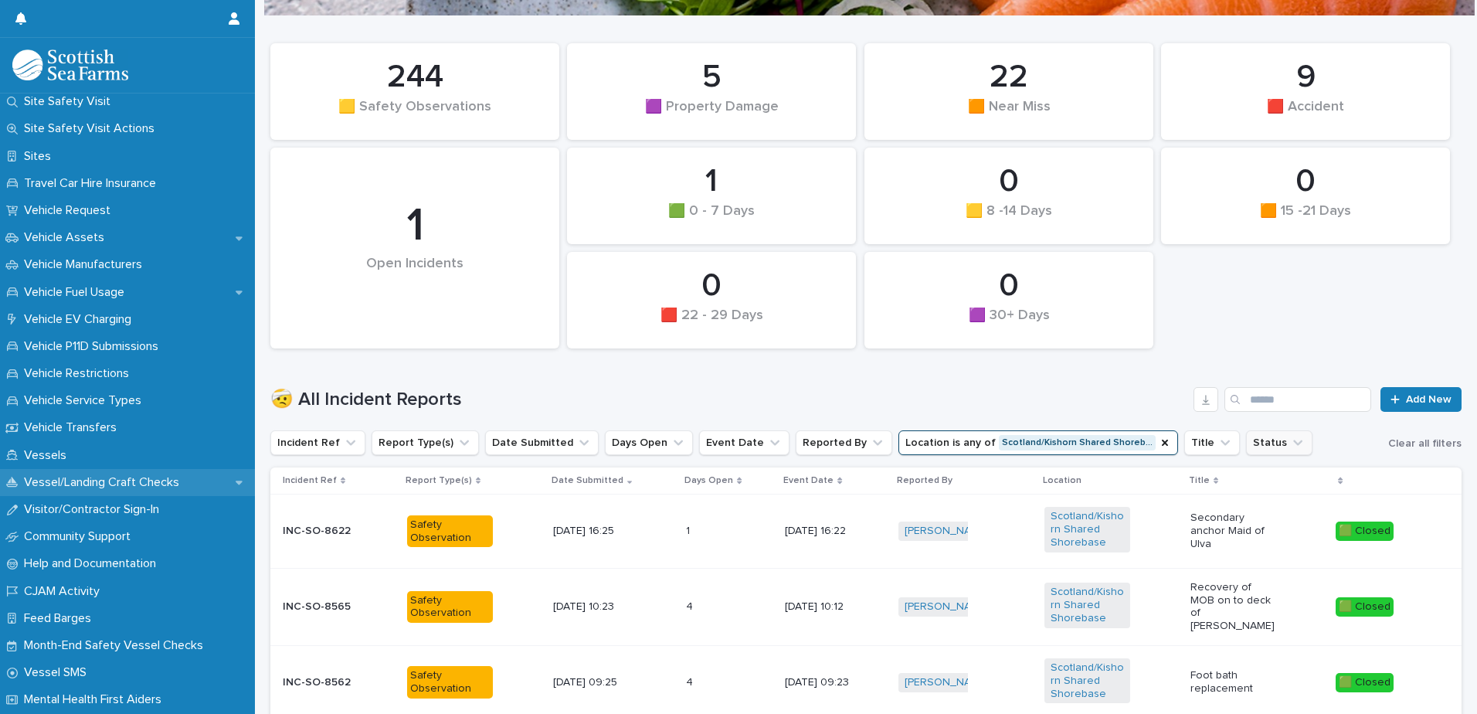
click at [90, 482] on p "Vessel/Landing Craft Checks" at bounding box center [105, 482] width 174 height 15
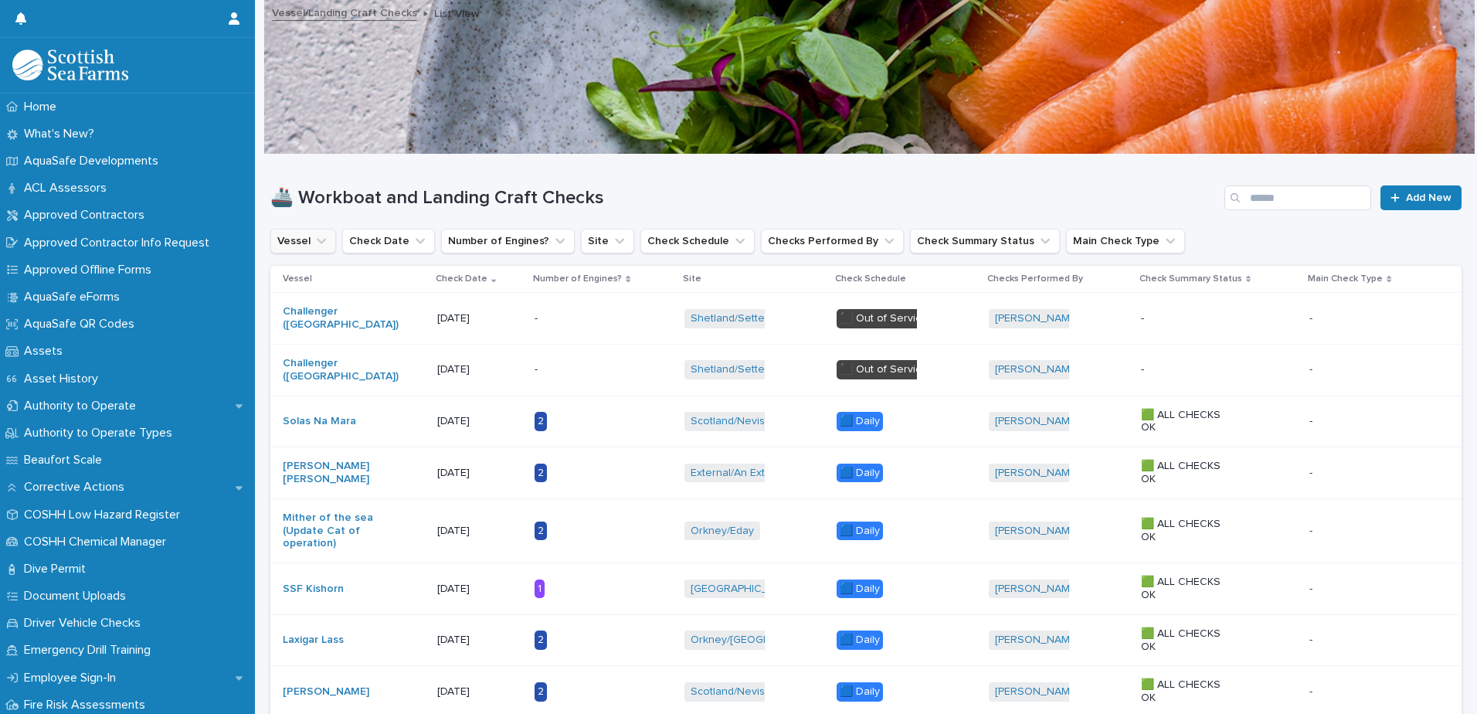
click at [314, 235] on icon "Vessel" at bounding box center [321, 240] width 15 height 15
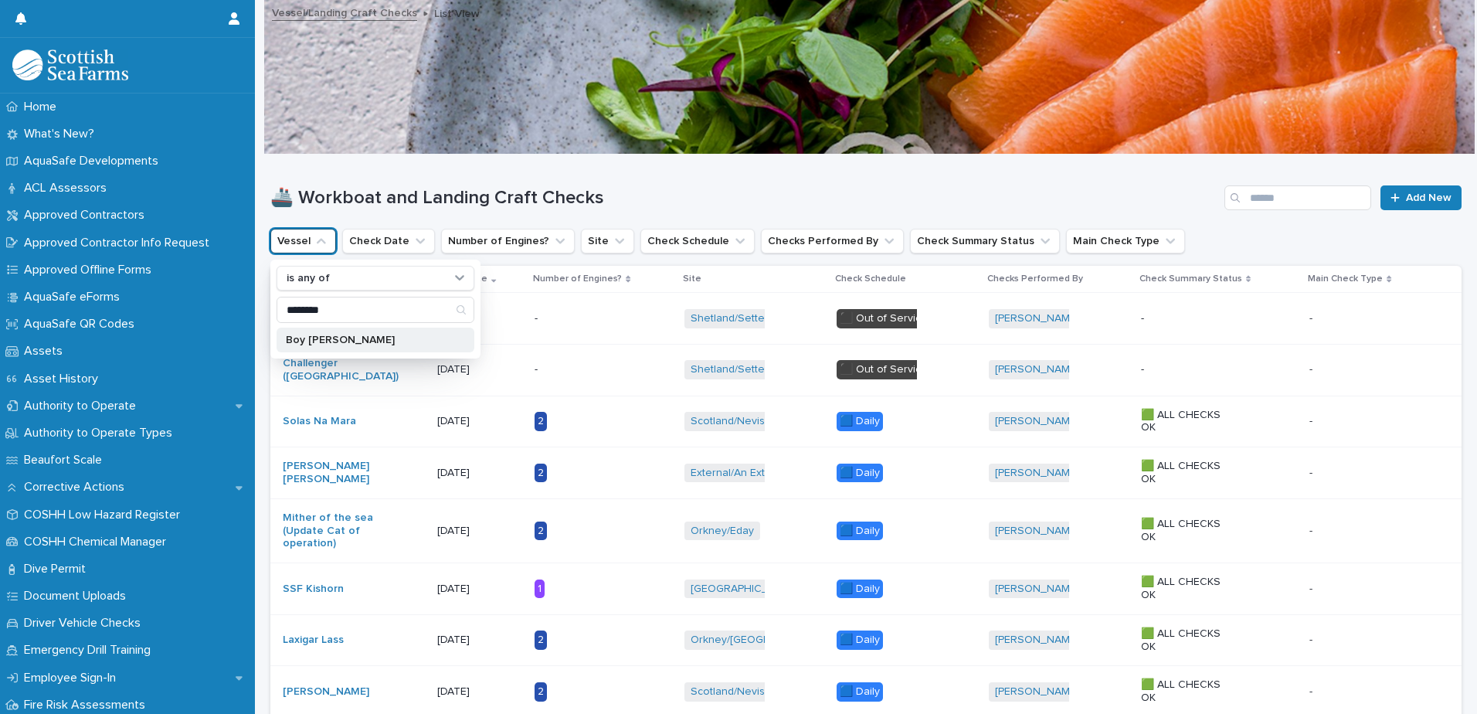
type input "********"
click at [336, 336] on p "Boy [PERSON_NAME]" at bounding box center [368, 340] width 164 height 11
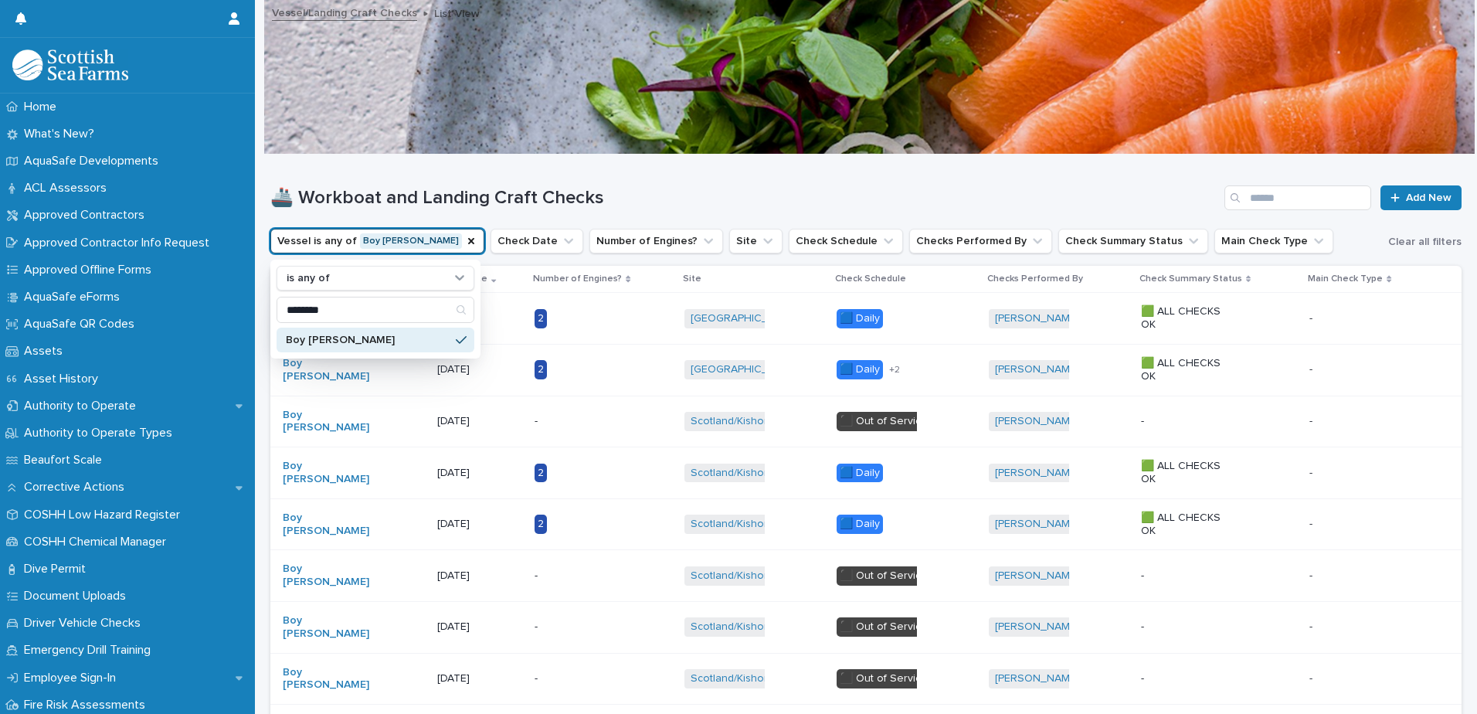
click at [406, 182] on div "🚢 Workboat and Landing Craft Checks Add New" at bounding box center [865, 192] width 1191 height 74
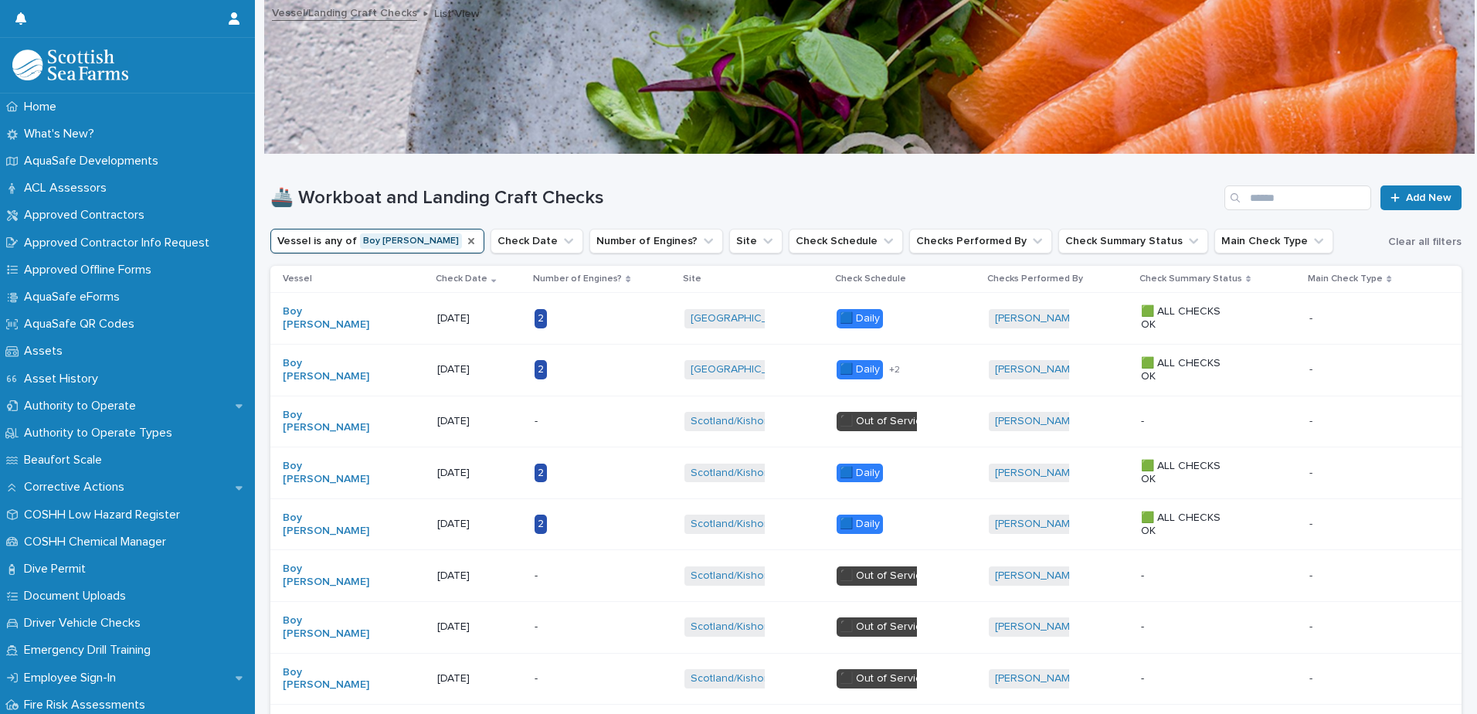
click at [465, 239] on icon "Vessel" at bounding box center [471, 241] width 12 height 12
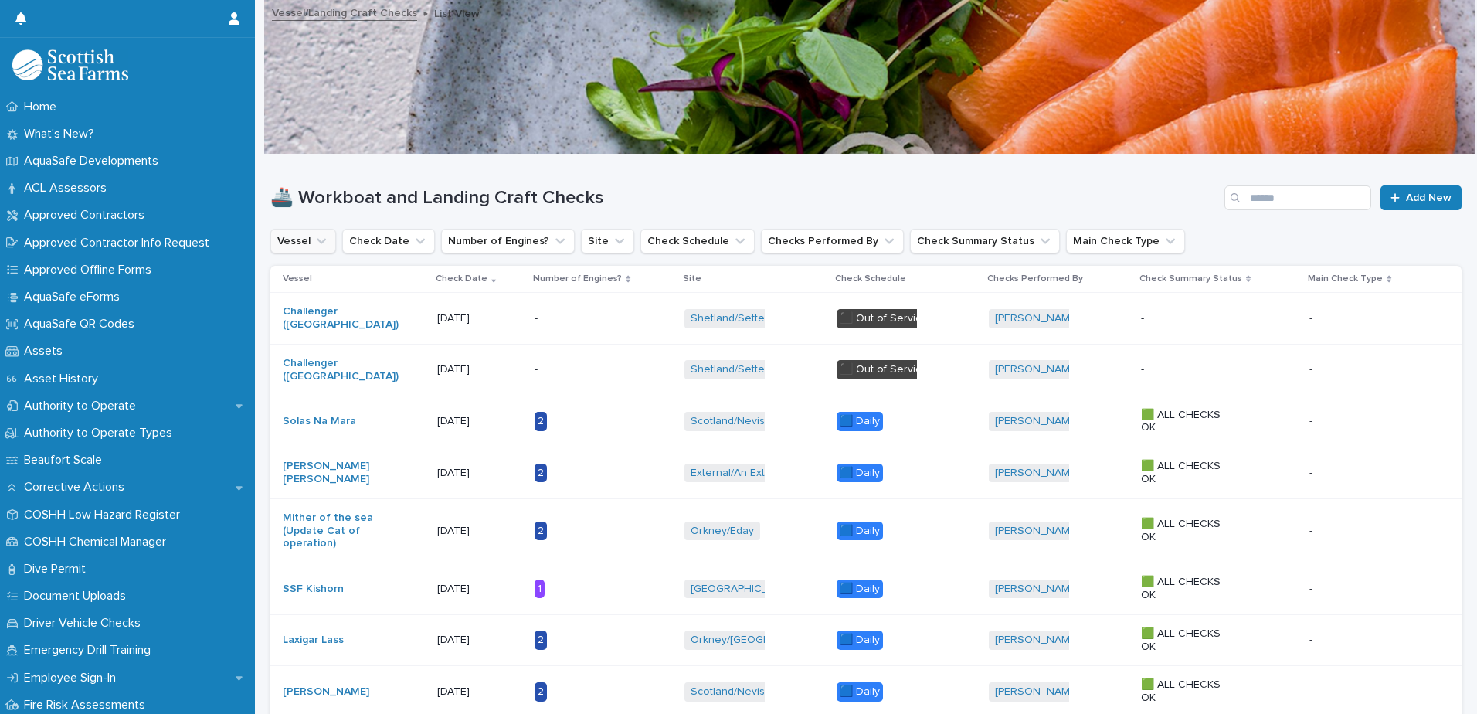
click at [324, 246] on icon "Vessel" at bounding box center [321, 240] width 15 height 15
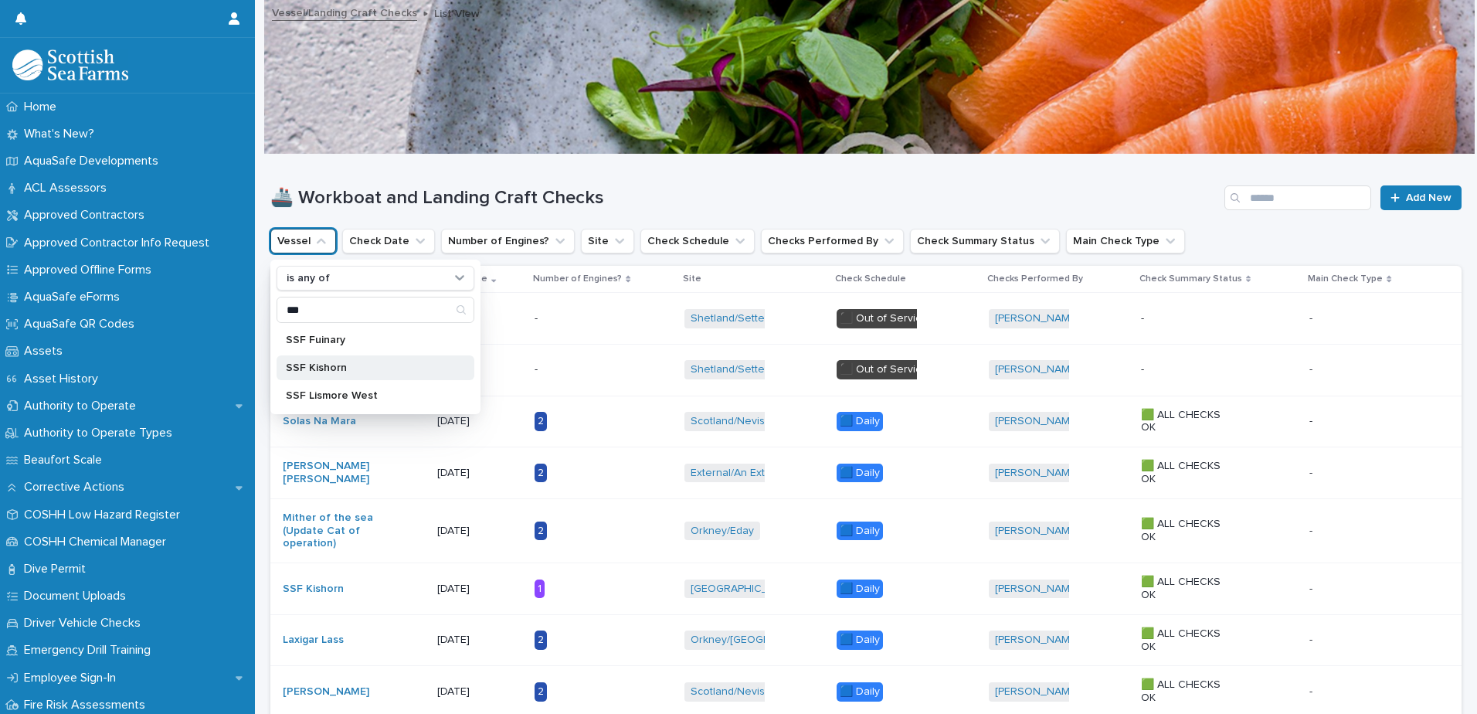
type input "***"
click at [363, 366] on p "SSF Kishorn" at bounding box center [368, 367] width 164 height 11
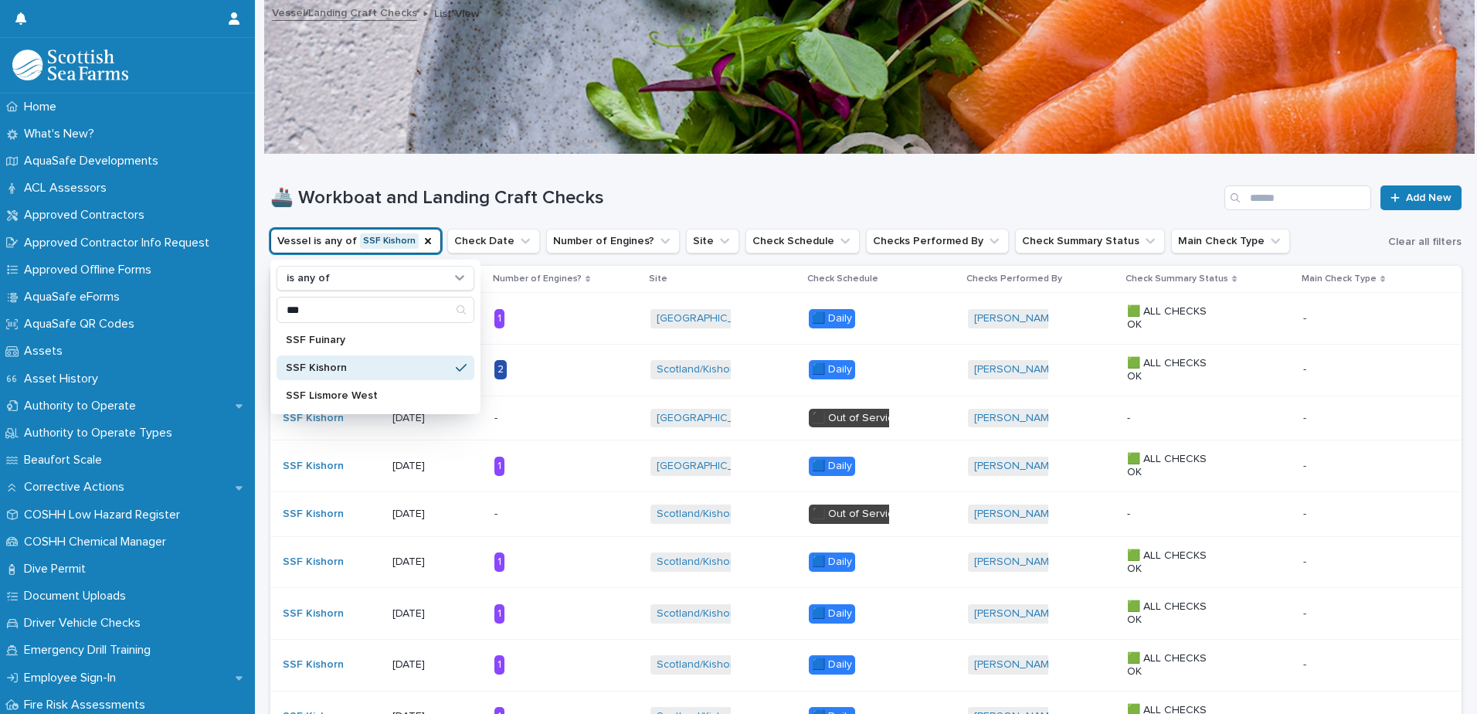
click at [445, 167] on div "🚢 Workboat and Landing Craft Checks Add New" at bounding box center [865, 192] width 1191 height 74
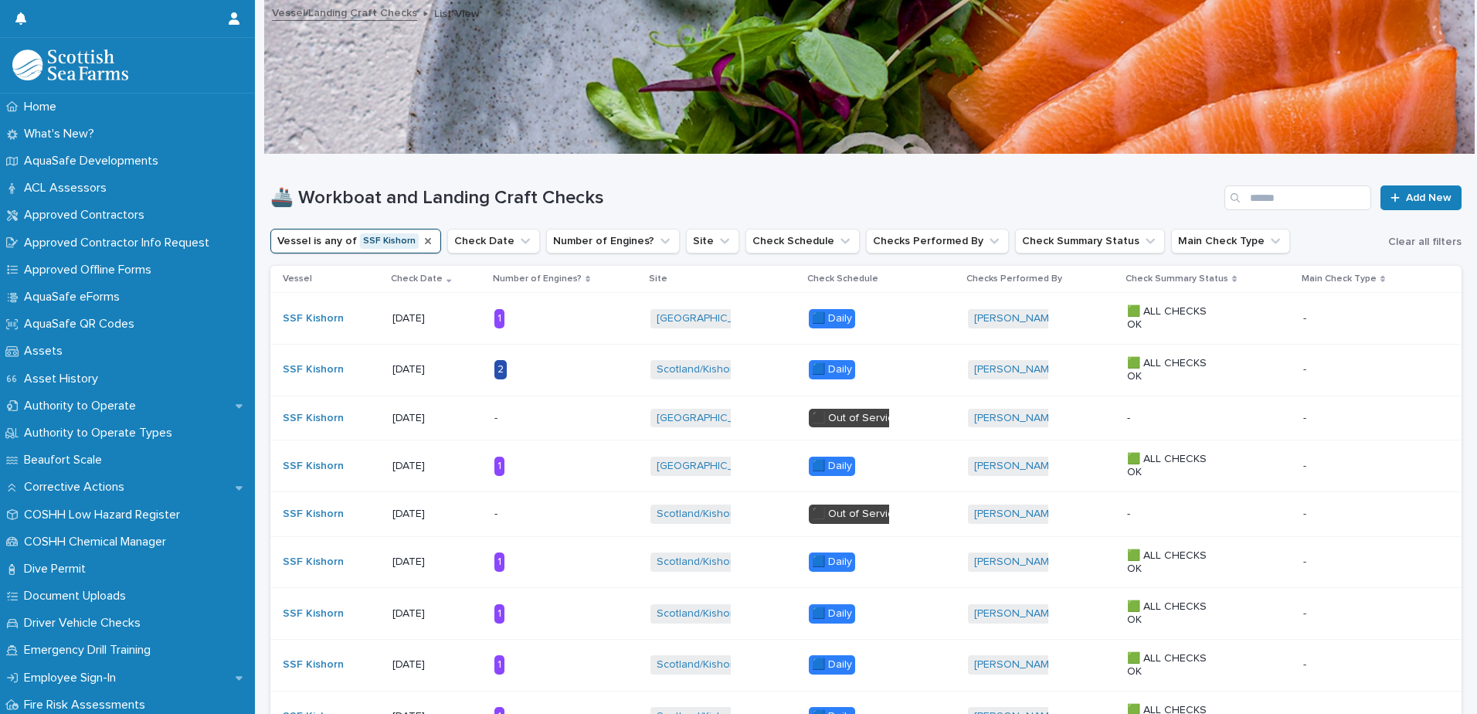
click at [426, 244] on icon "Vessel" at bounding box center [428, 241] width 12 height 12
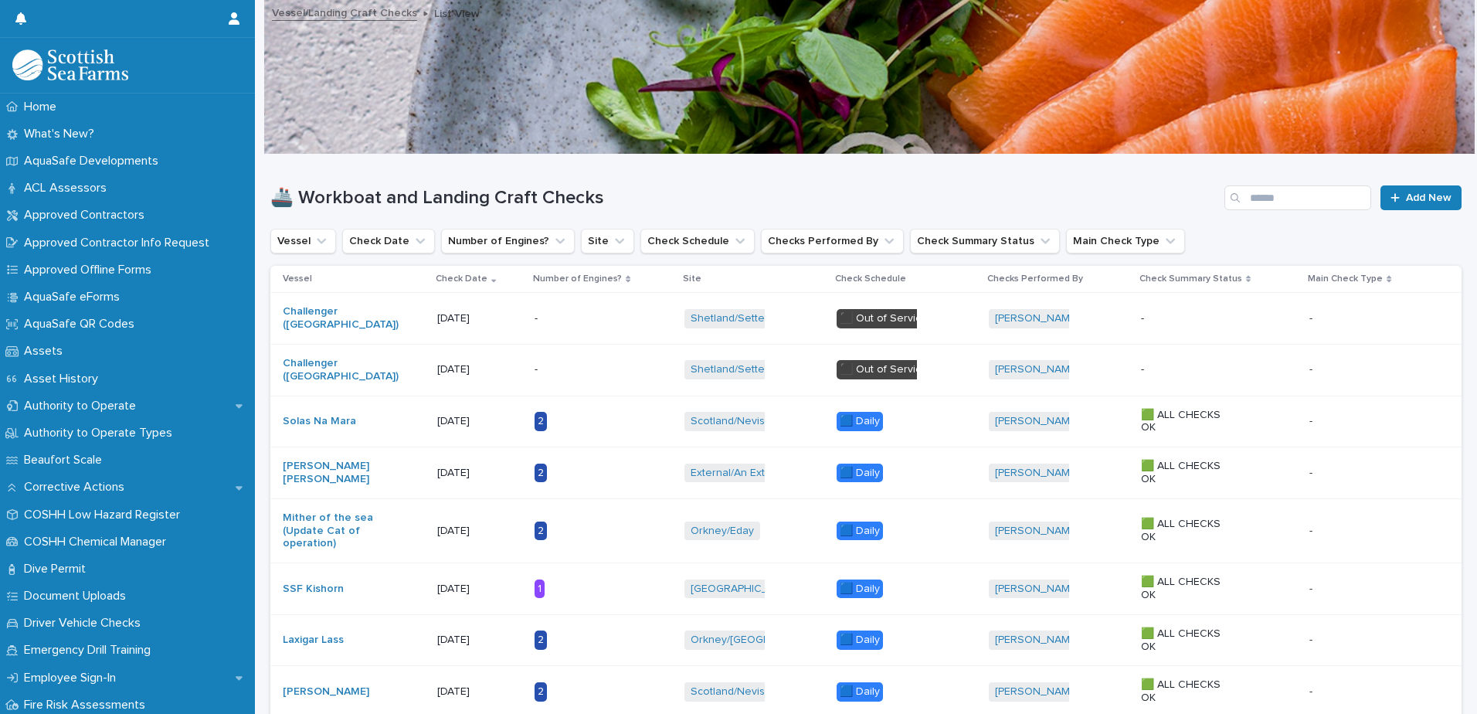
click at [321, 240] on icon "Vessel" at bounding box center [321, 240] width 15 height 15
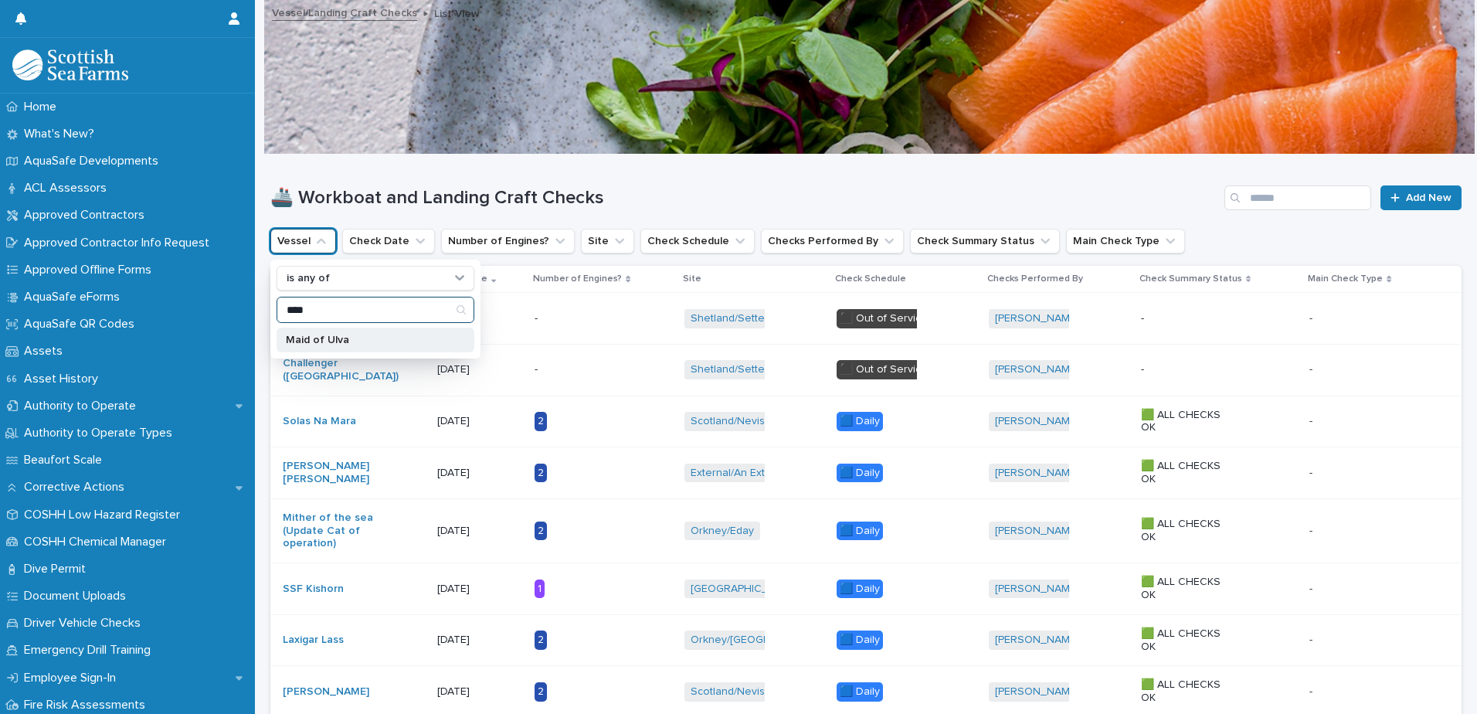
type input "****"
click at [311, 342] on p "Maid of Ulva" at bounding box center [368, 340] width 164 height 11
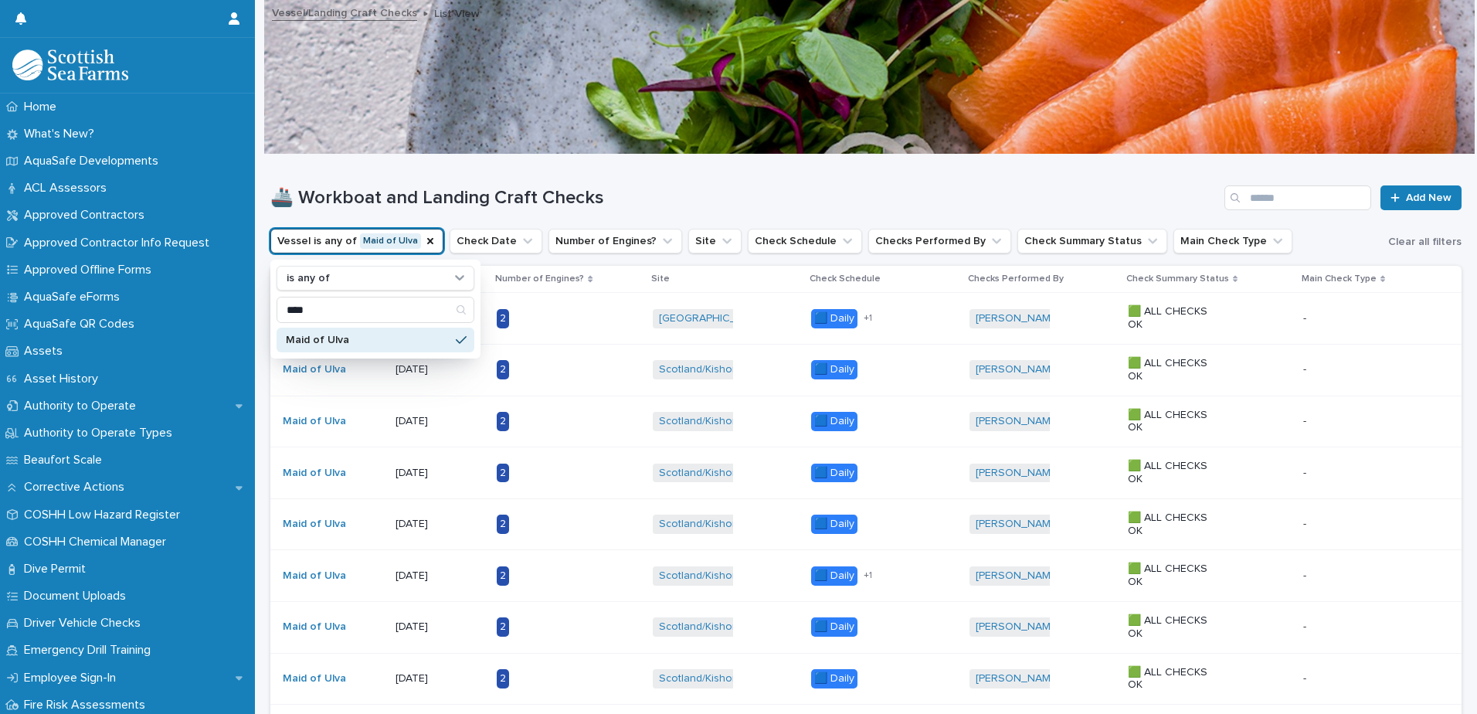
click at [358, 185] on div "🚢 Workboat and Landing Craft Checks Add New" at bounding box center [865, 192] width 1191 height 74
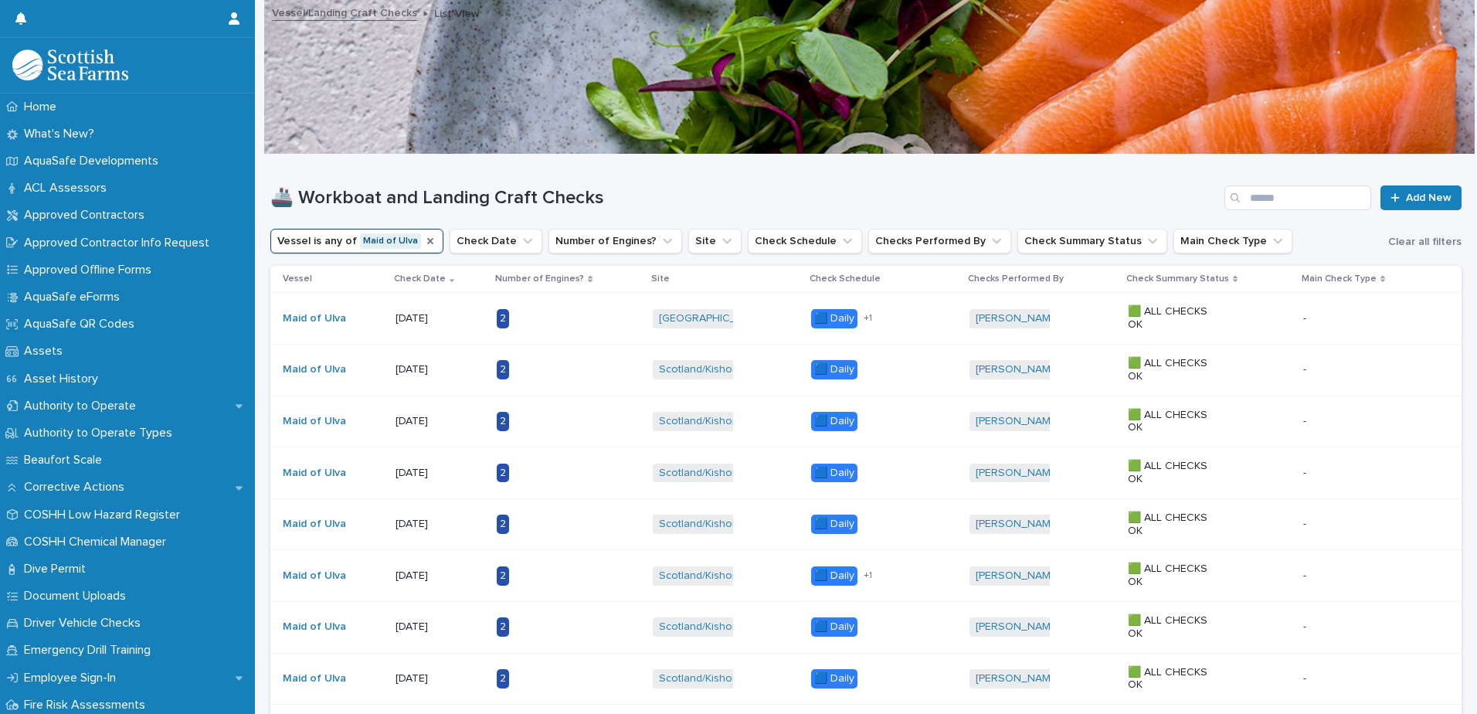
click at [427, 237] on icon "Vessel" at bounding box center [430, 241] width 12 height 12
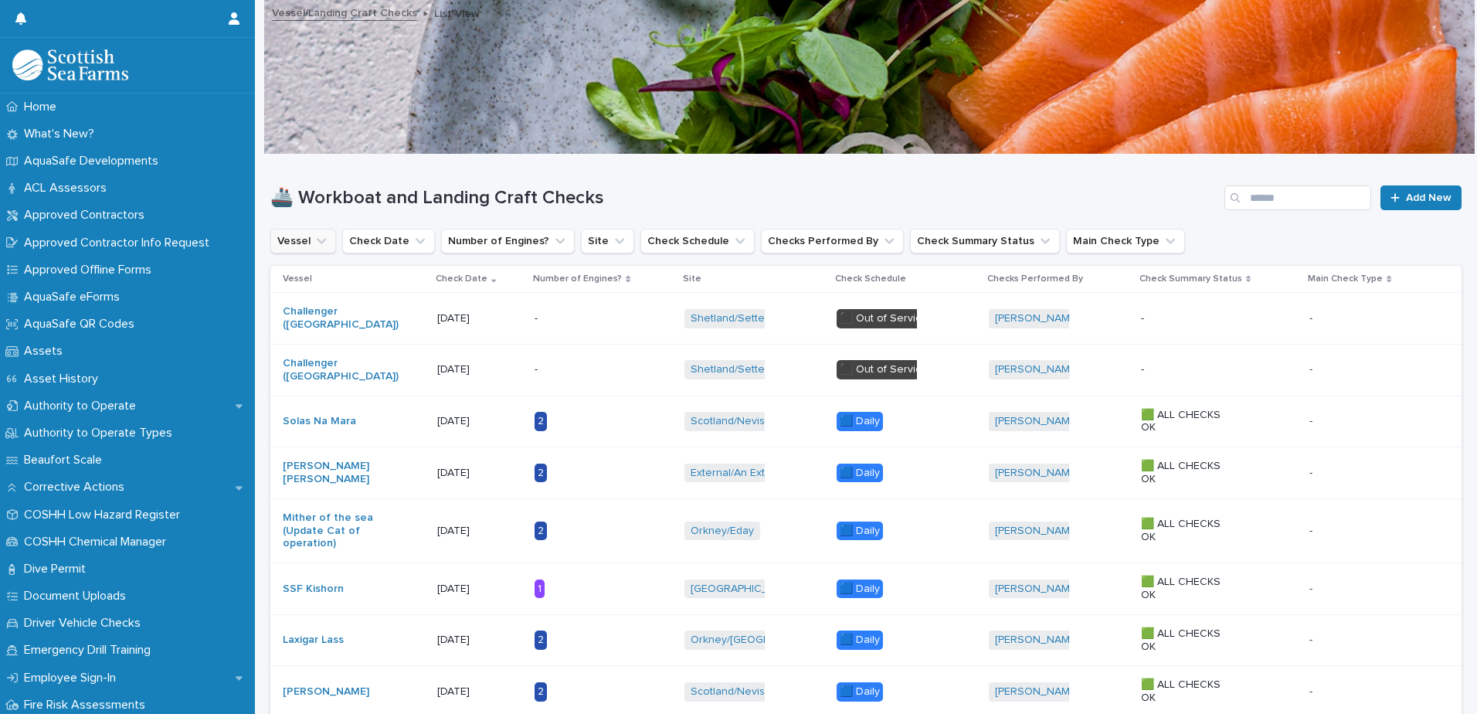
click at [326, 238] on icon "Vessel" at bounding box center [321, 240] width 15 height 15
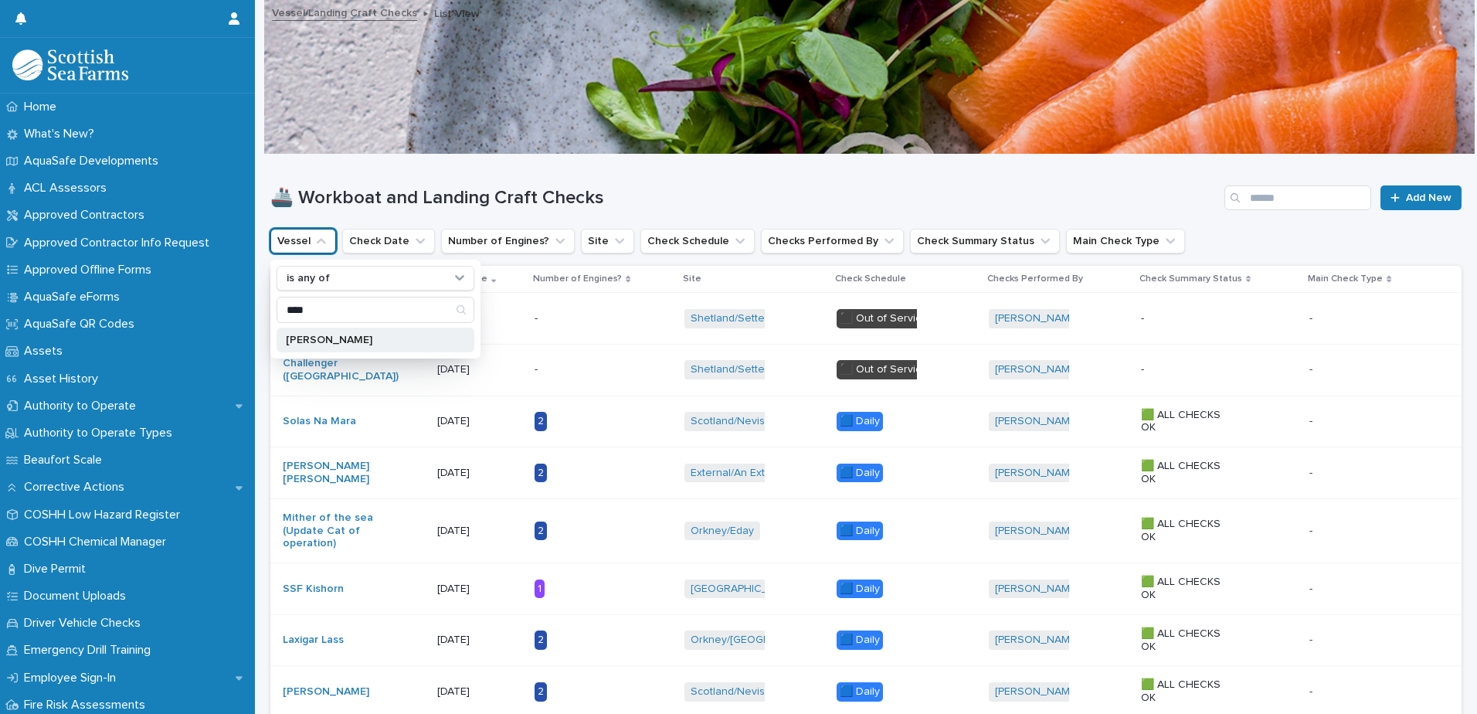
type input "****"
click at [328, 342] on p "[PERSON_NAME]" at bounding box center [368, 340] width 164 height 11
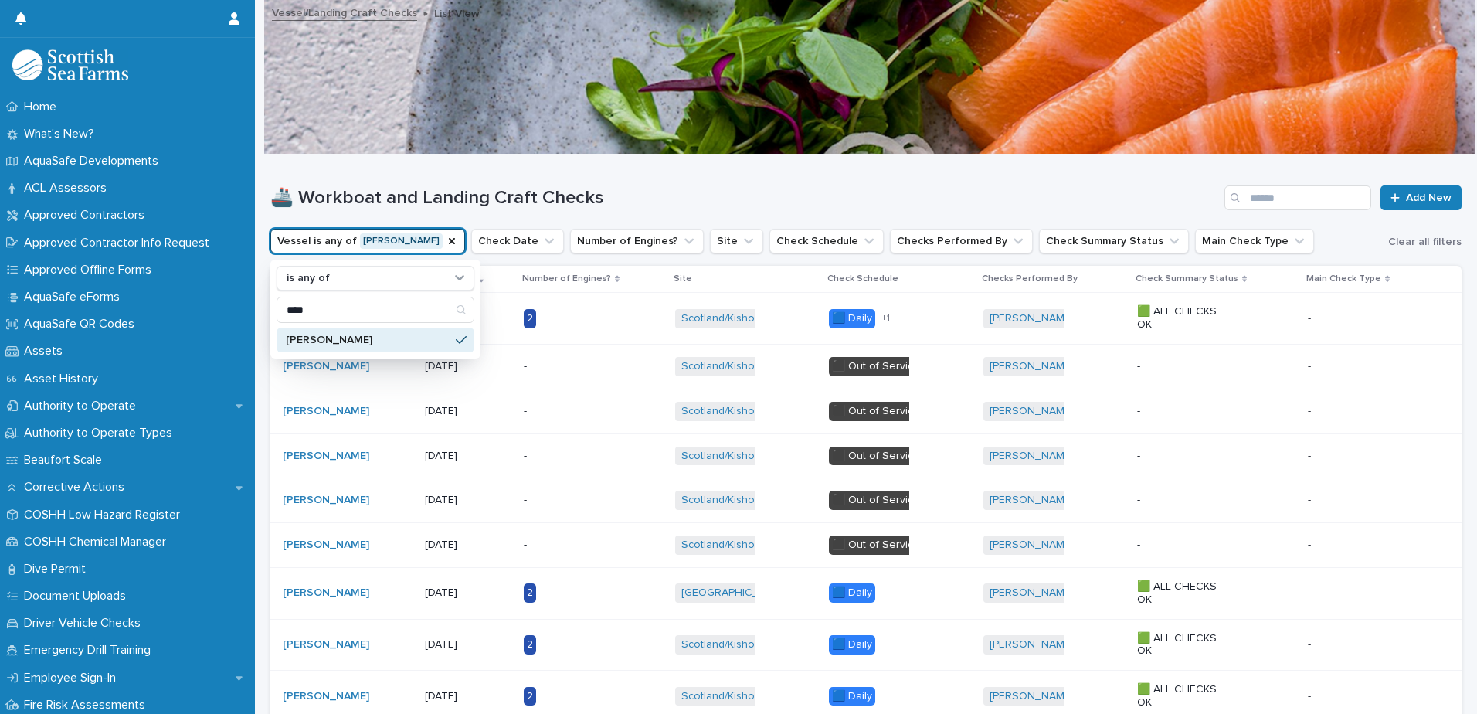
click at [369, 178] on div "🚢 Workboat and Landing Craft Checks Add New" at bounding box center [865, 192] width 1191 height 74
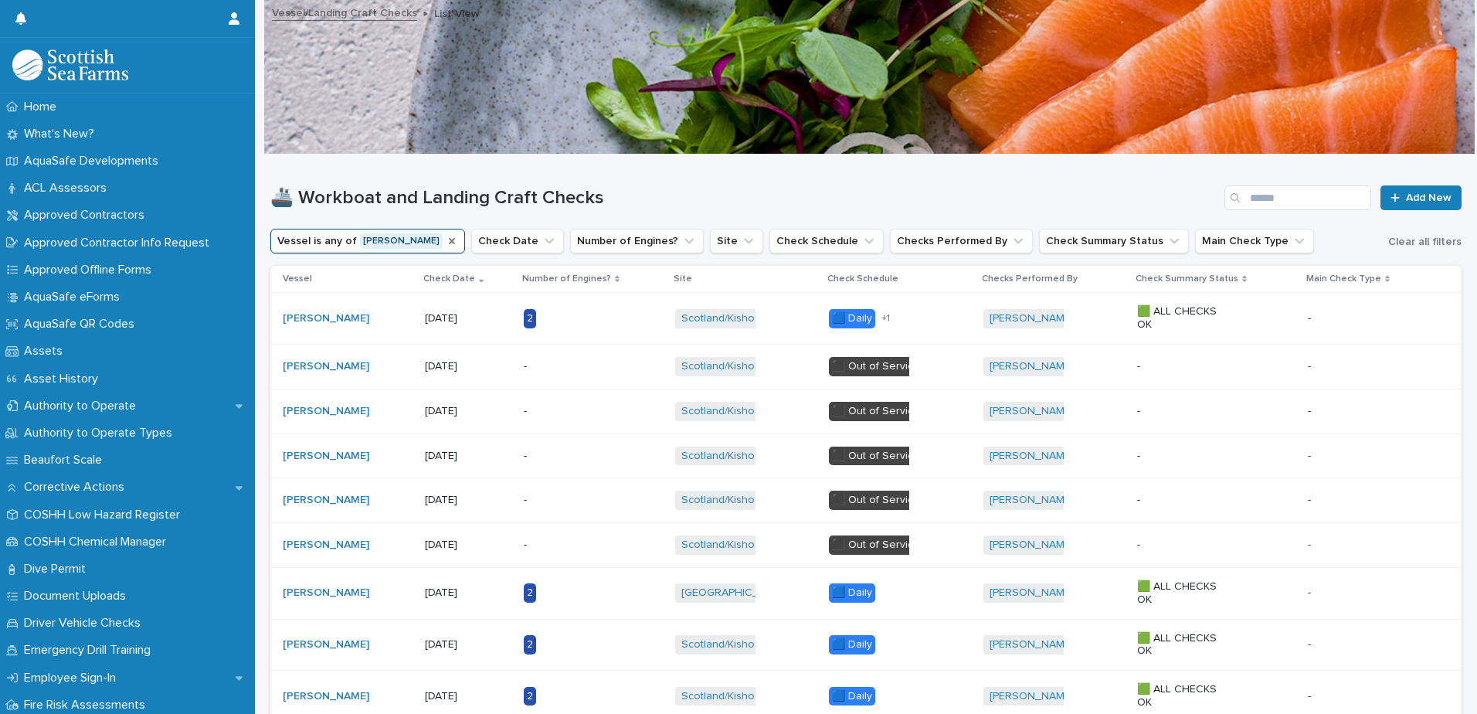
click at [449, 242] on icon "Vessel" at bounding box center [452, 241] width 6 height 6
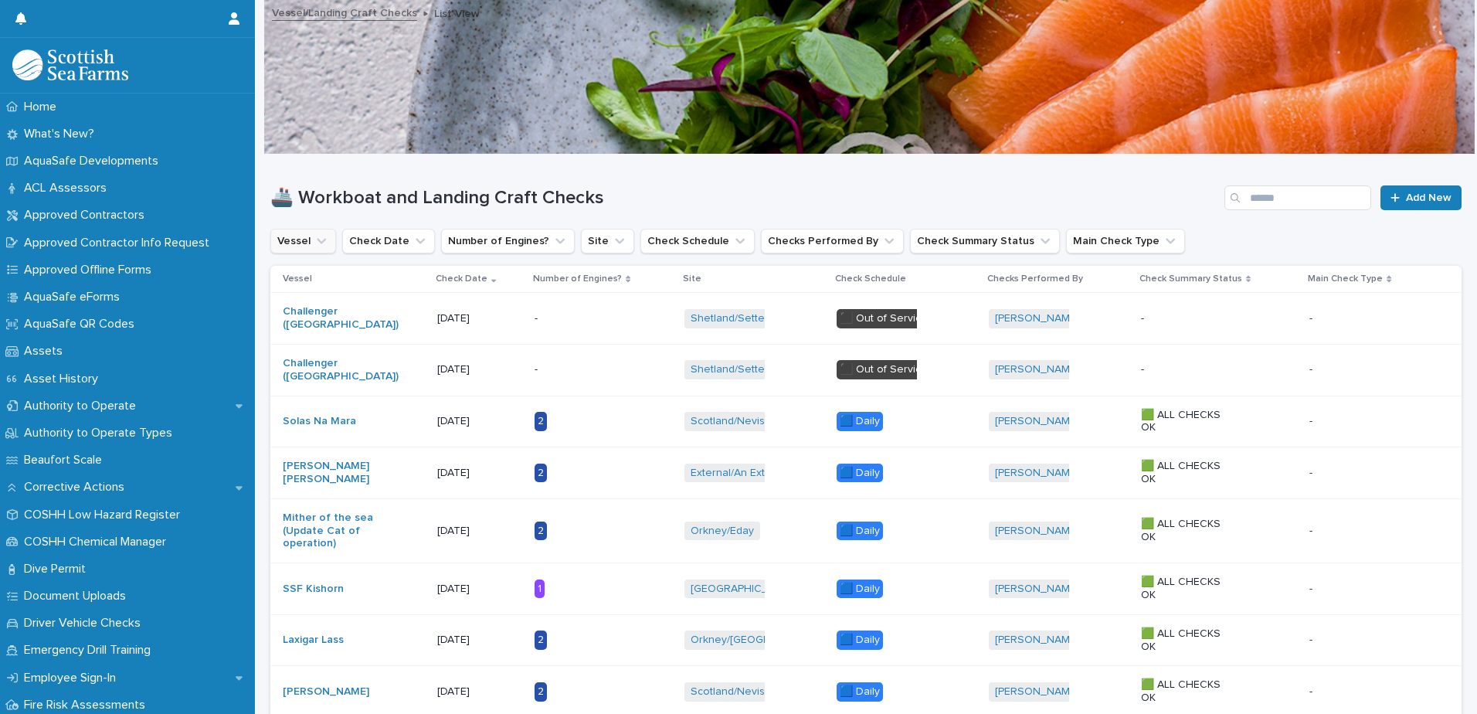
click at [328, 242] on button "Vessel" at bounding box center [303, 241] width 66 height 25
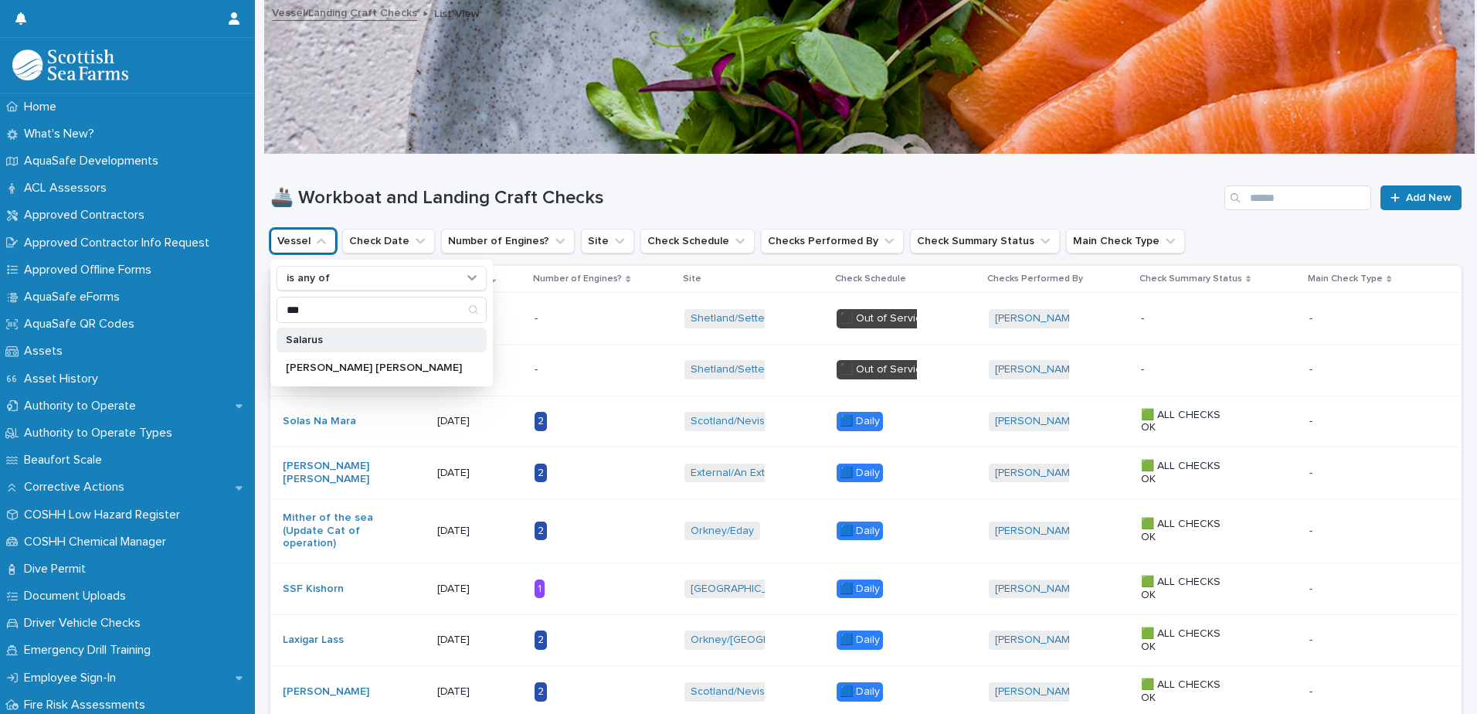
type input "***"
click at [330, 344] on p "Salarus" at bounding box center [374, 340] width 176 height 11
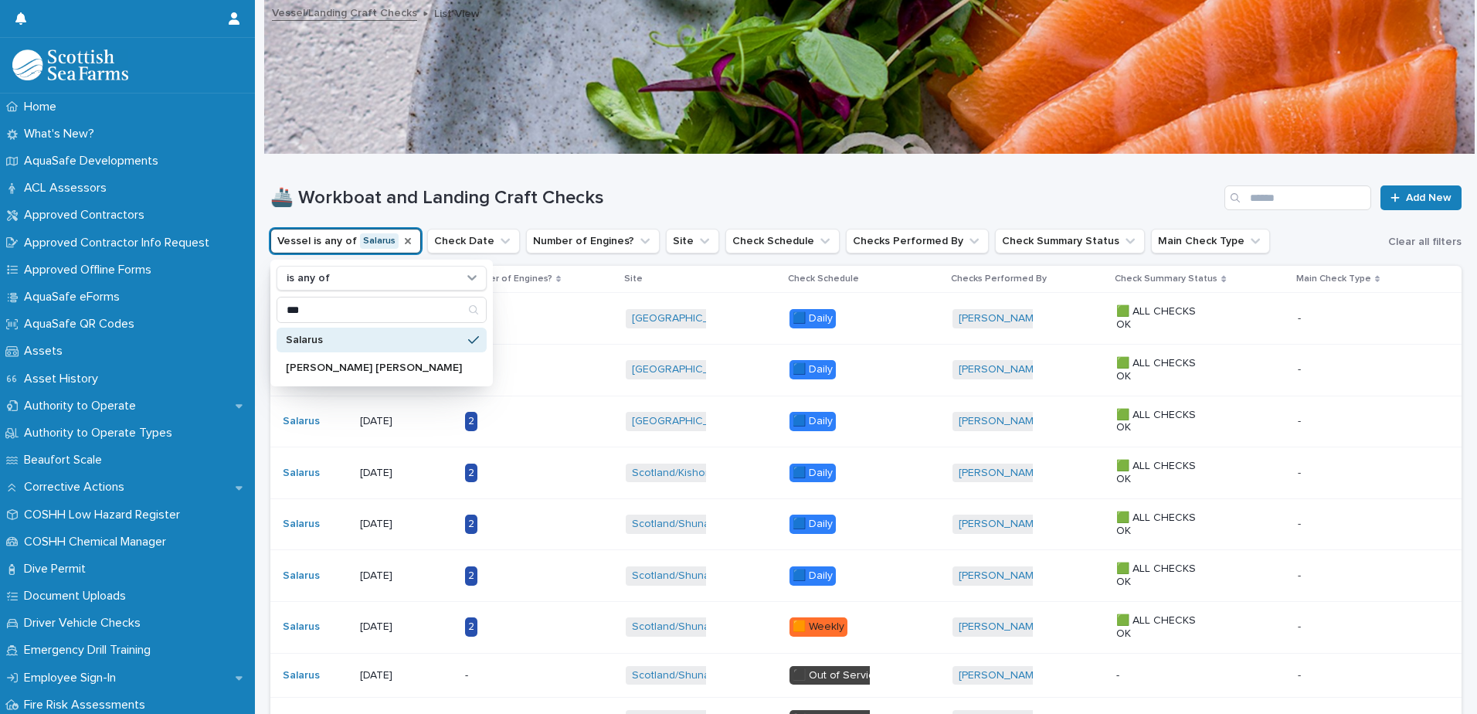
click at [355, 173] on div "🚢 Workboat and Landing Craft Checks Add New" at bounding box center [865, 192] width 1191 height 74
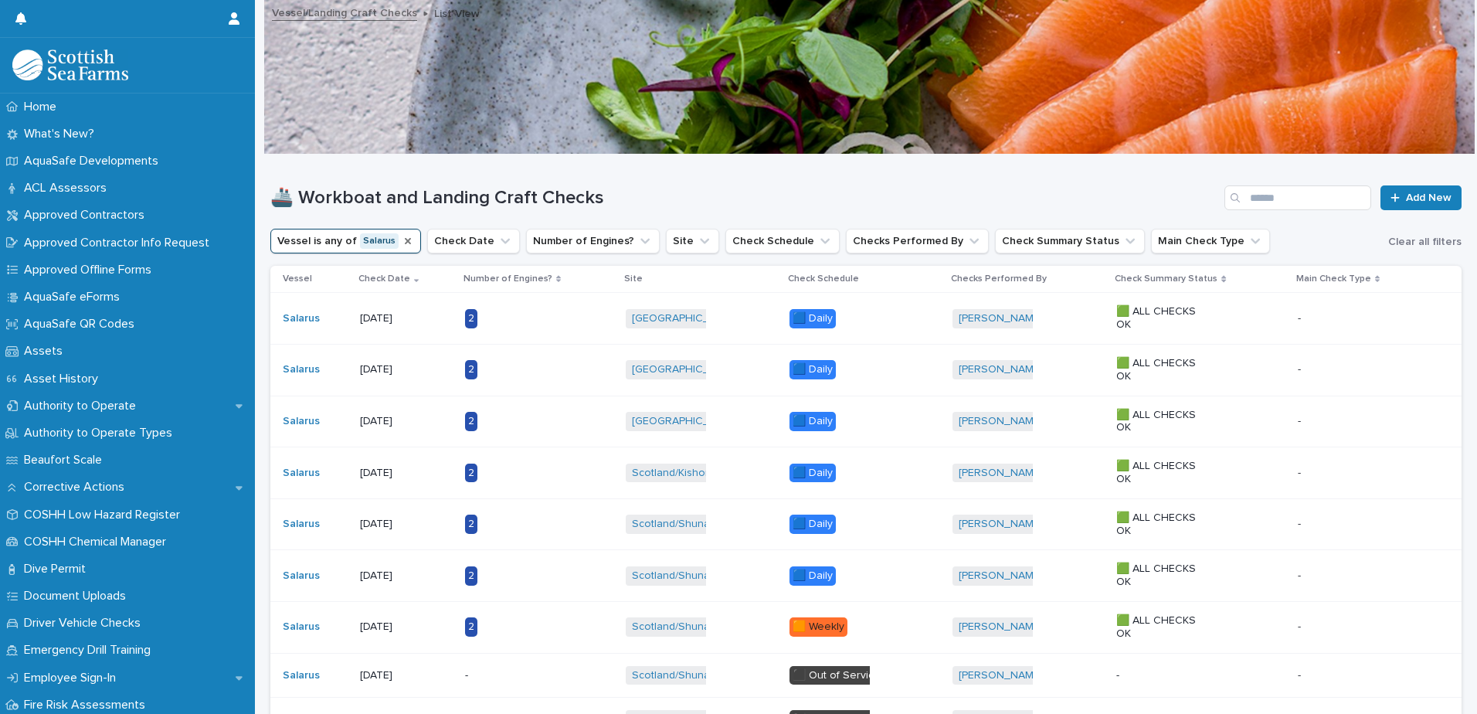
click at [402, 236] on icon "Vessel" at bounding box center [408, 241] width 12 height 12
